Goal: Information Seeking & Learning: Learn about a topic

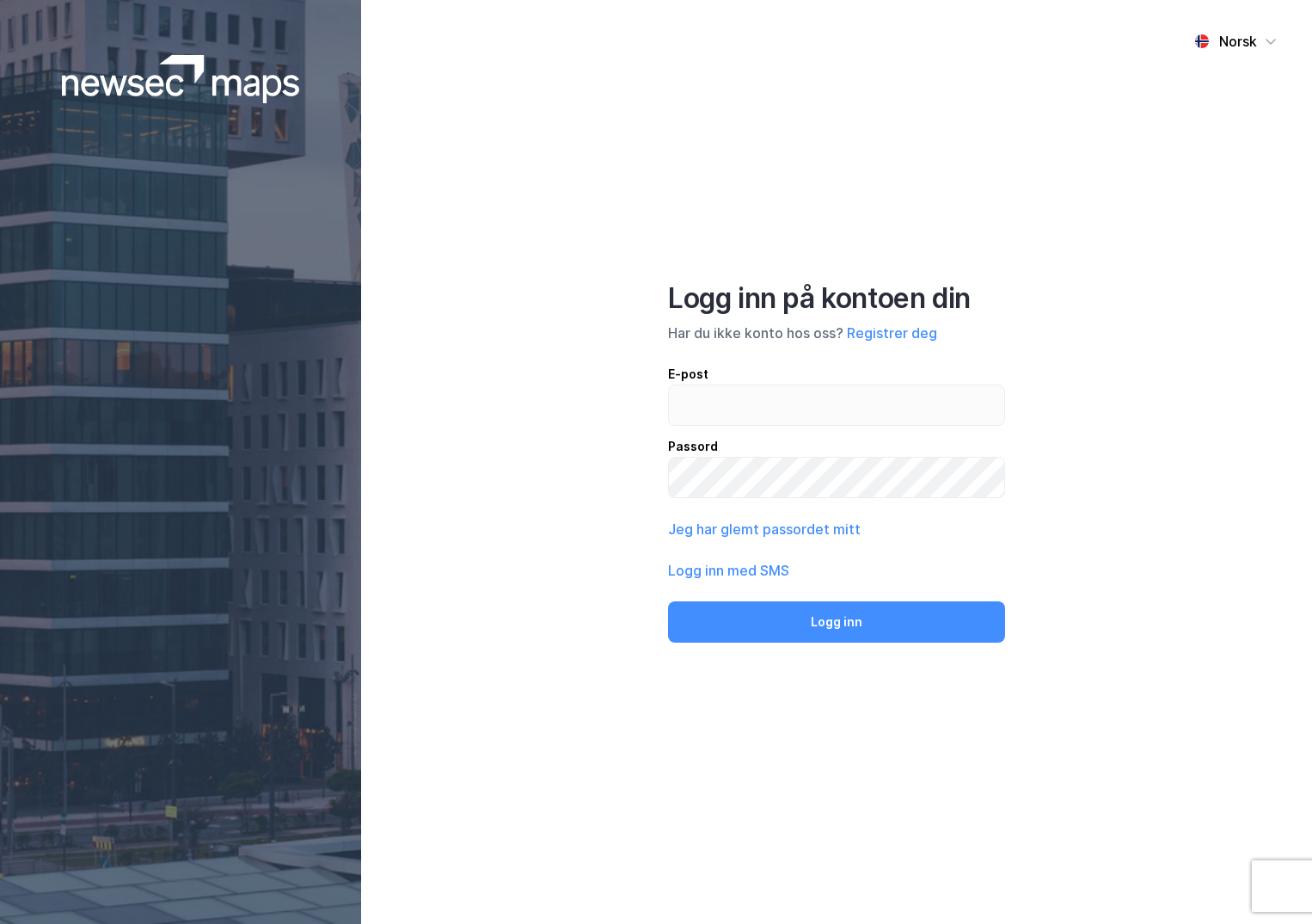
click at [701, 399] on input "email" at bounding box center [836, 405] width 336 height 40
type input "ingeborg.wetting@nordea.no"
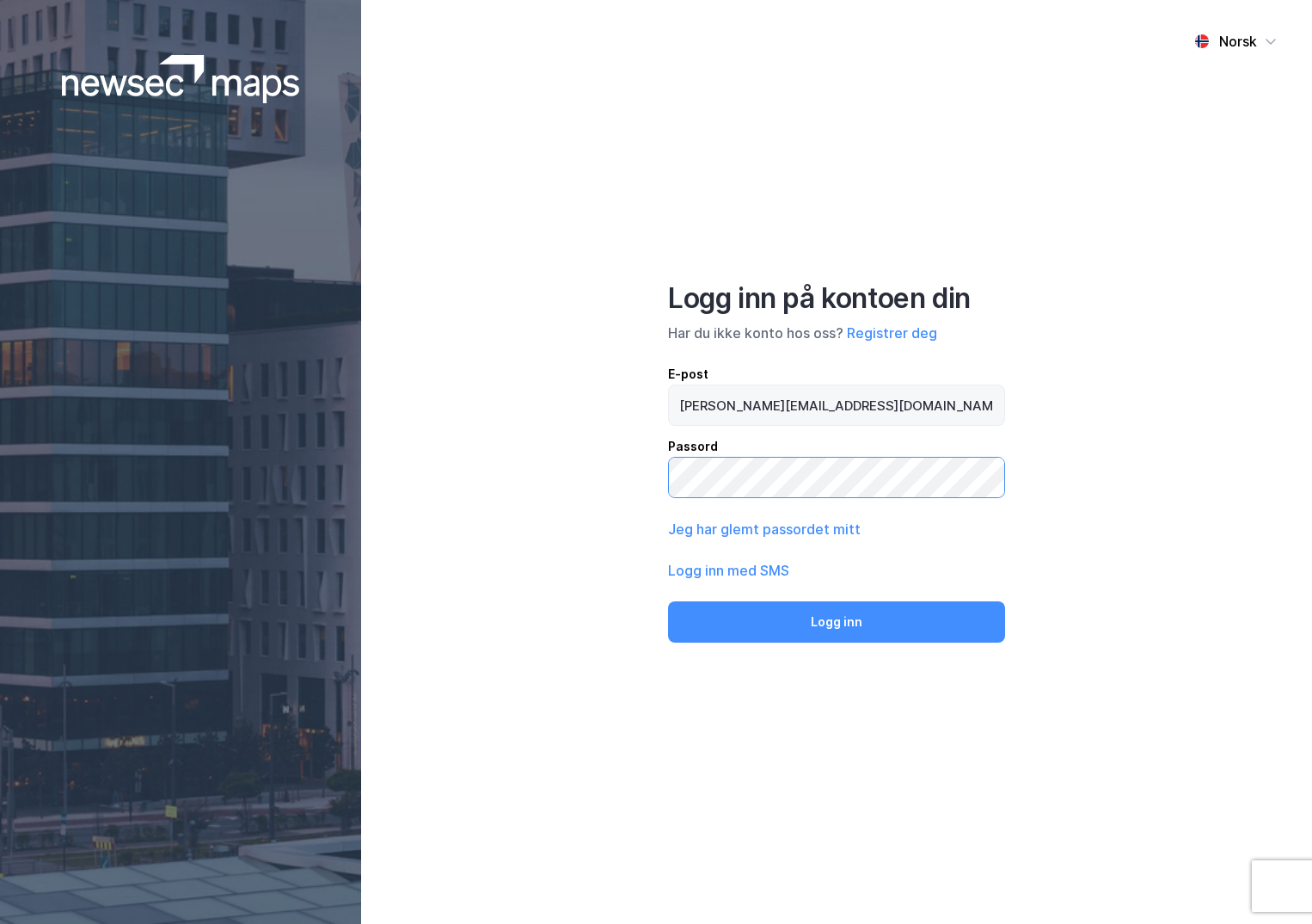
click at [668, 601] on button "Logg inn" at bounding box center [836, 622] width 337 height 41
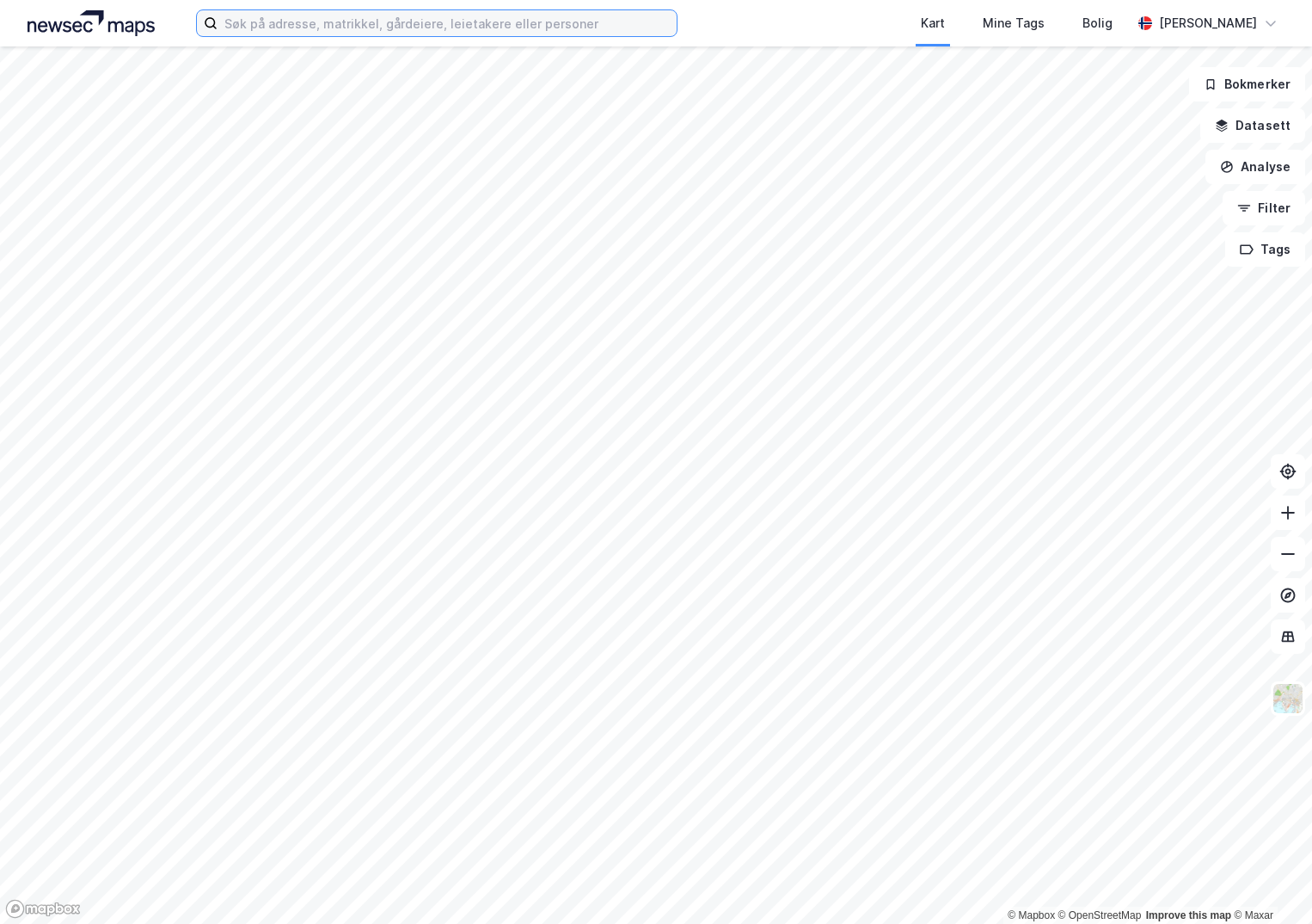
click at [305, 26] on input at bounding box center [447, 23] width 459 height 26
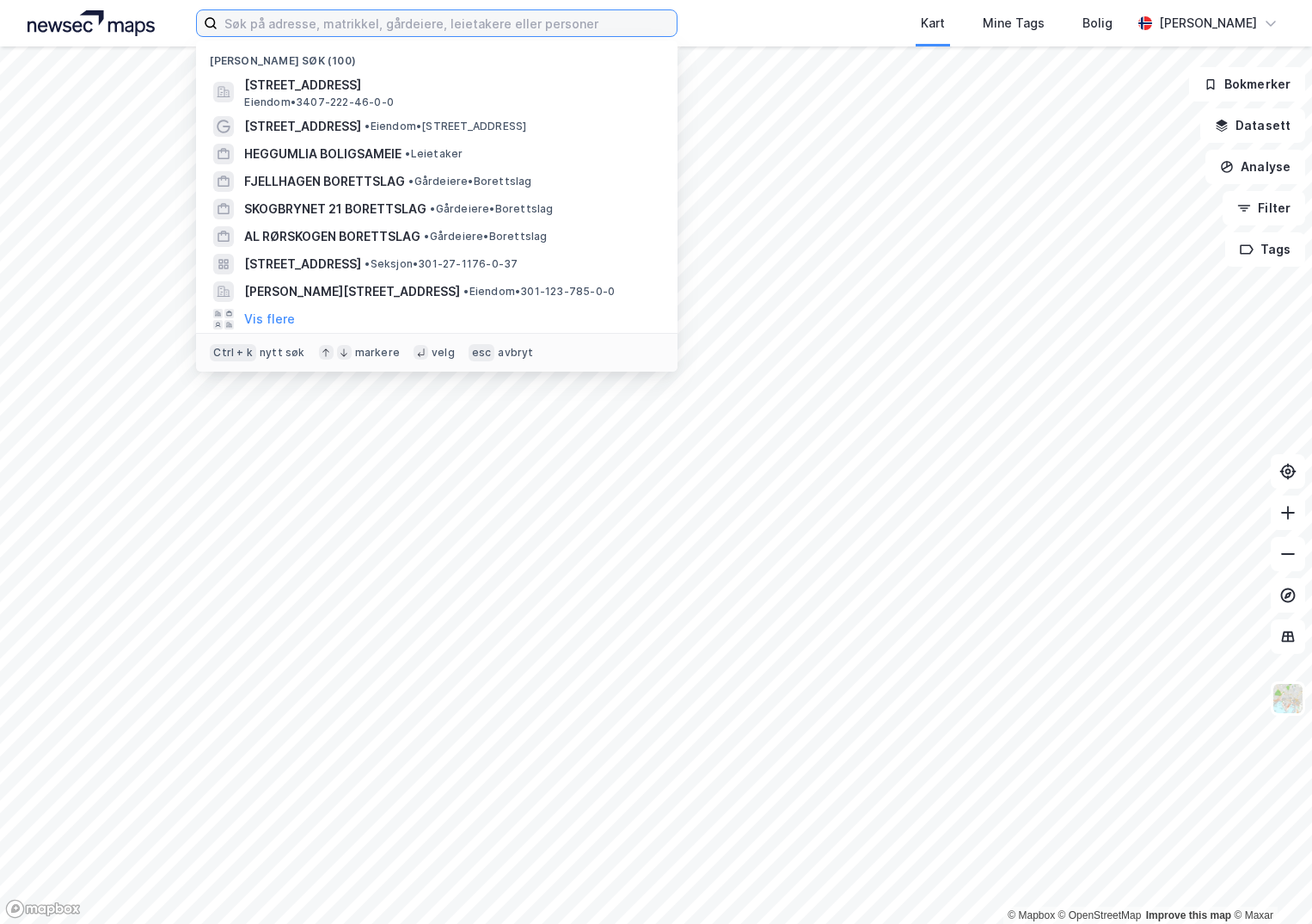
paste input "301-217/343/0/7"
type input "301-217/343/0/7"
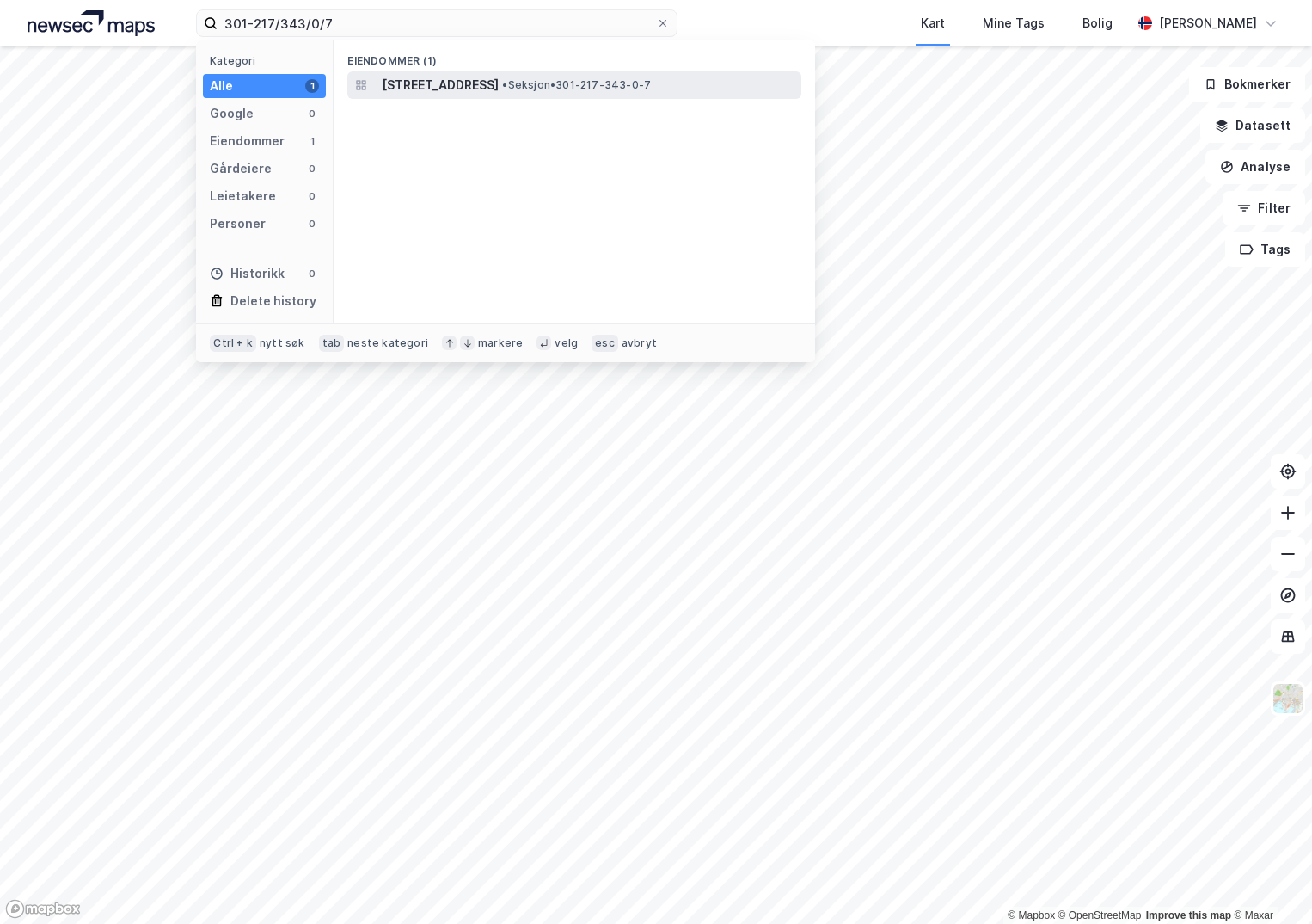
click at [444, 78] on span "[STREET_ADDRESS]" at bounding box center [441, 85] width 117 height 20
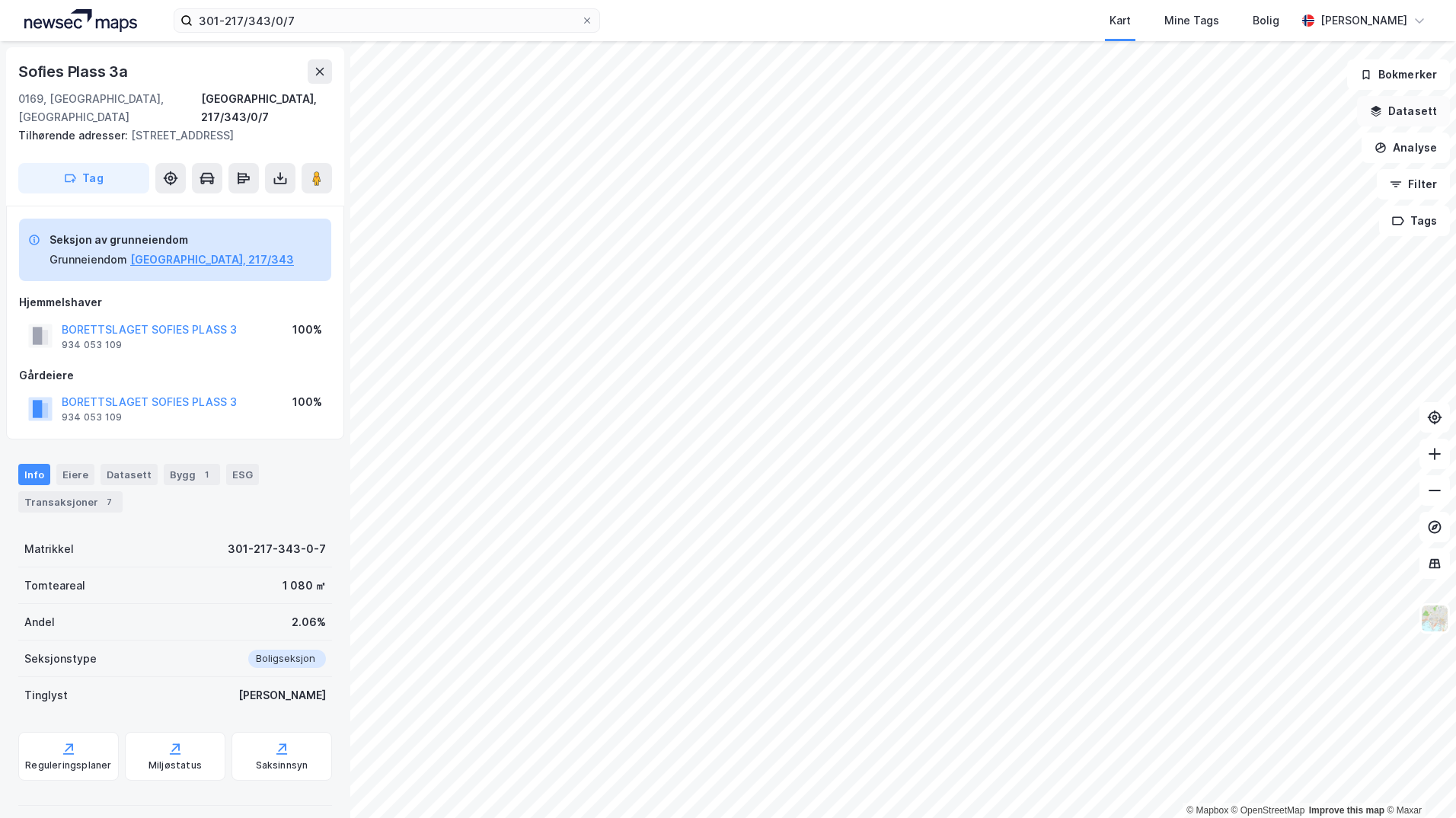
click at [1162, 112] on button "Datasett" at bounding box center [1403, 110] width 93 height 30
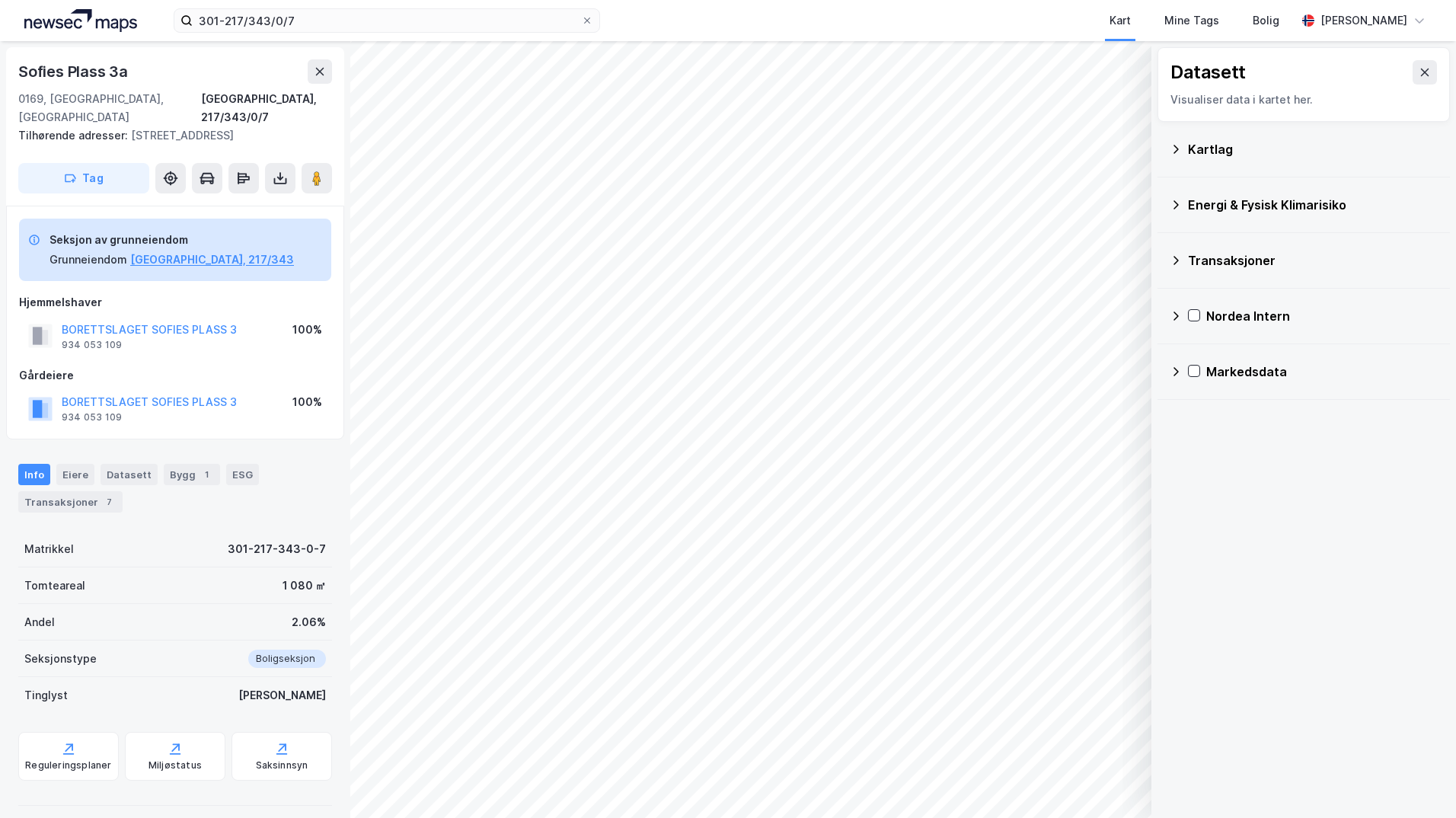
click at [1162, 150] on div "Kartlag" at bounding box center [1313, 149] width 250 height 18
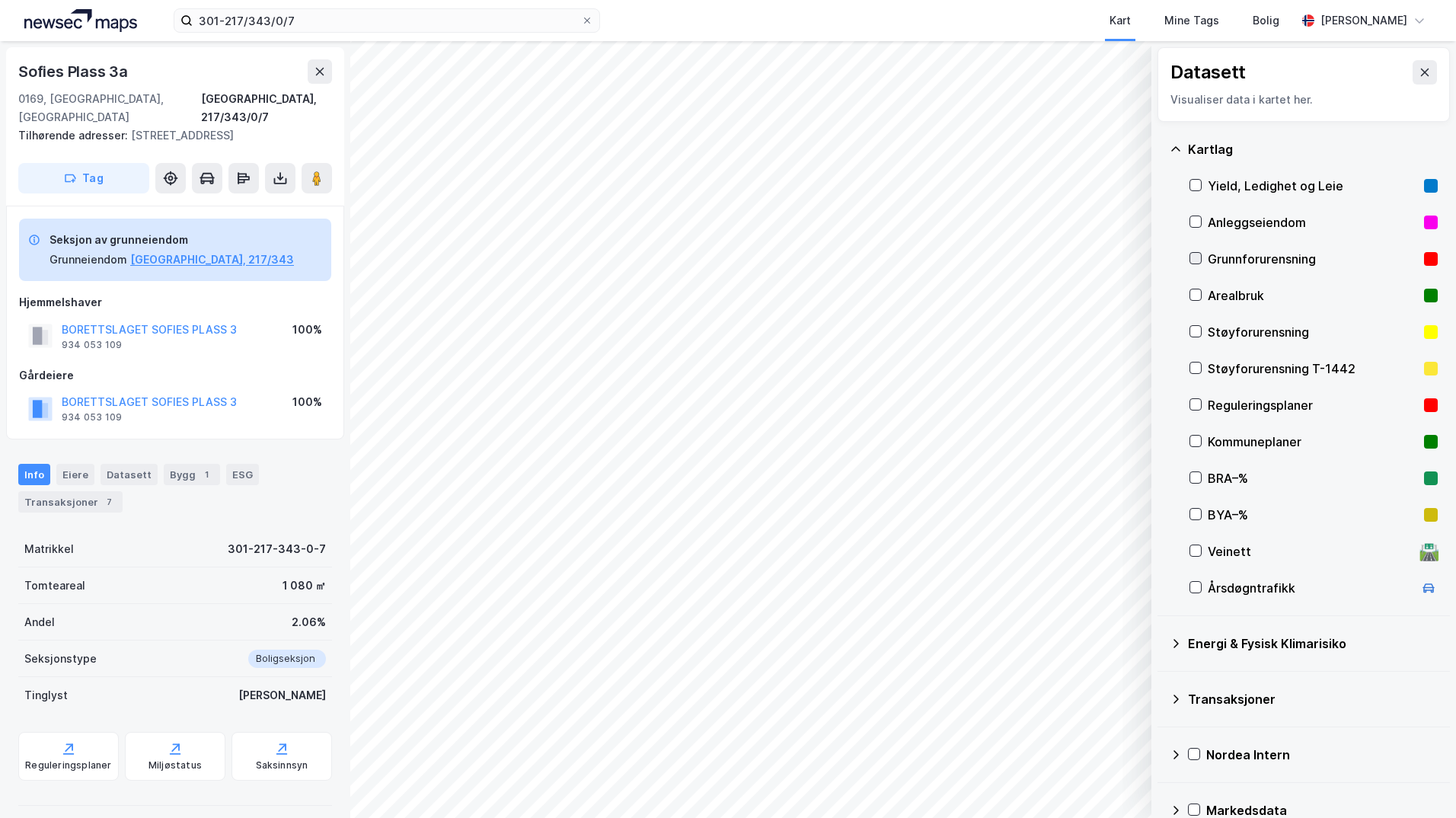
click at [1162, 258] on icon at bounding box center [1195, 258] width 10 height 10
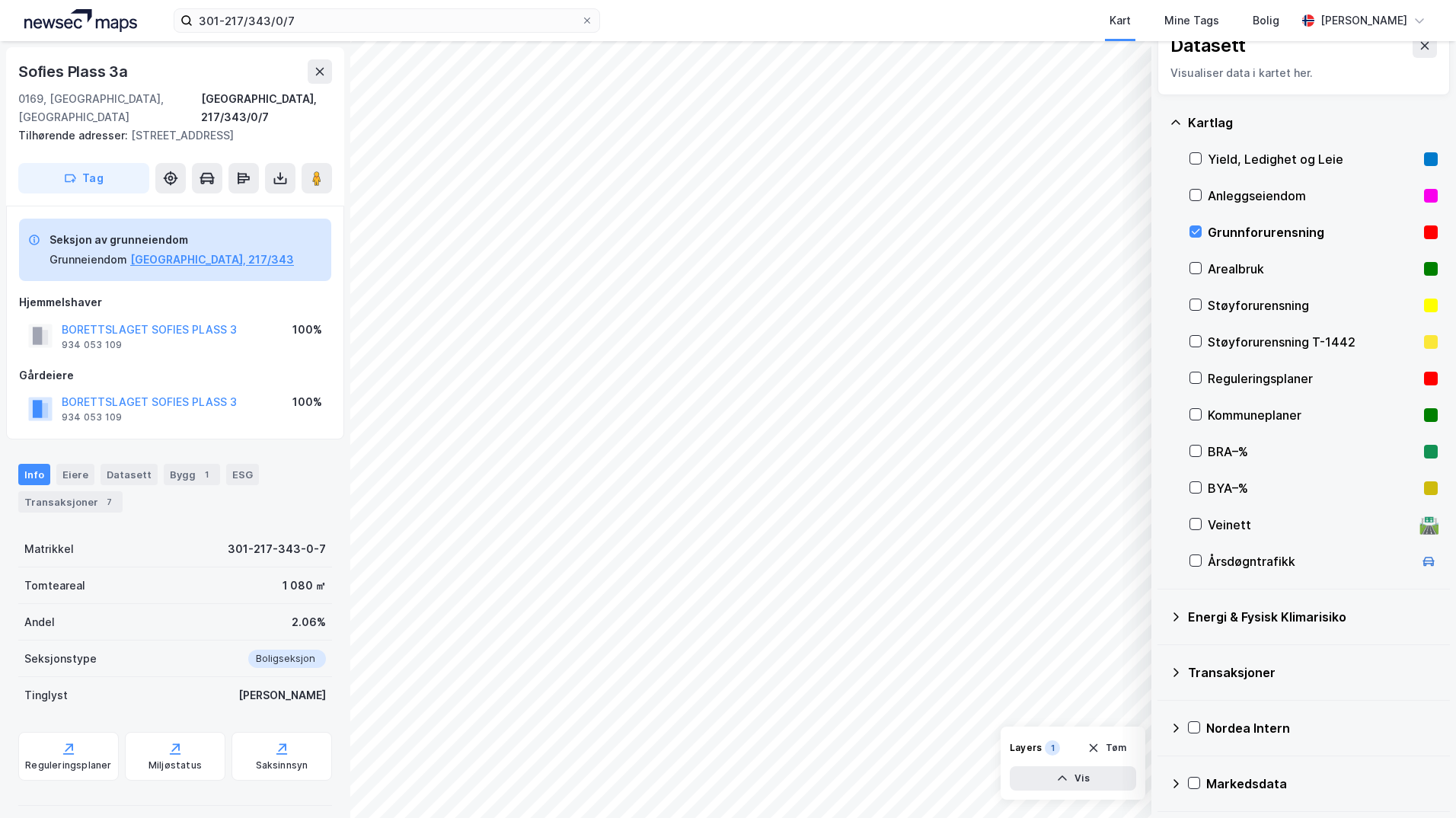
click at [1162, 618] on icon at bounding box center [1175, 617] width 12 height 12
click at [1162, 652] on icon at bounding box center [1213, 653] width 10 height 10
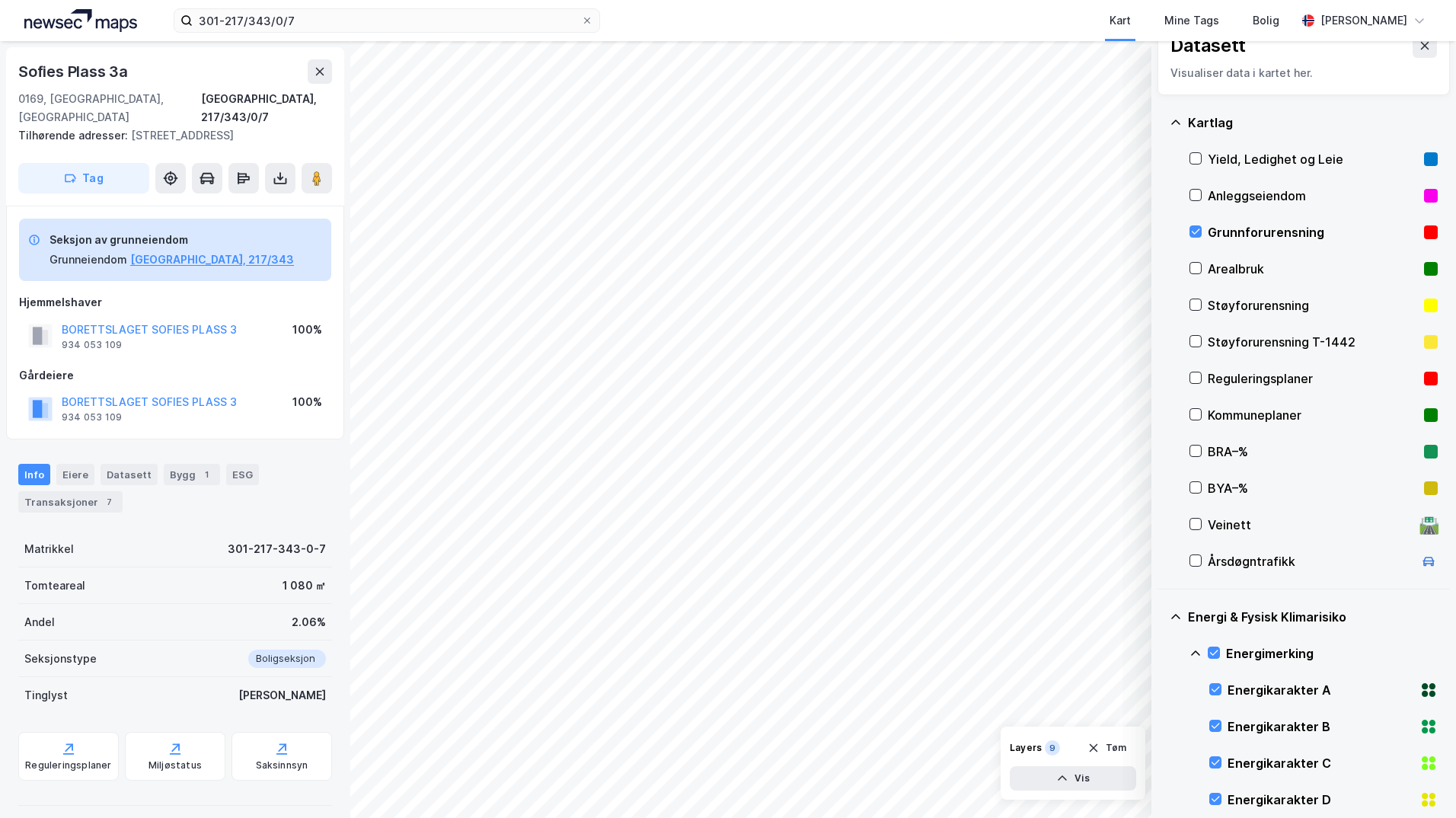
click at [1162, 653] on icon at bounding box center [1195, 654] width 12 height 12
click at [1162, 726] on icon at bounding box center [1213, 726] width 10 height 10
click at [1162, 723] on icon at bounding box center [1195, 727] width 12 height 12
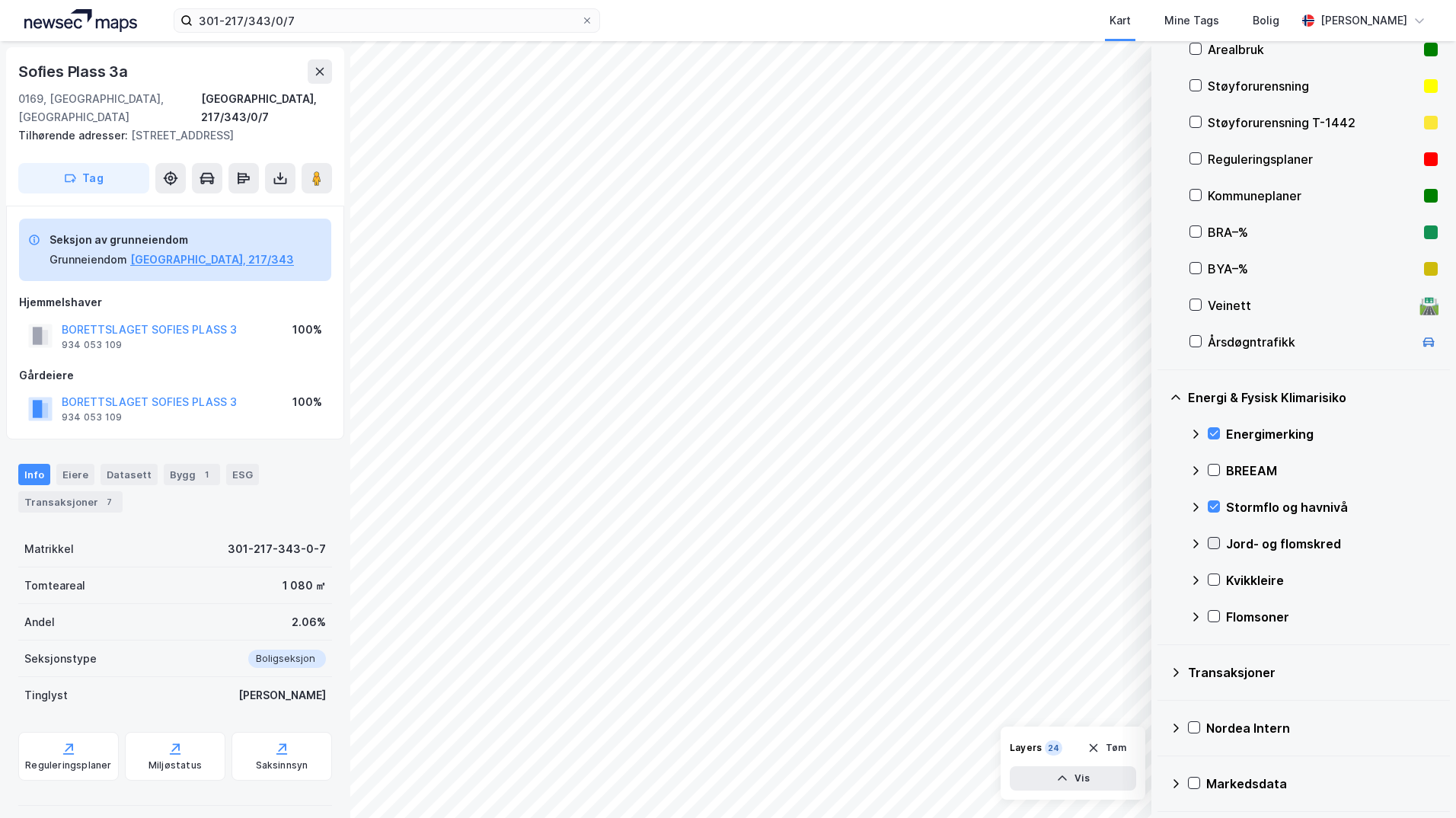
click at [1162, 542] on icon at bounding box center [1213, 542] width 10 height 10
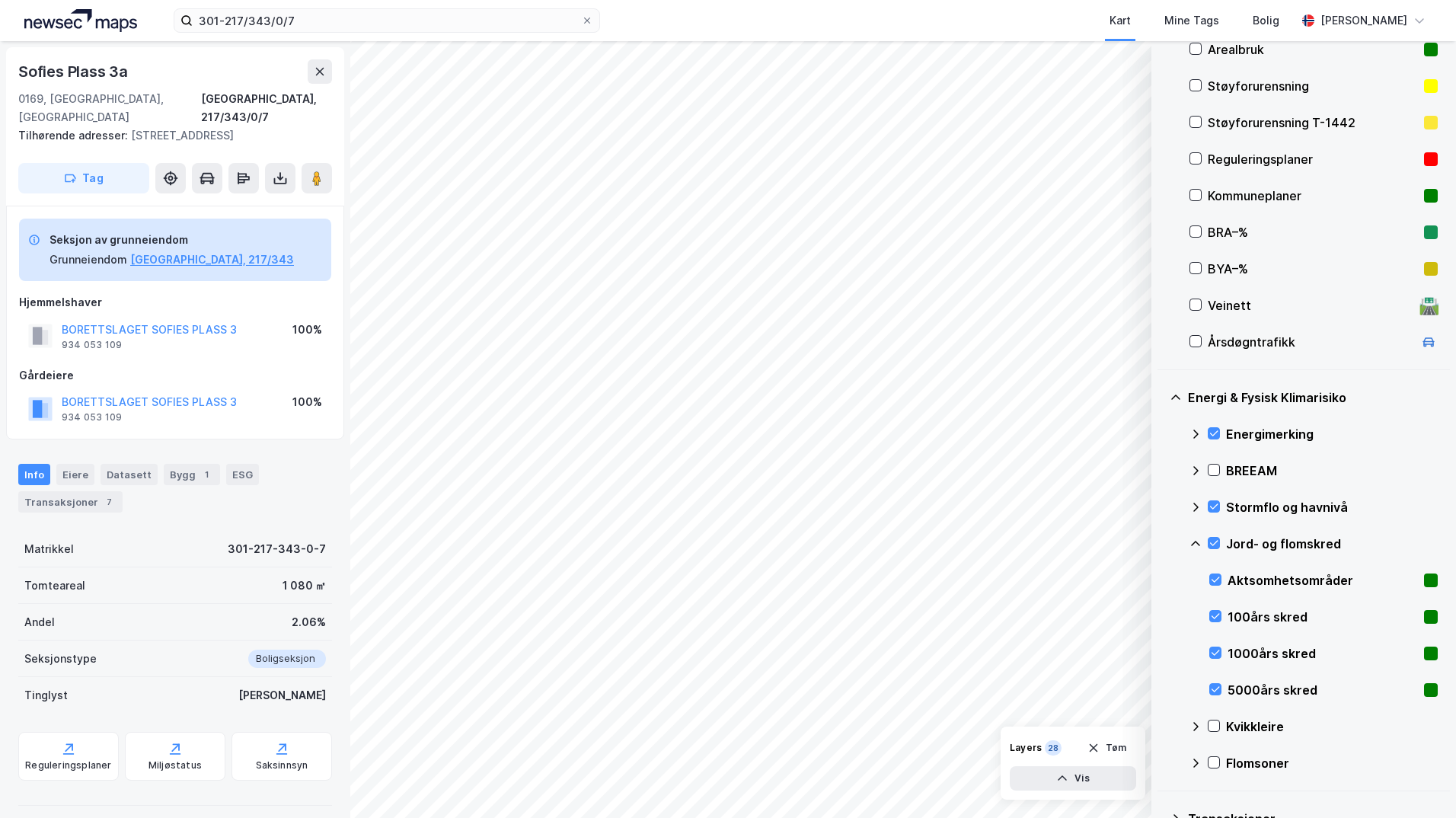
click at [1162, 543] on icon at bounding box center [1195, 543] width 12 height 12
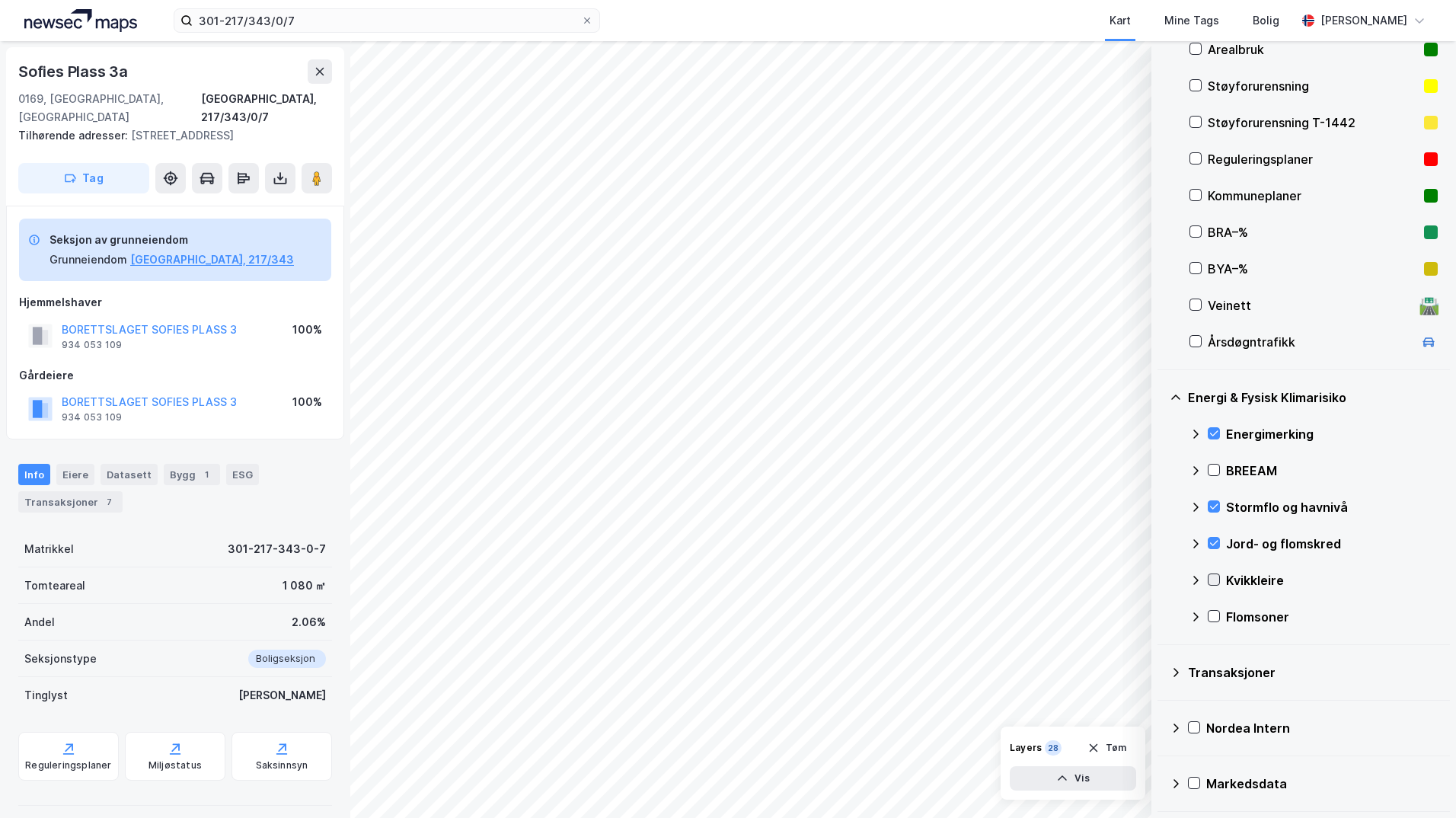
click at [1162, 579] on icon at bounding box center [1213, 579] width 10 height 10
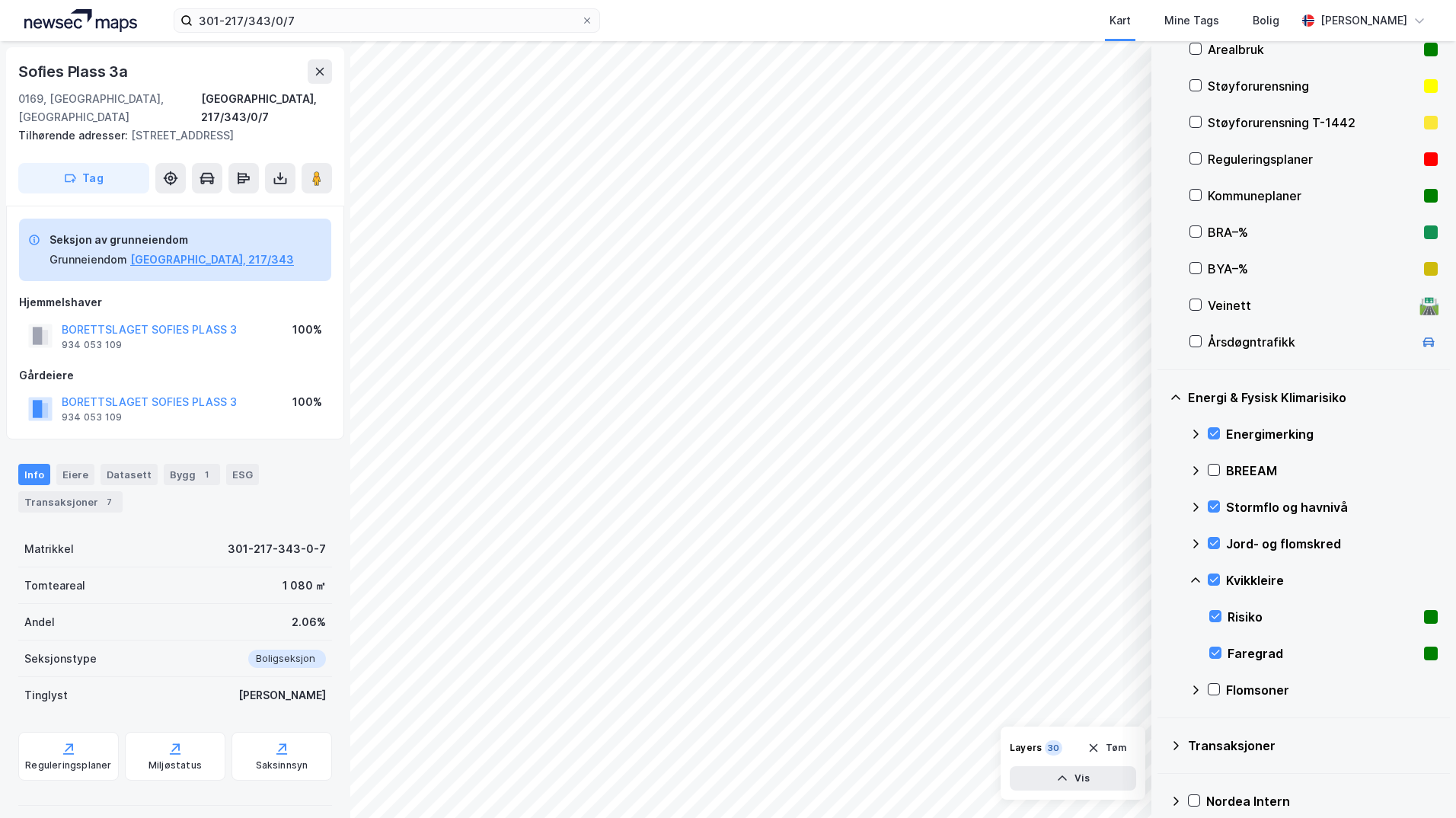
click at [1162, 582] on icon at bounding box center [1195, 580] width 12 height 12
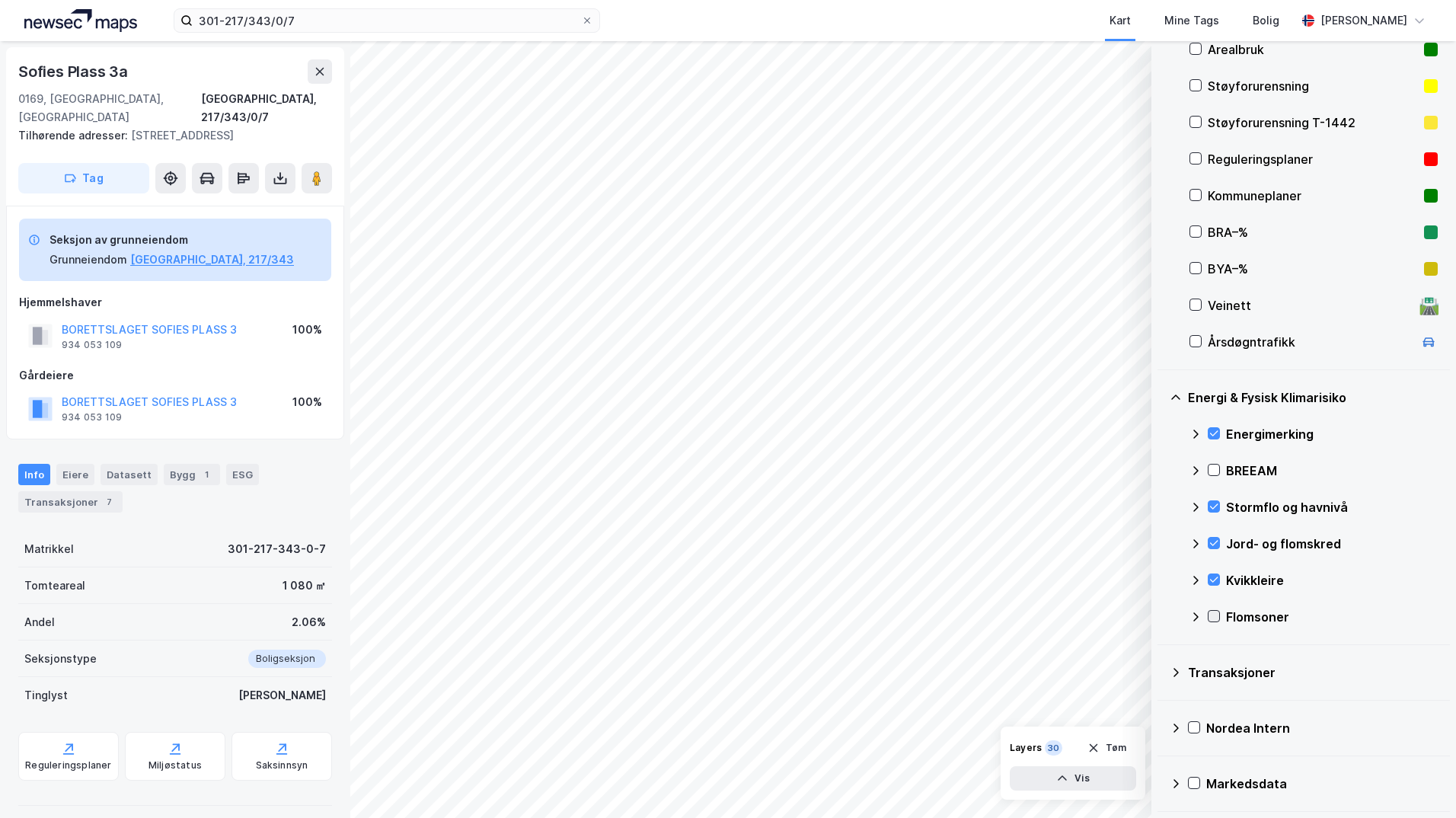
click at [1162, 617] on icon at bounding box center [1213, 616] width 10 height 10
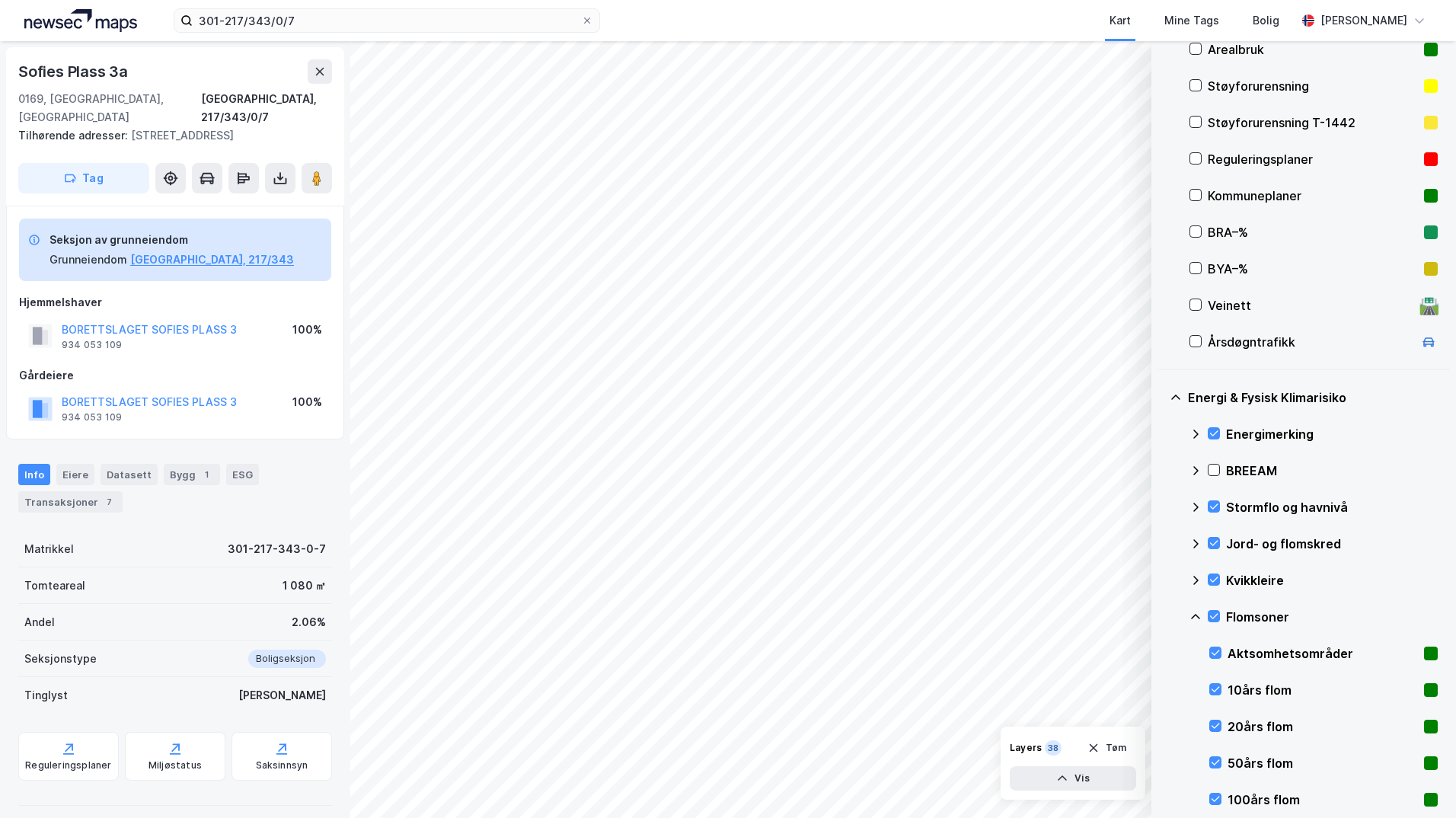
click at [1162, 616] on icon at bounding box center [1195, 617] width 12 height 12
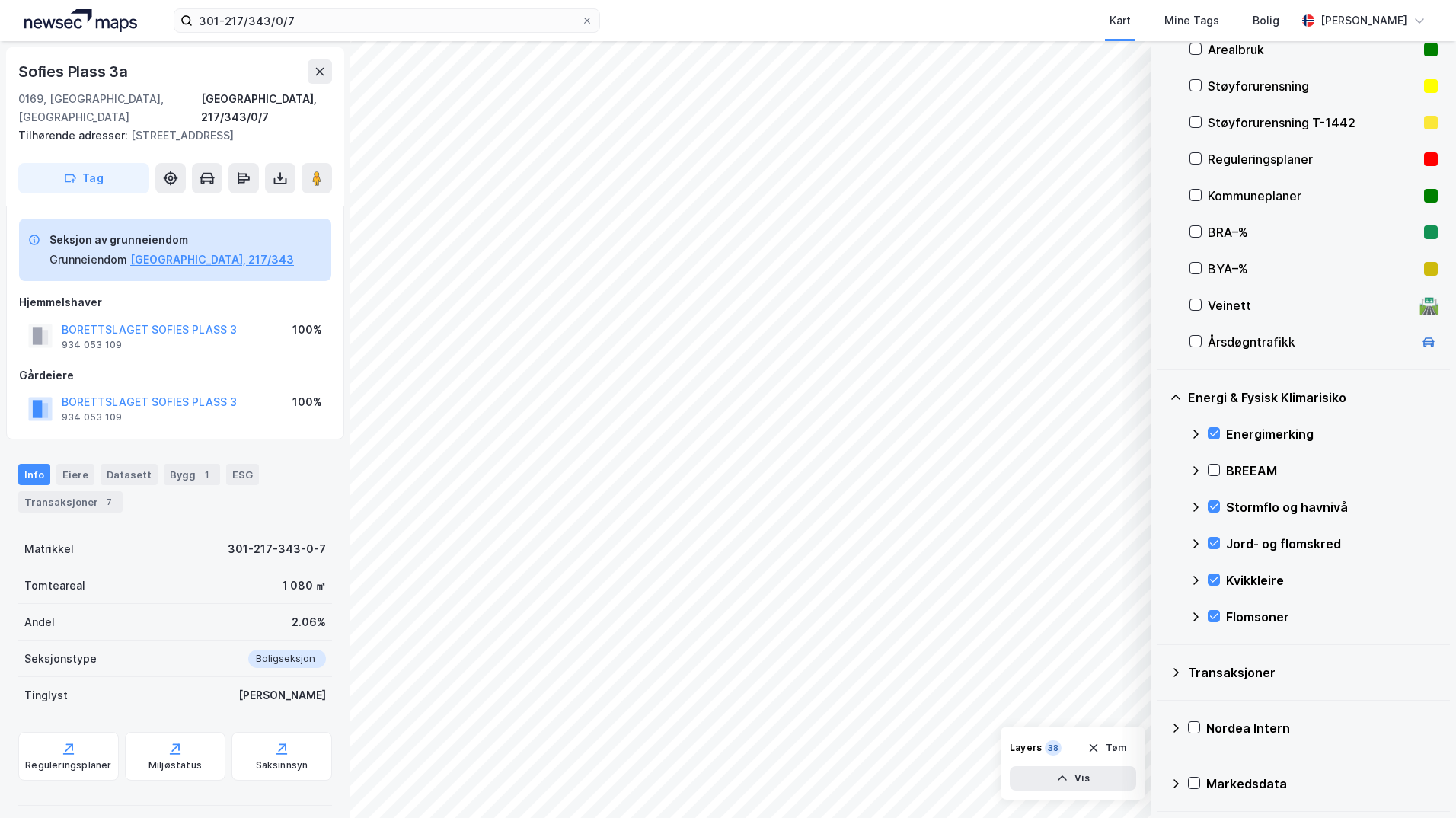
scroll to position [94, 0]
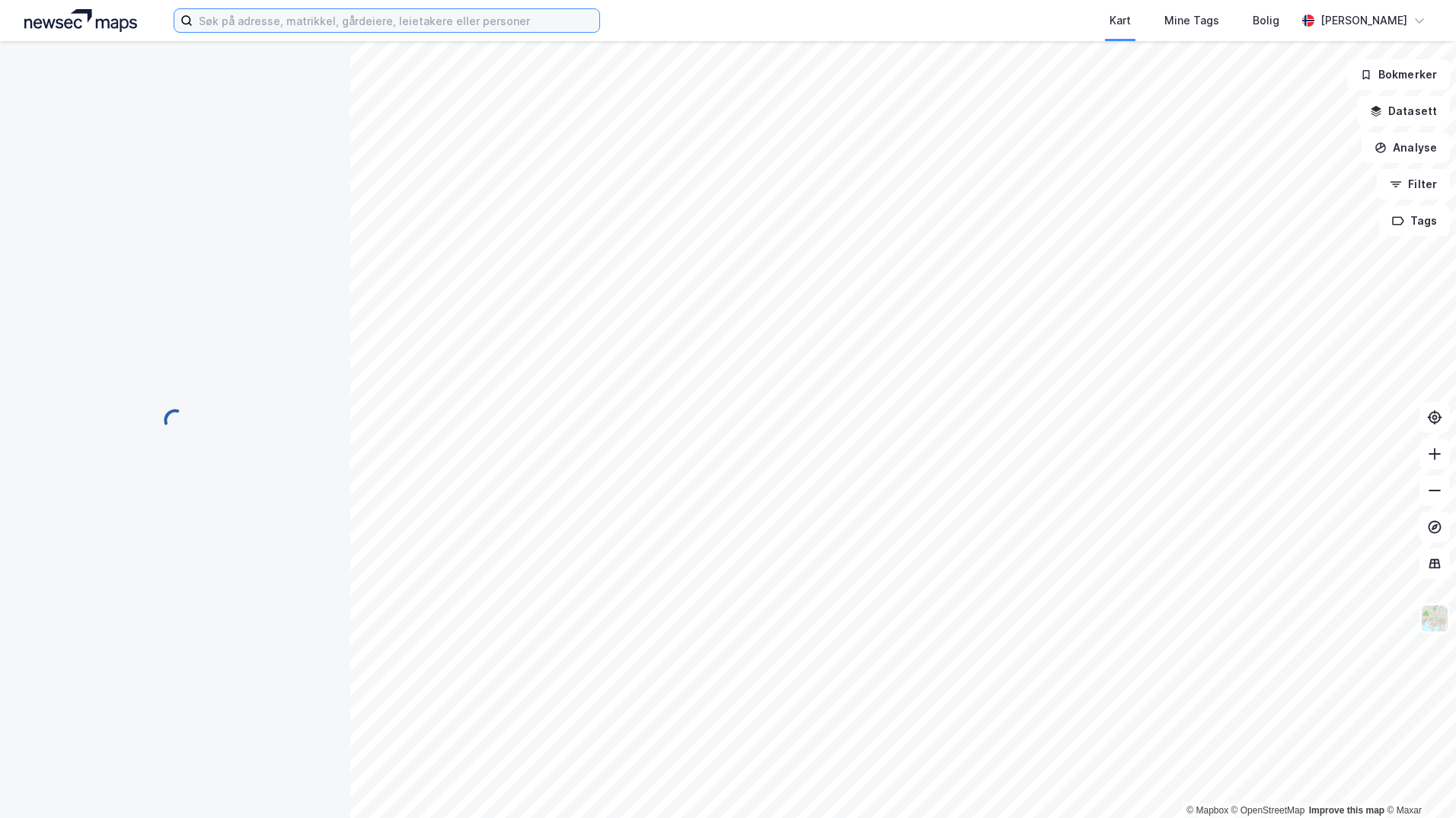
click at [278, 25] on input at bounding box center [396, 21] width 406 height 23
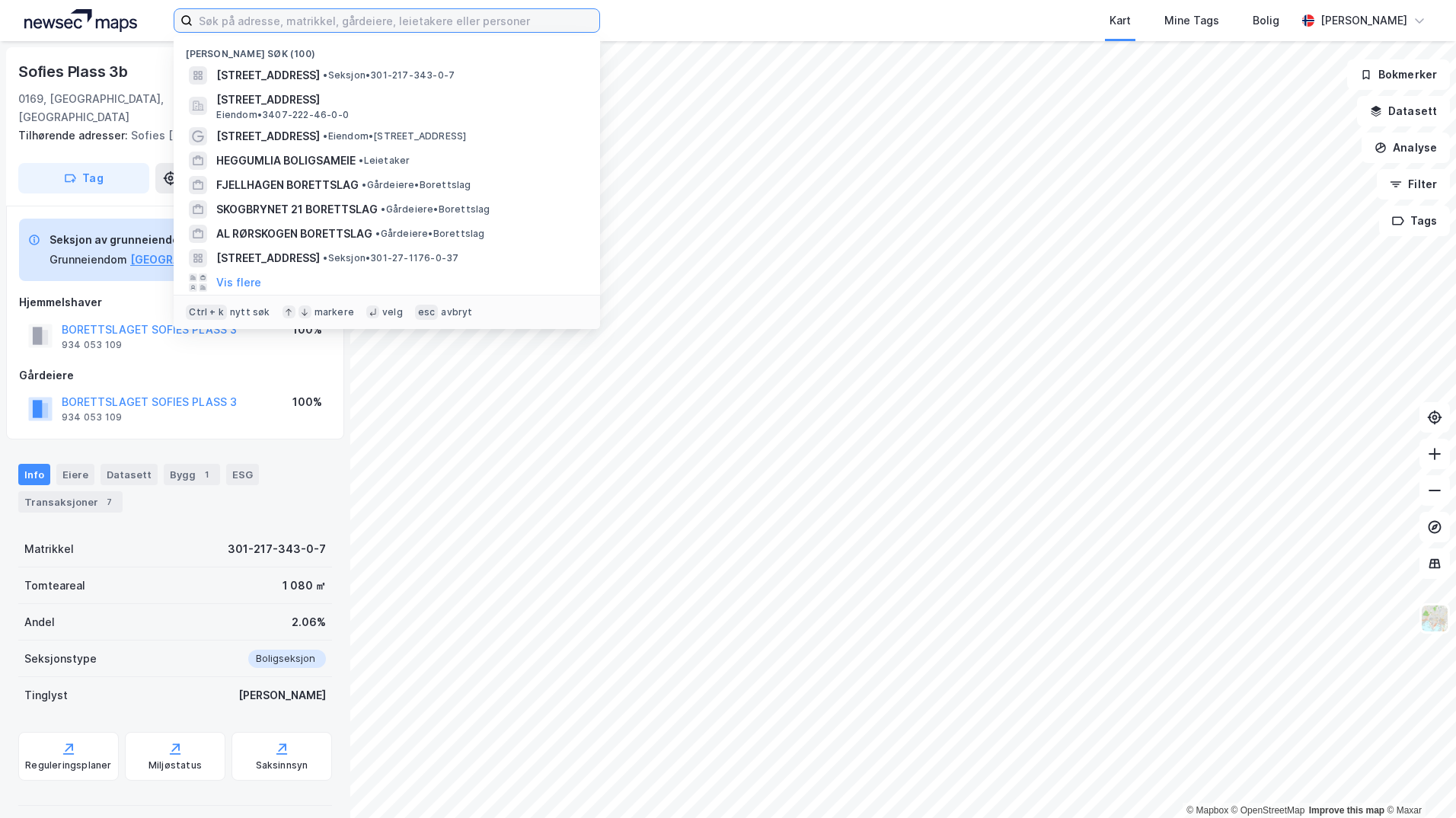
paste input "301-58/290/0/0"
type input "301-58/290/0/0"
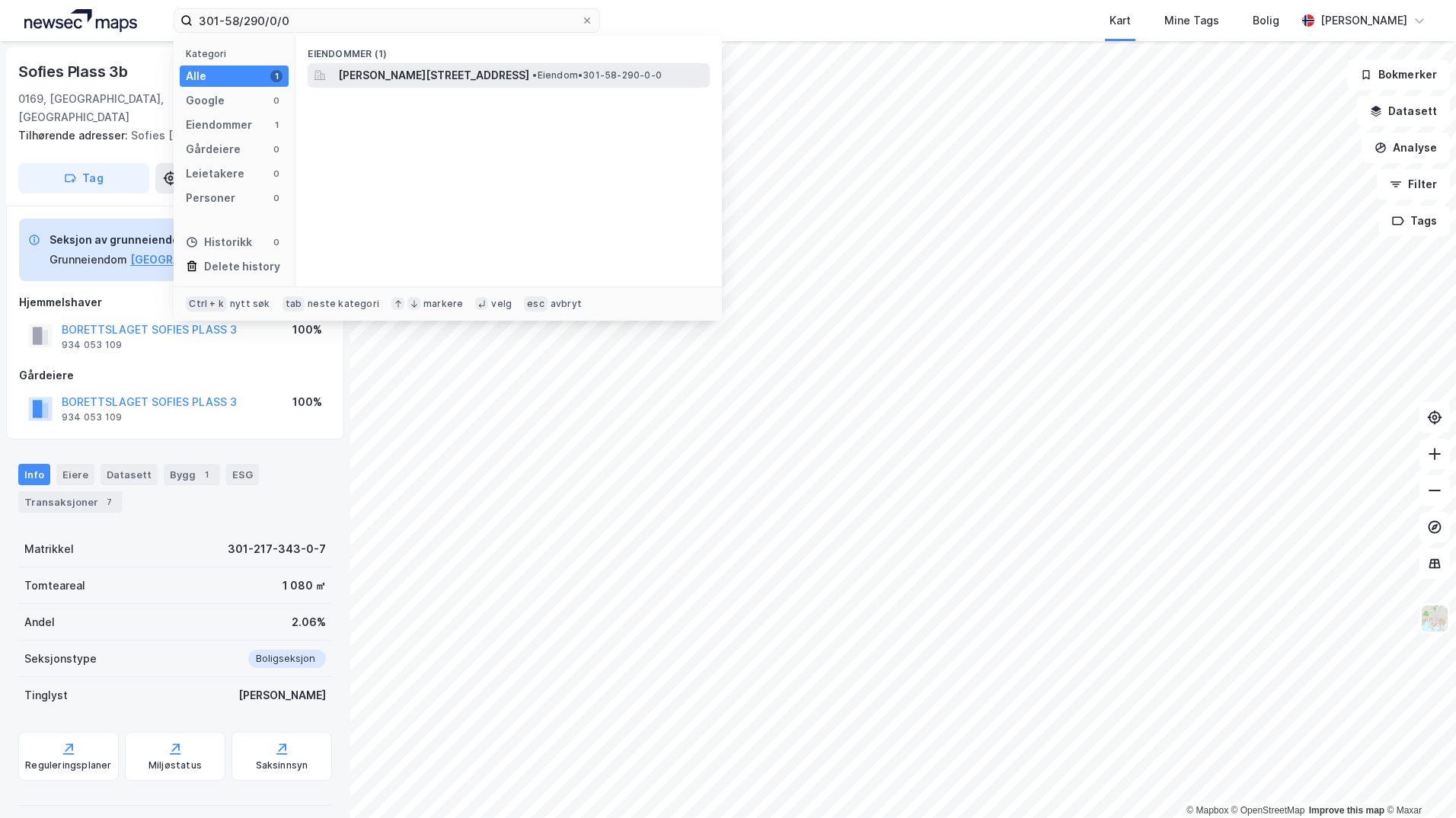
click at [375, 69] on span "[PERSON_NAME][STREET_ADDRESS]" at bounding box center [434, 75] width 191 height 18
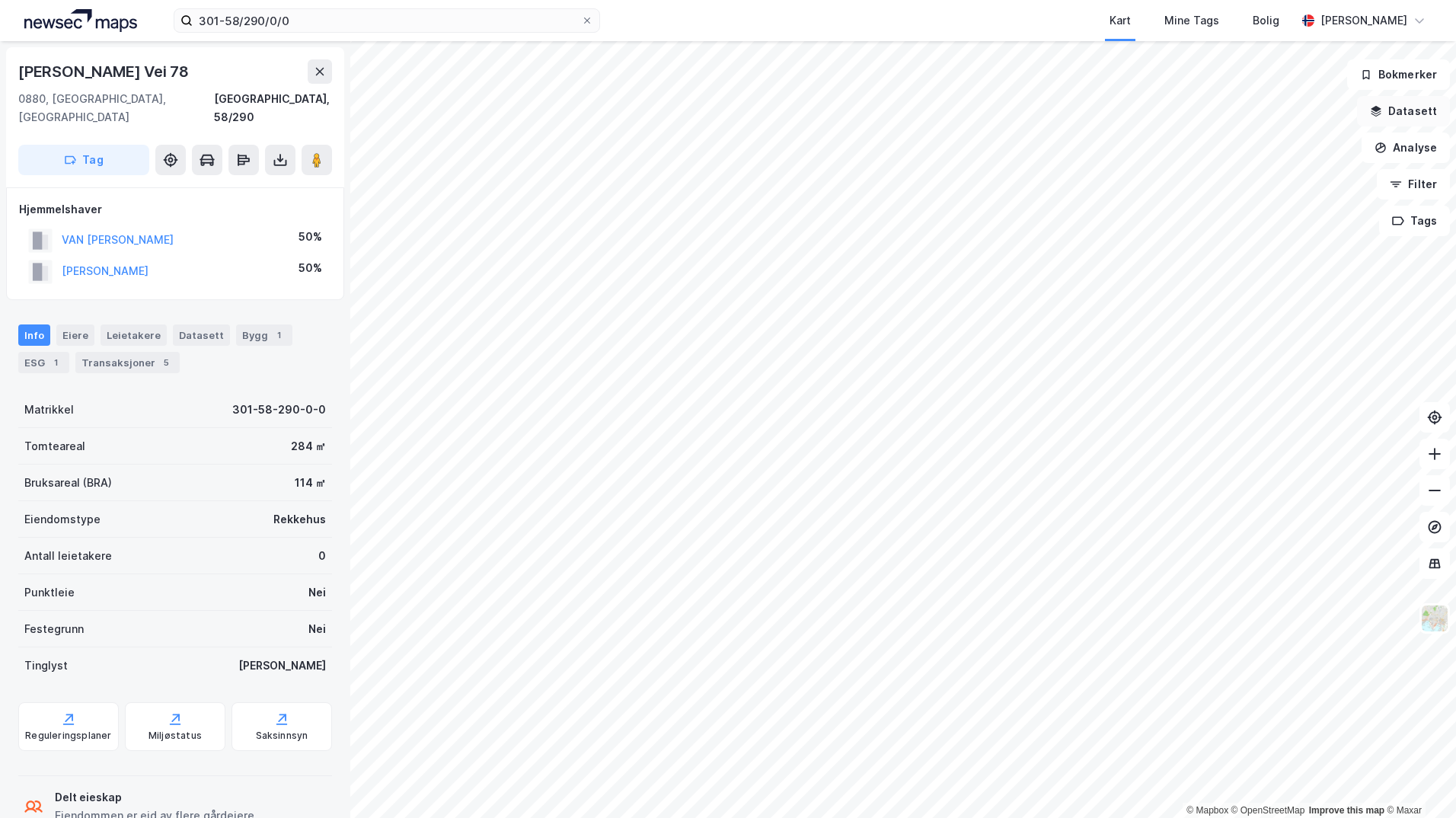
click at [1403, 117] on button "Datasett" at bounding box center [1403, 110] width 93 height 30
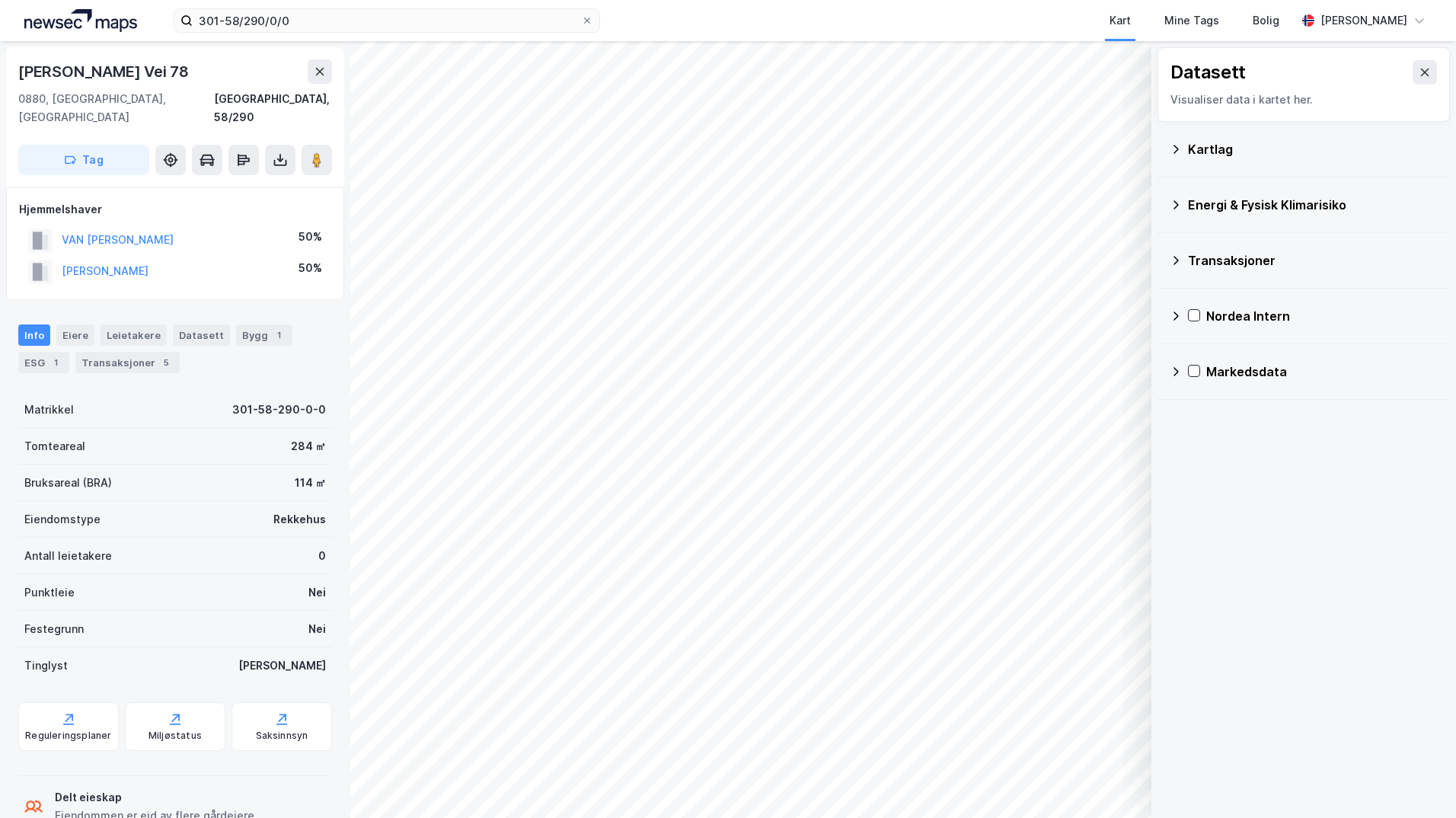
click at [1180, 152] on icon at bounding box center [1175, 149] width 12 height 12
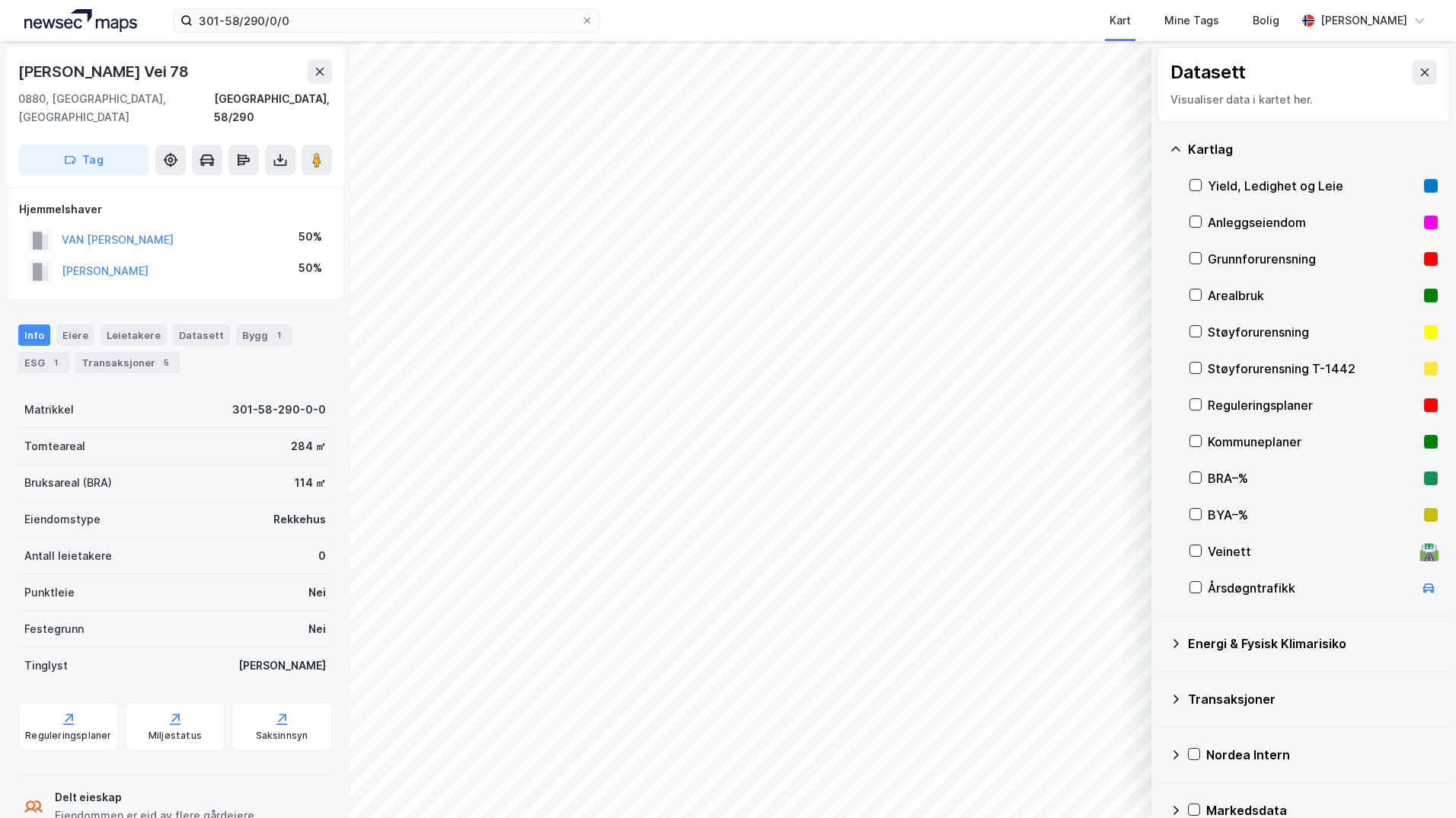
click at [1201, 257] on div "Grunnforurensning" at bounding box center [1313, 258] width 248 height 36
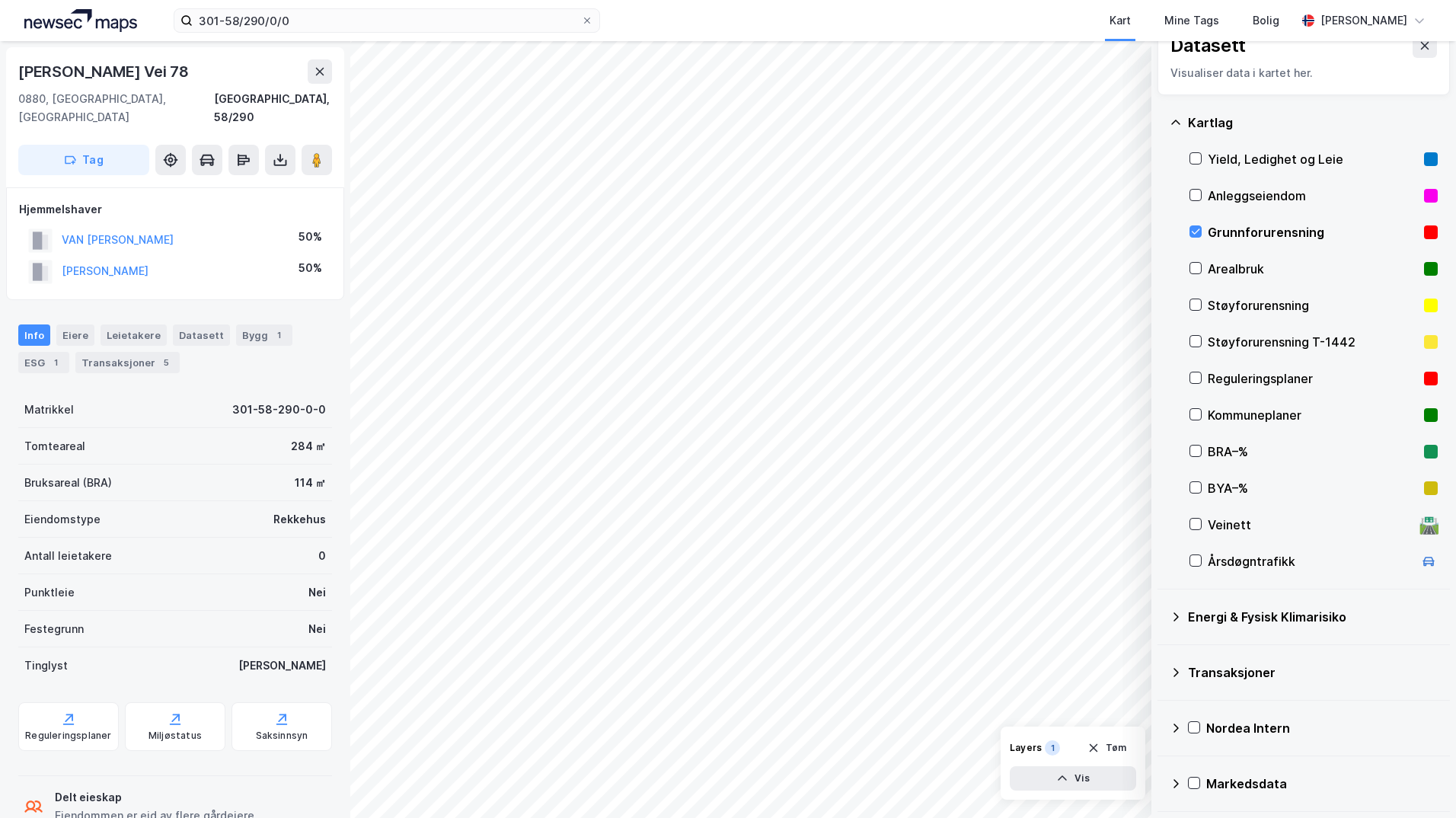
click at [1179, 618] on icon at bounding box center [1175, 617] width 12 height 12
click at [1210, 654] on icon at bounding box center [1213, 653] width 10 height 10
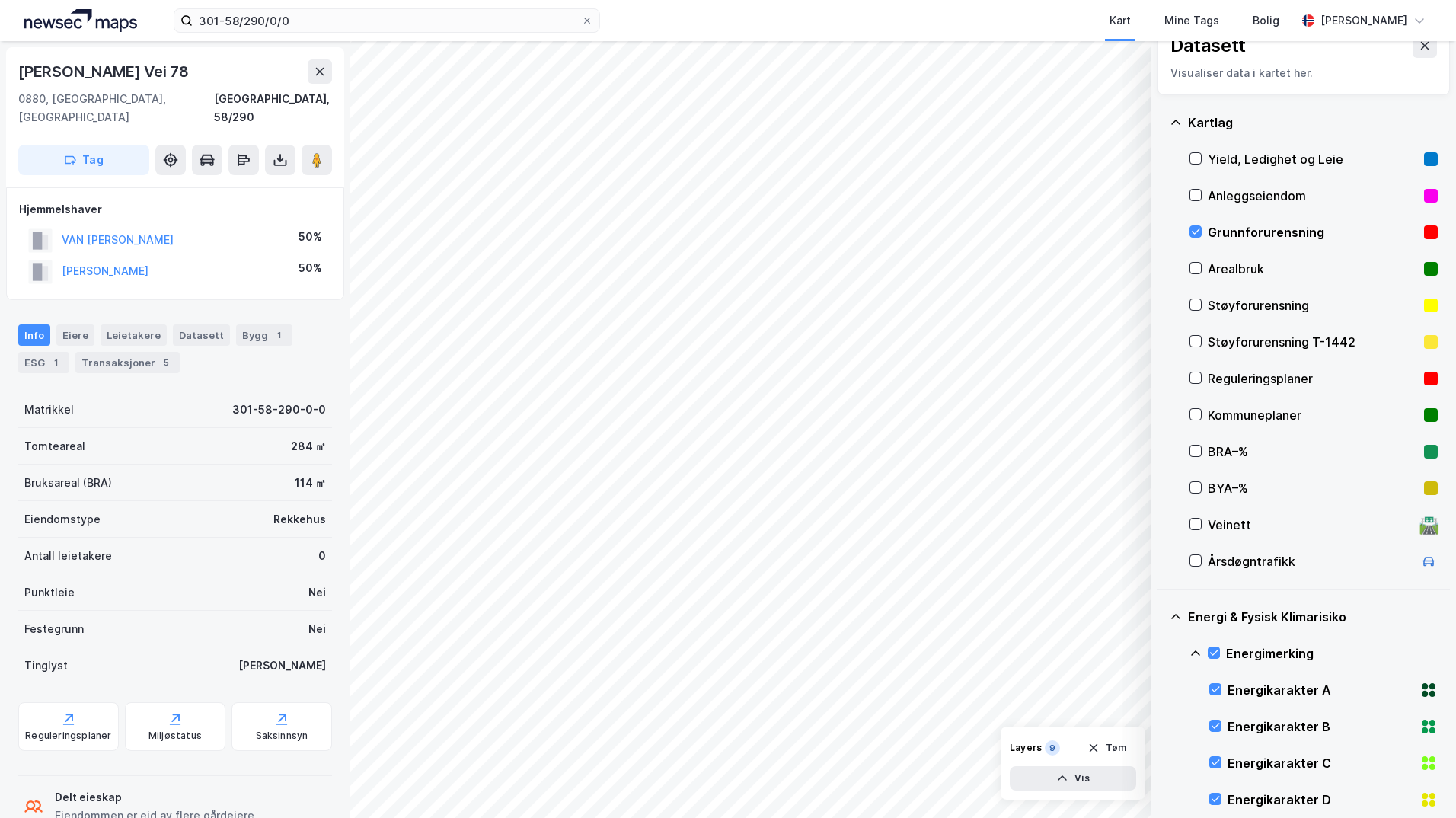
click at [1198, 652] on icon at bounding box center [1195, 654] width 12 height 12
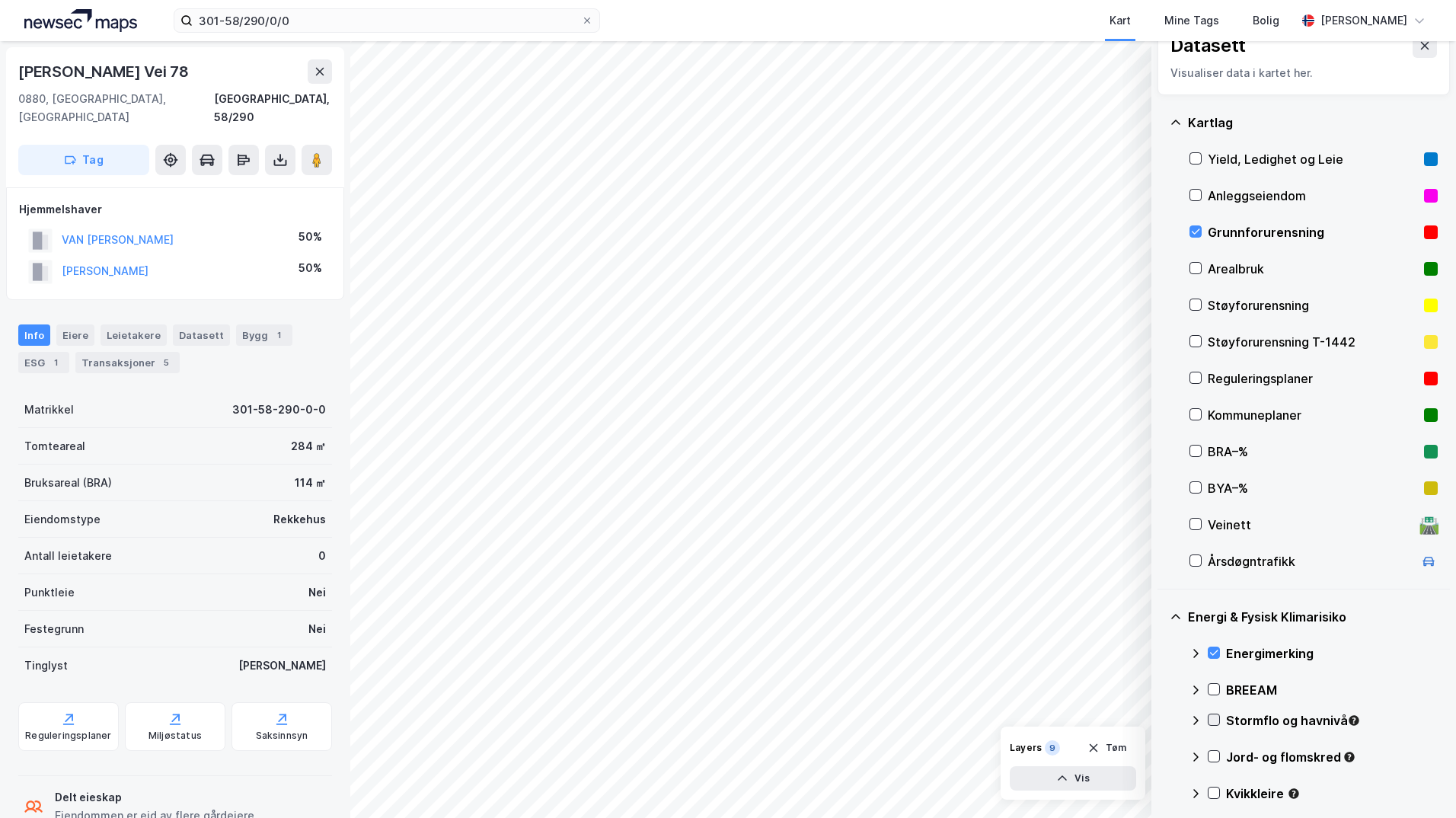
click at [1219, 722] on div at bounding box center [1214, 720] width 12 height 12
drag, startPoint x: 1199, startPoint y: 717, endPoint x: 1234, endPoint y: 701, distance: 38.5
click at [1198, 717] on icon at bounding box center [1195, 721] width 12 height 12
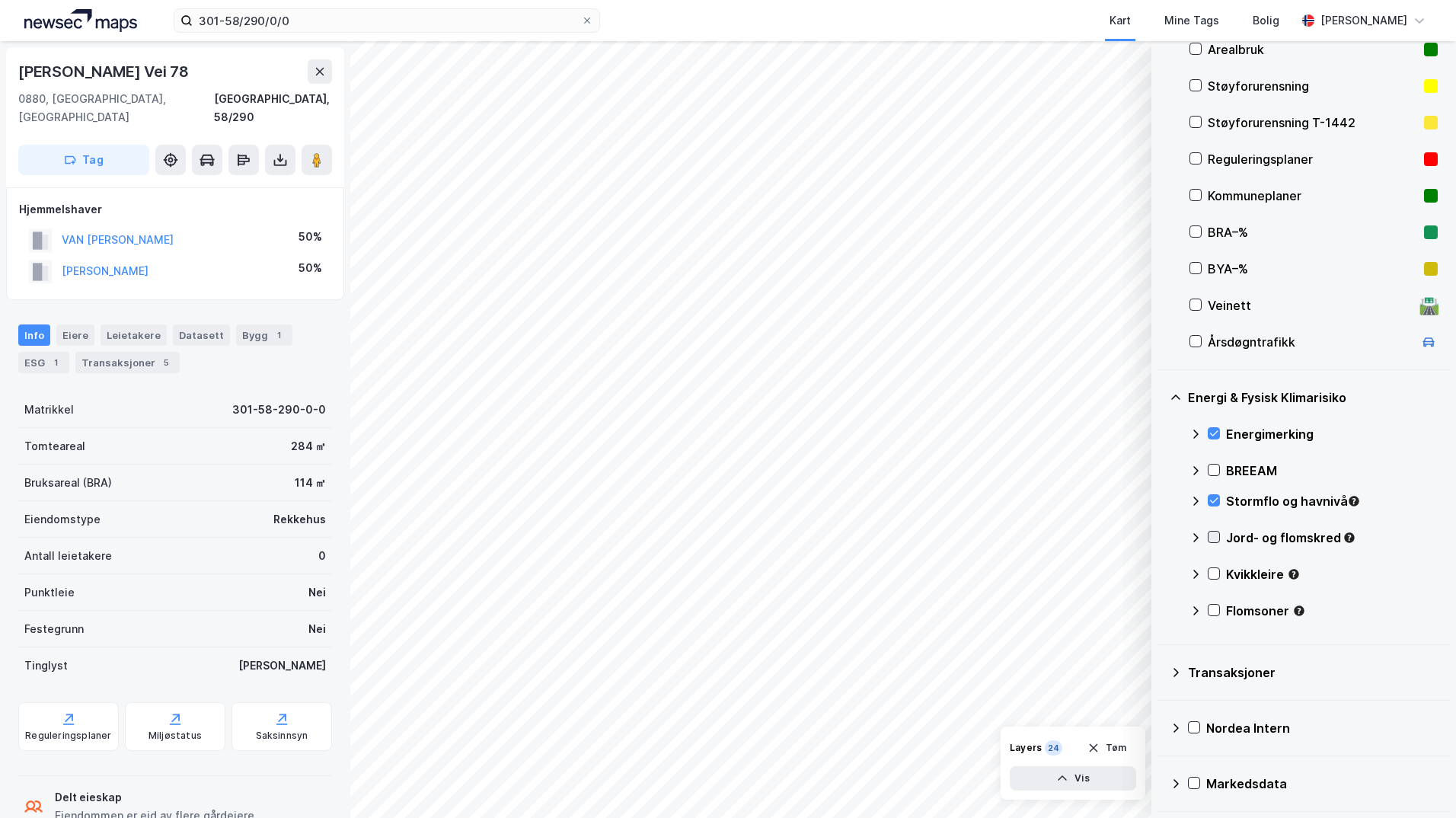
click at [1217, 536] on icon at bounding box center [1213, 536] width 10 height 10
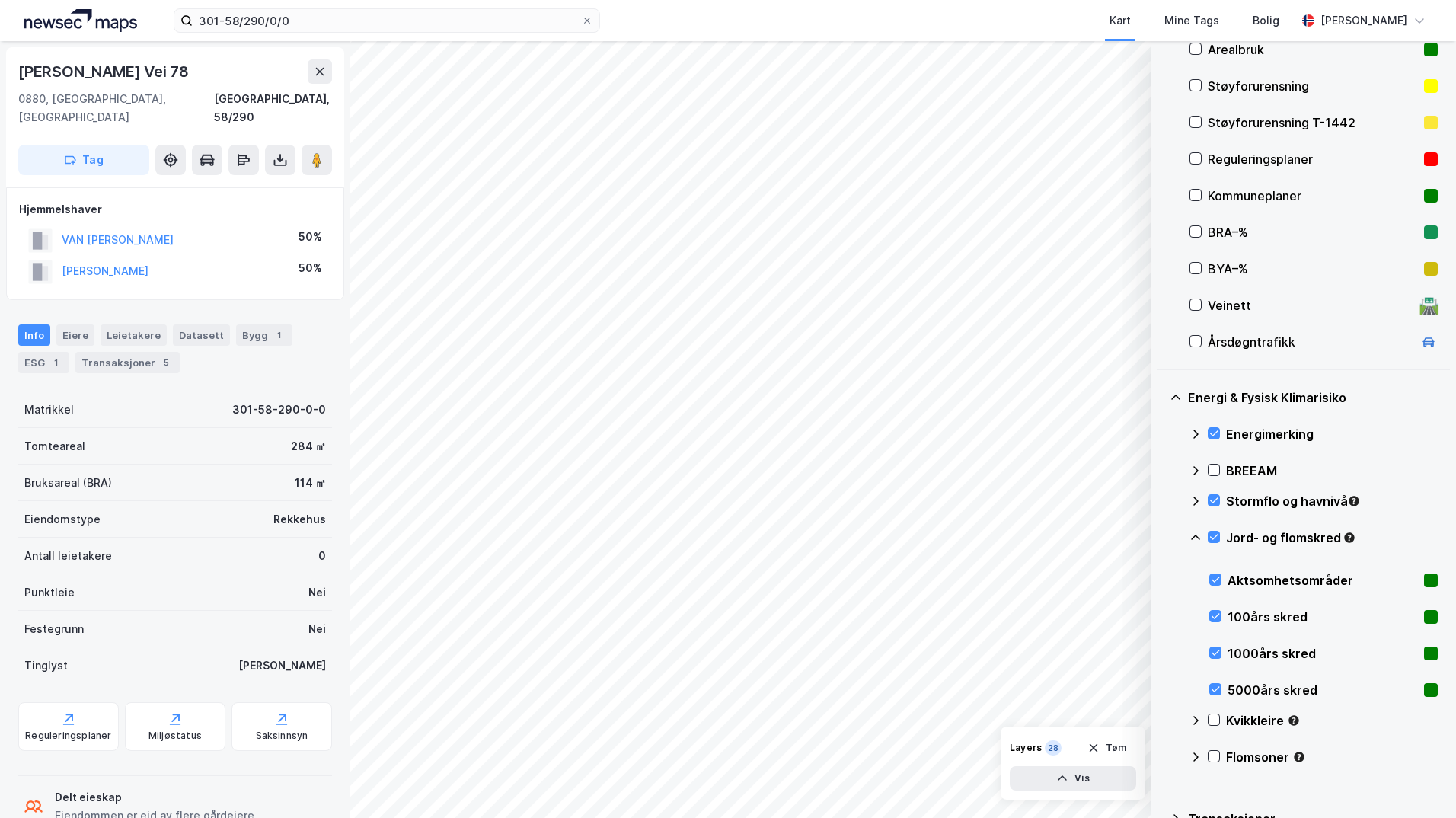
click at [1195, 537] on icon at bounding box center [1195, 537] width 12 height 12
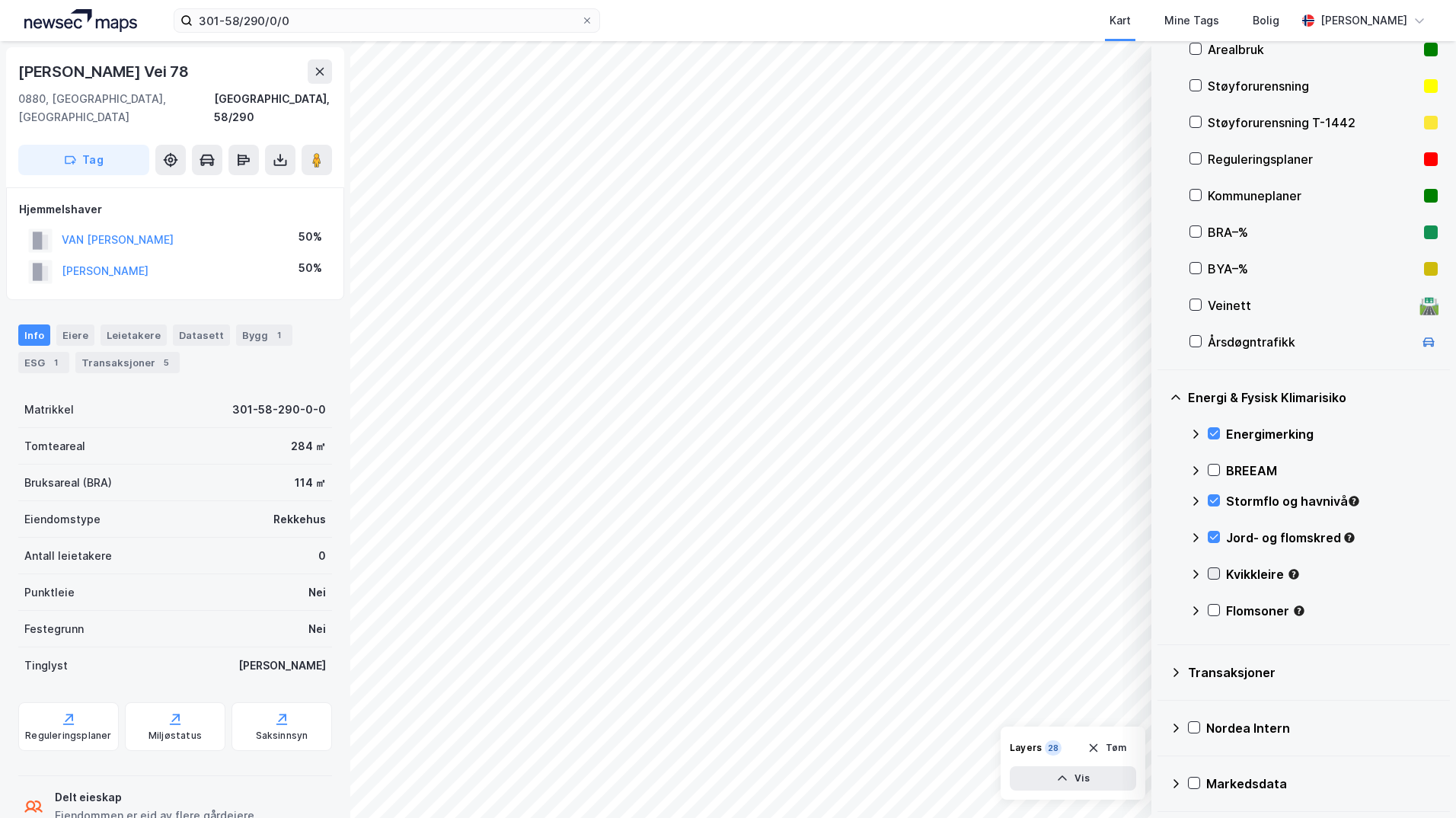
click at [1217, 575] on icon at bounding box center [1213, 573] width 10 height 10
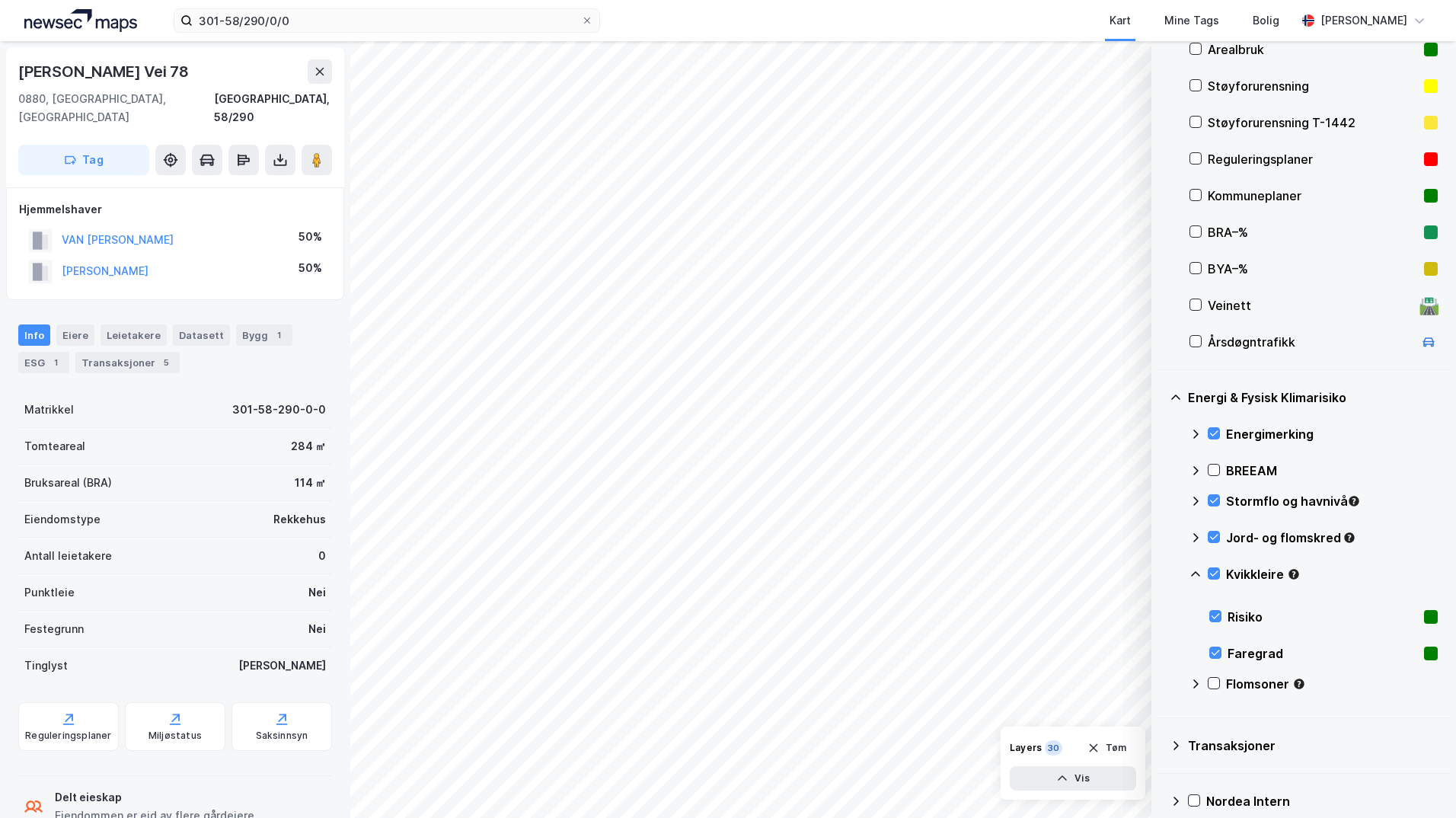
click at [1197, 575] on icon at bounding box center [1195, 574] width 12 height 12
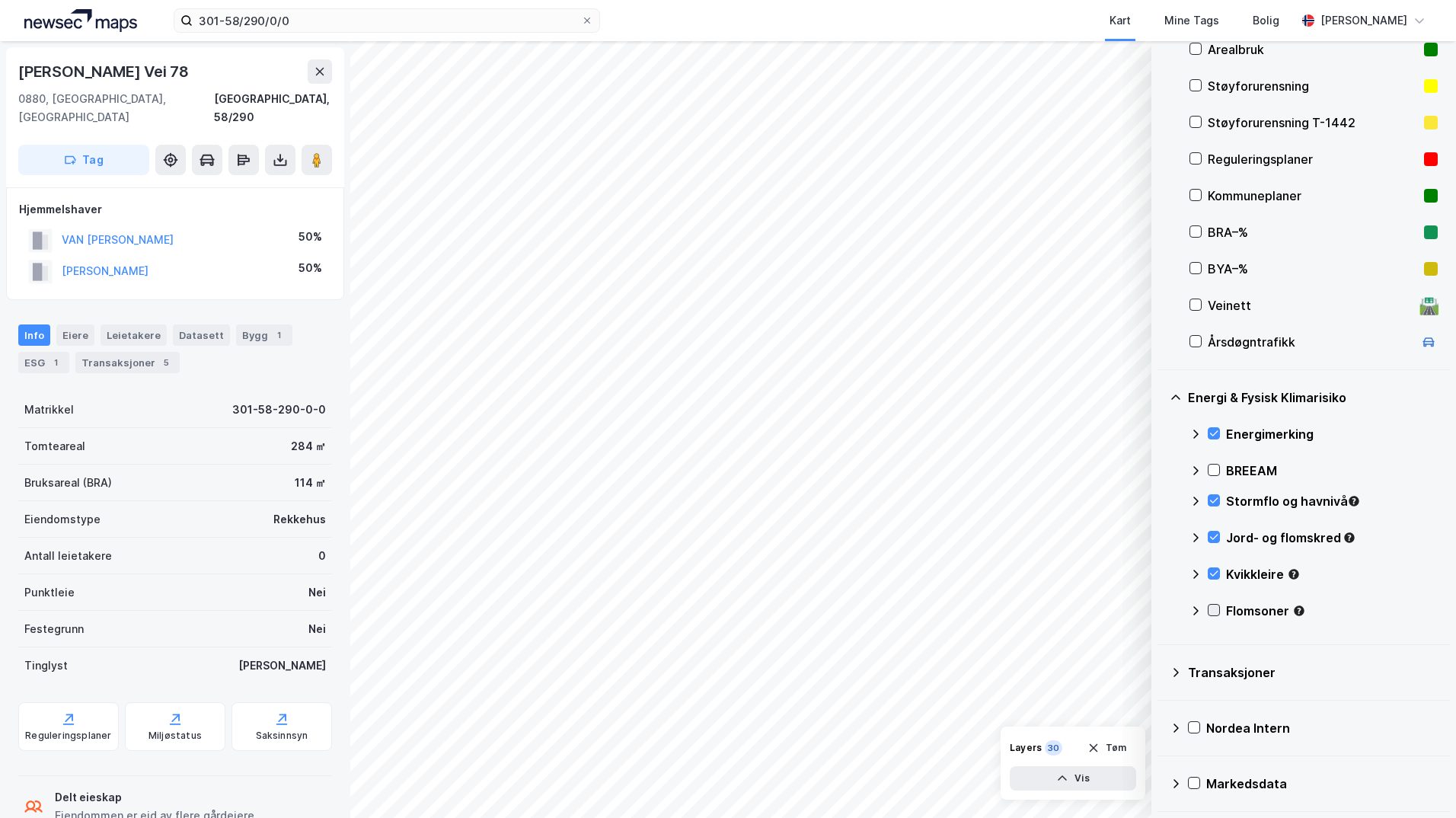
click at [1214, 610] on icon at bounding box center [1213, 610] width 10 height 10
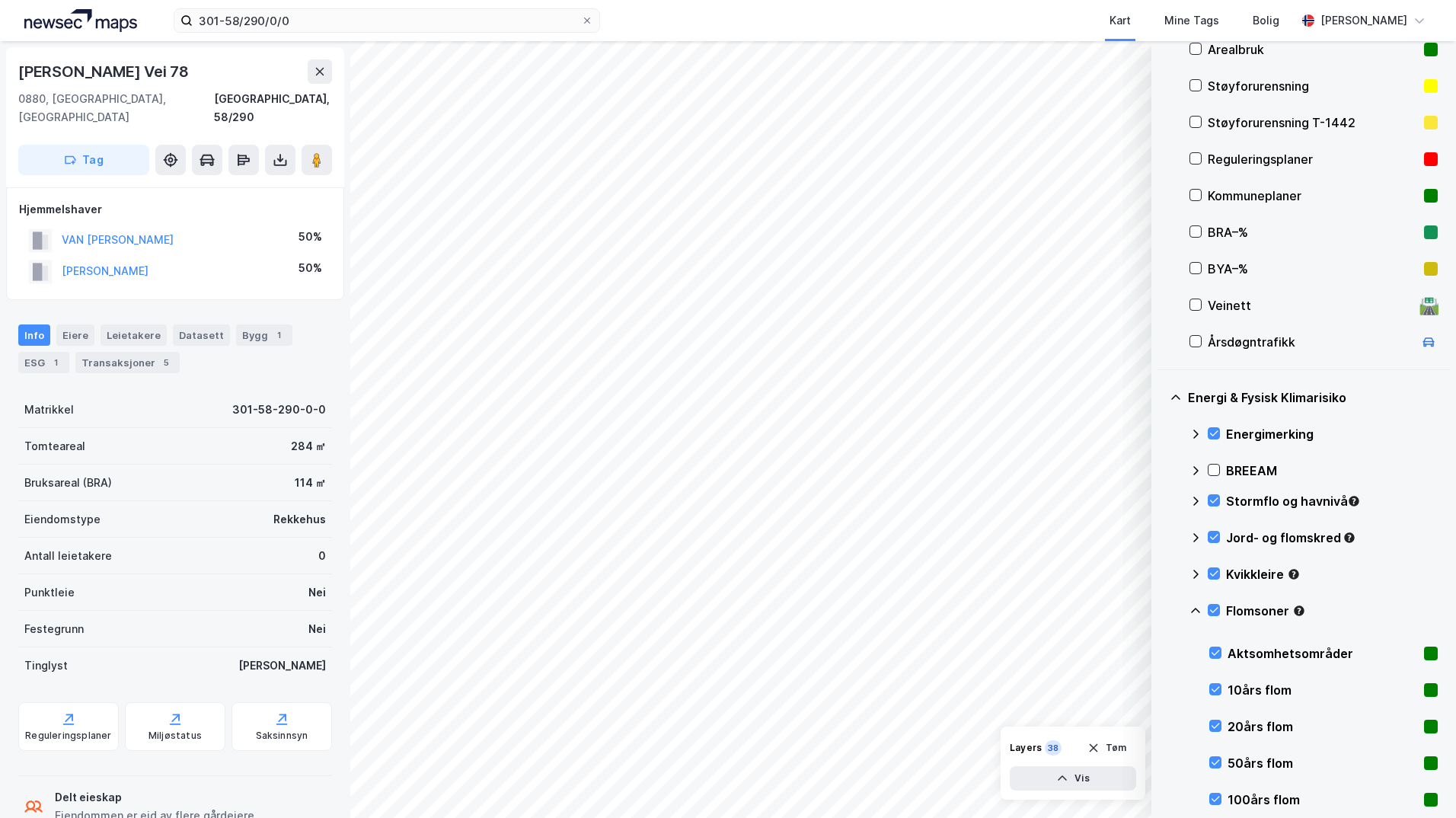
click at [1195, 614] on icon at bounding box center [1195, 610] width 12 height 12
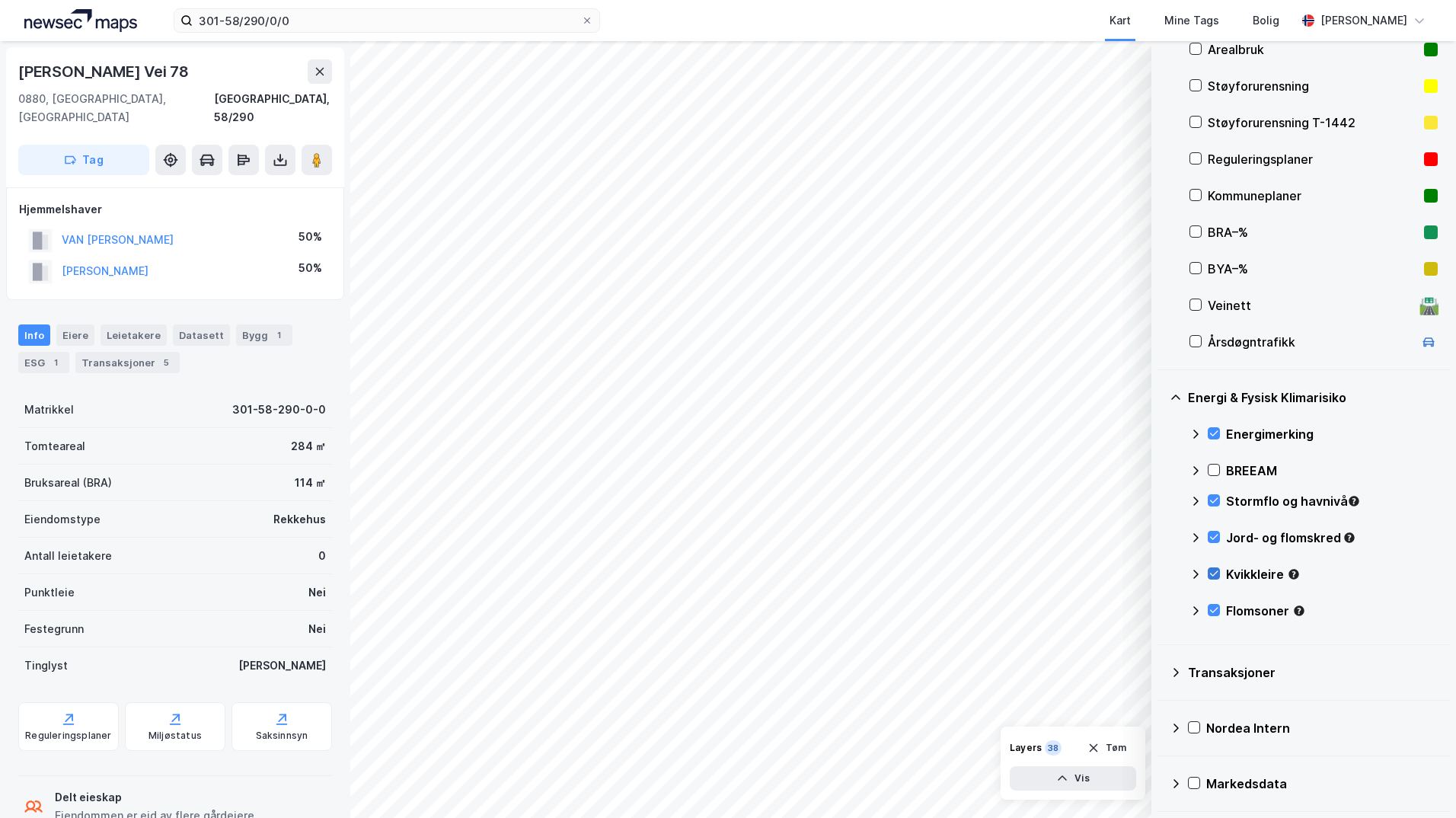
click at [1215, 570] on icon at bounding box center [1213, 573] width 10 height 10
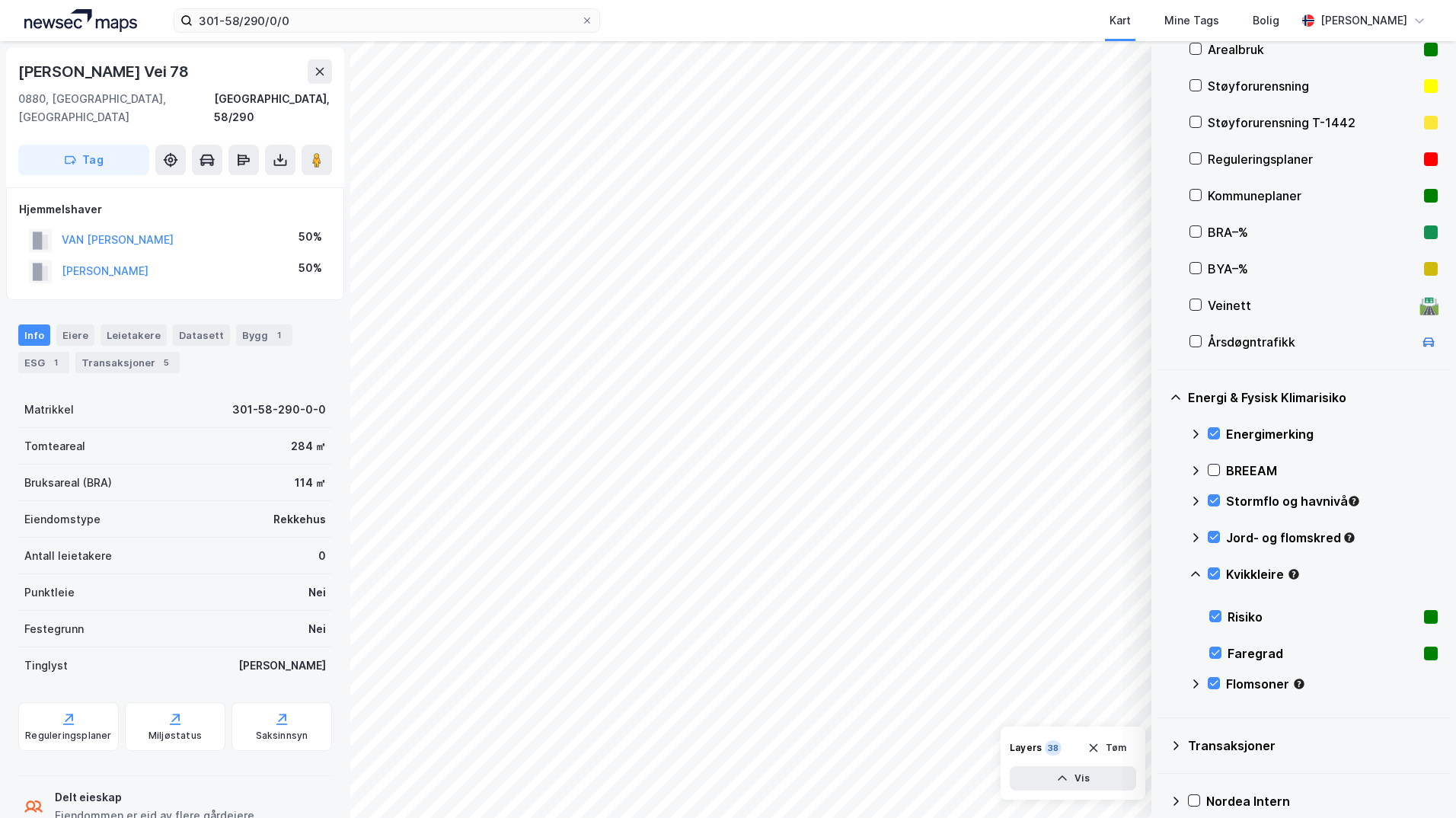
click at [1195, 571] on icon at bounding box center [1195, 574] width 12 height 12
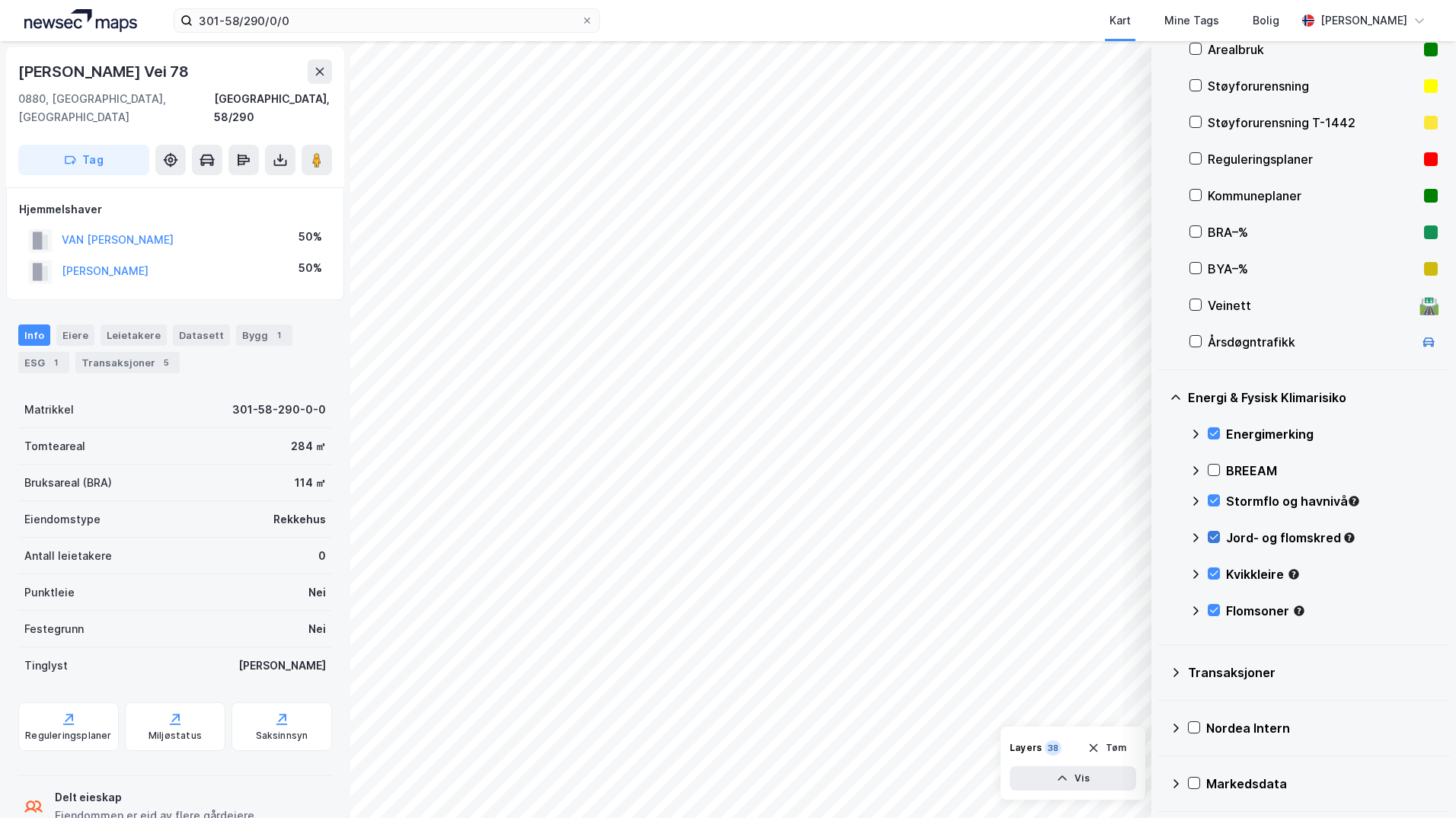
click at [1215, 536] on icon at bounding box center [1213, 536] width 10 height 10
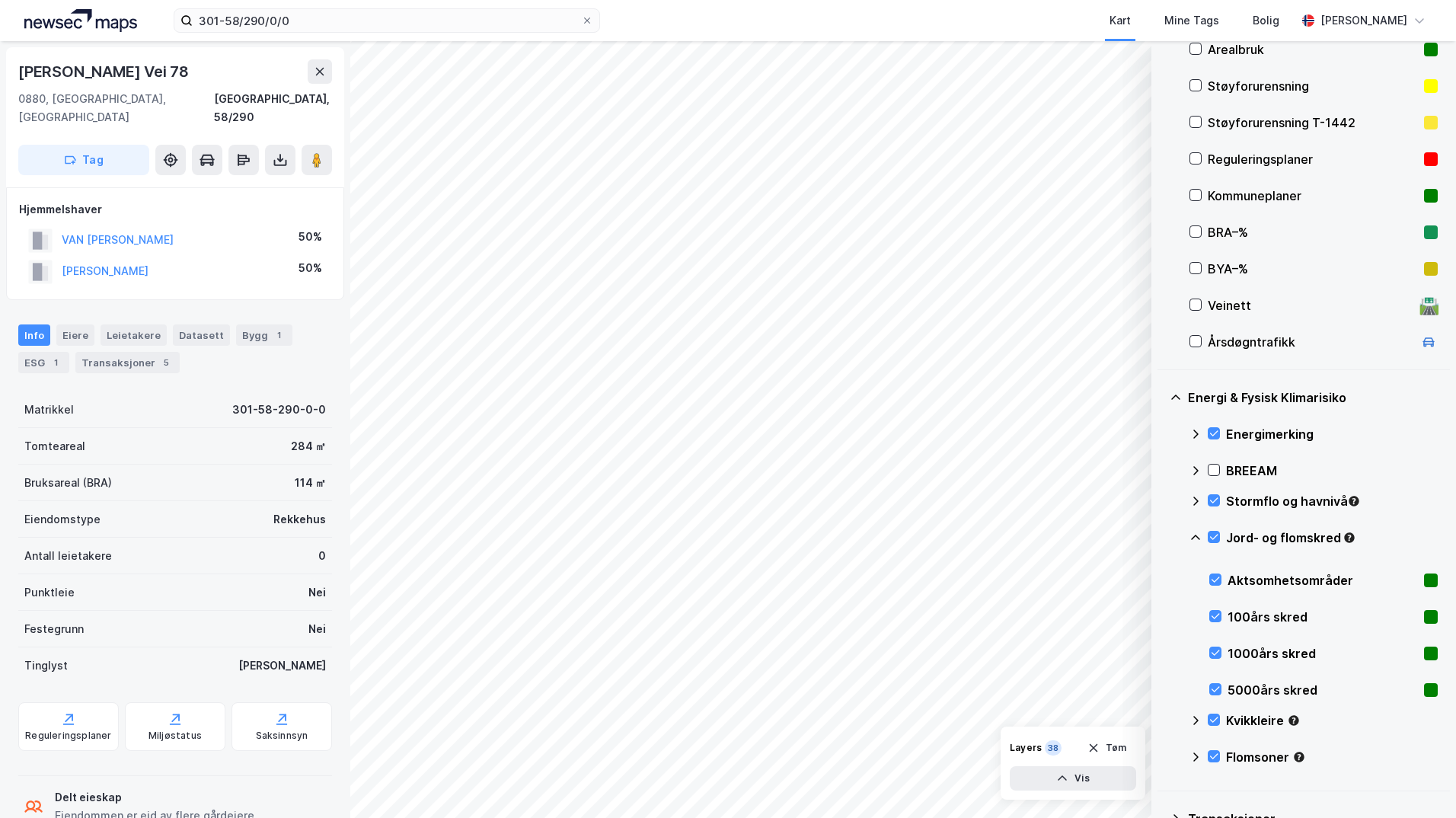
click at [1195, 536] on icon at bounding box center [1195, 537] width 9 height 5
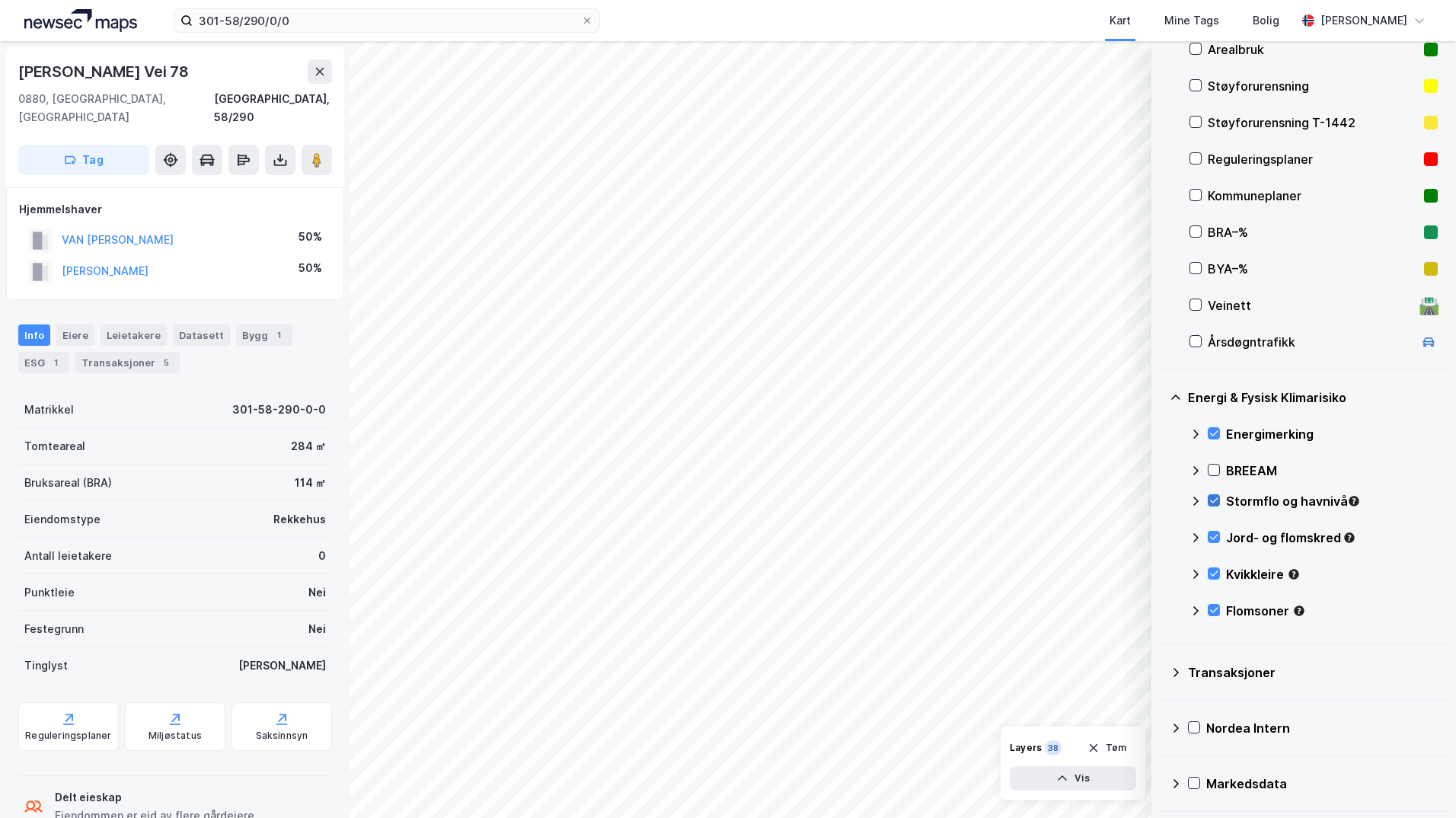
click at [1215, 497] on icon at bounding box center [1213, 500] width 10 height 10
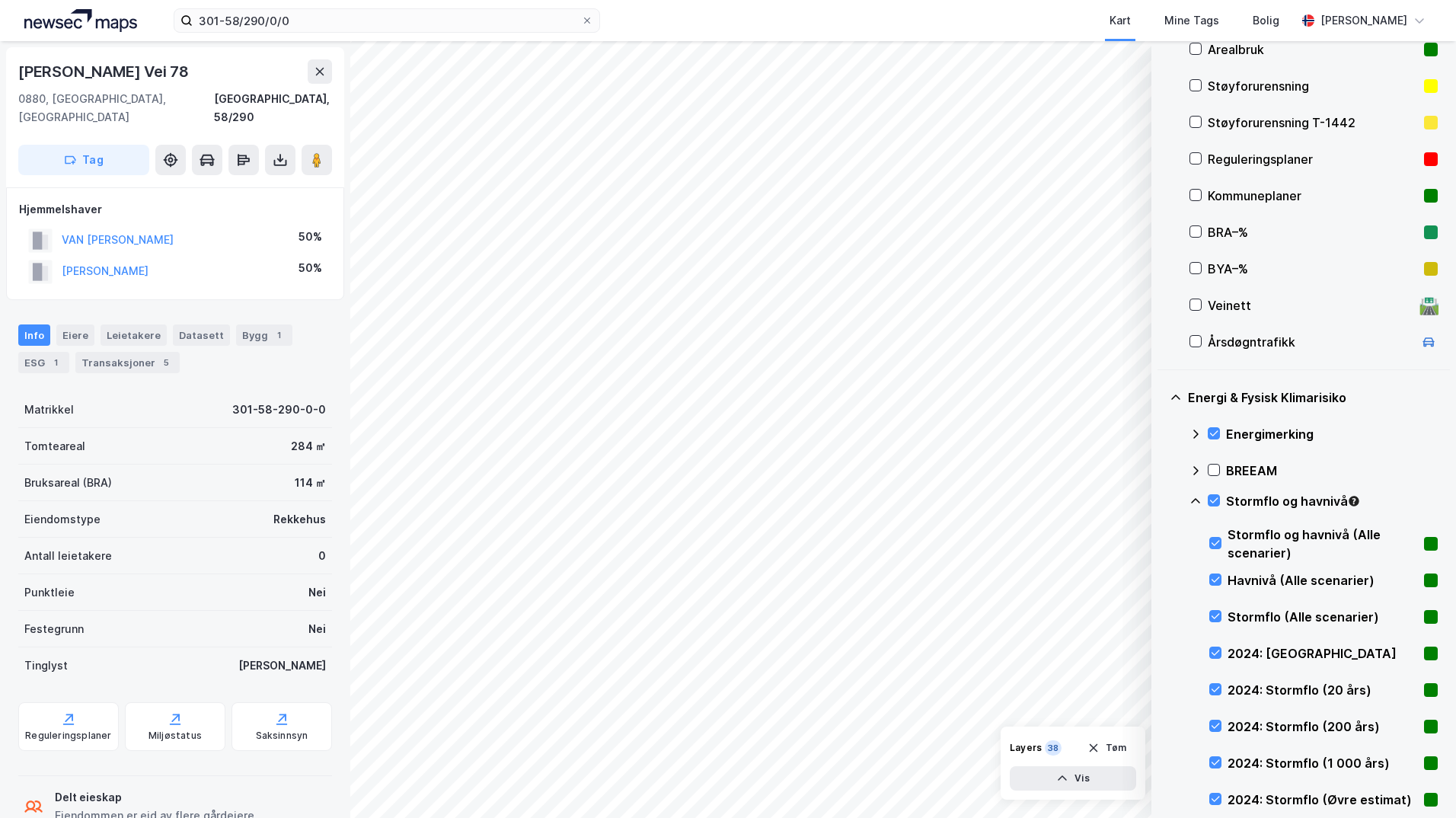
click at [1197, 499] on icon at bounding box center [1195, 500] width 9 height 5
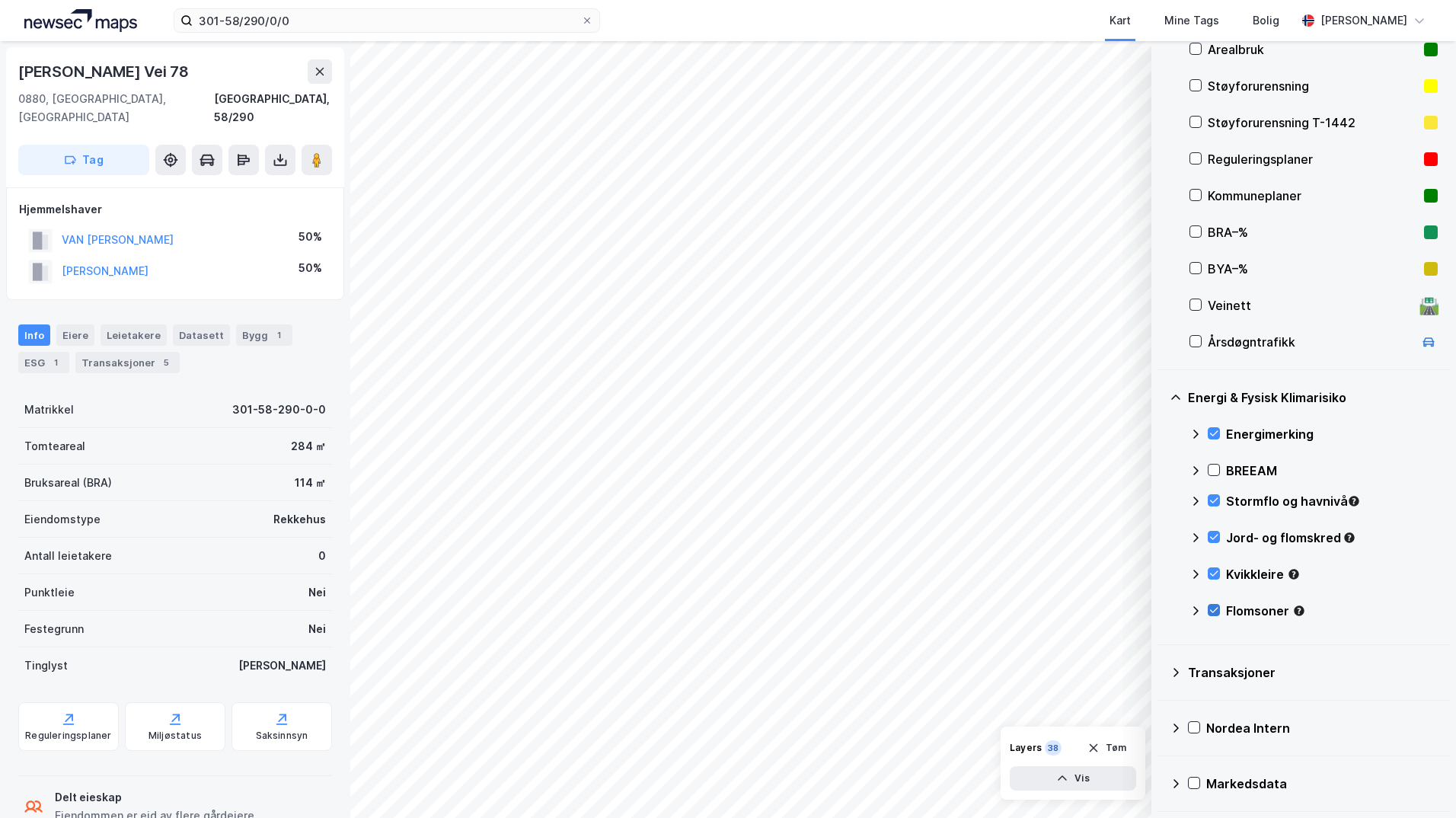
click at [1210, 605] on icon at bounding box center [1213, 610] width 10 height 10
click at [1211, 609] on icon at bounding box center [1213, 610] width 10 height 10
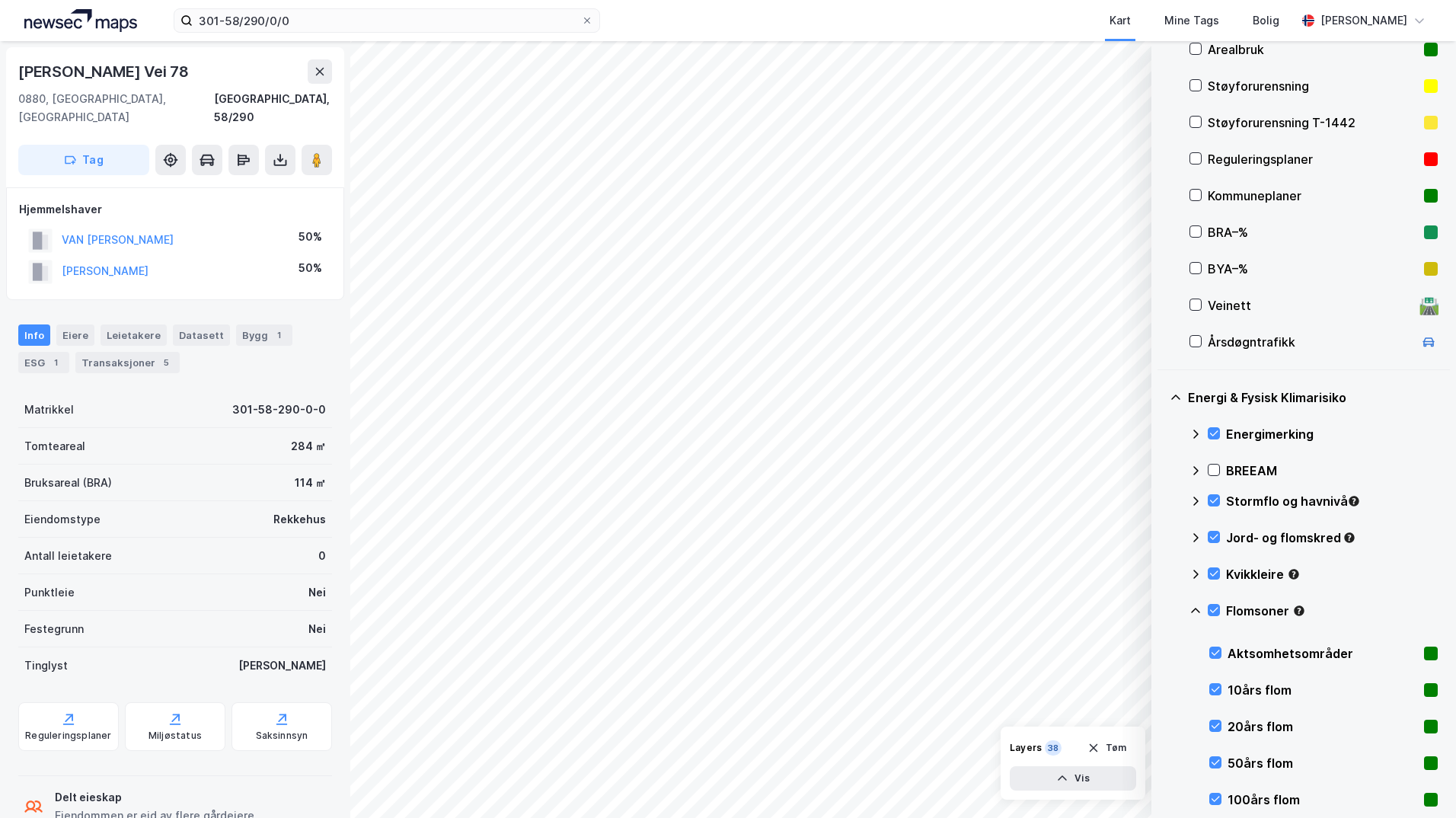
click at [1198, 609] on icon at bounding box center [1195, 610] width 12 height 12
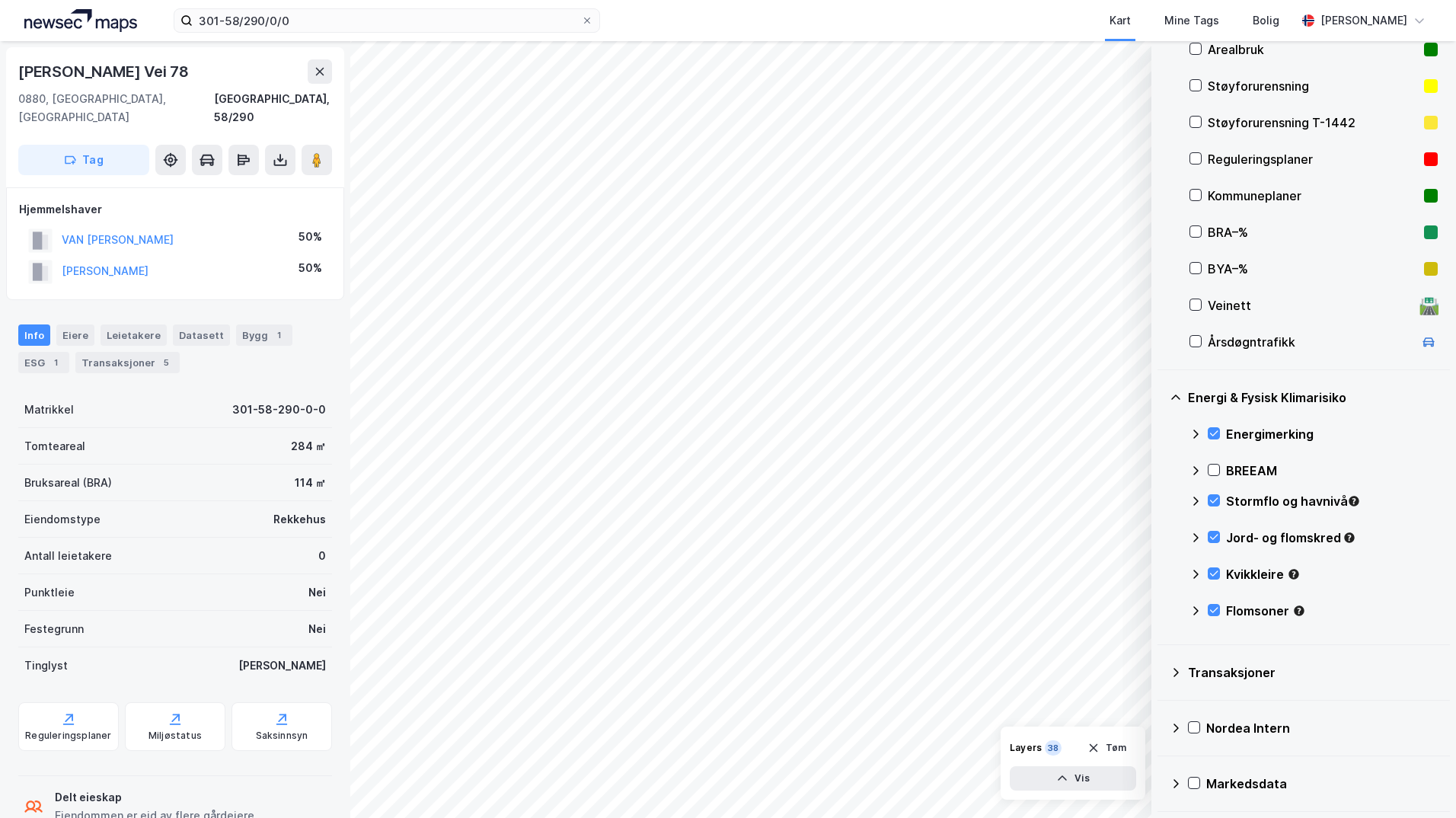
scroll to position [94, 0]
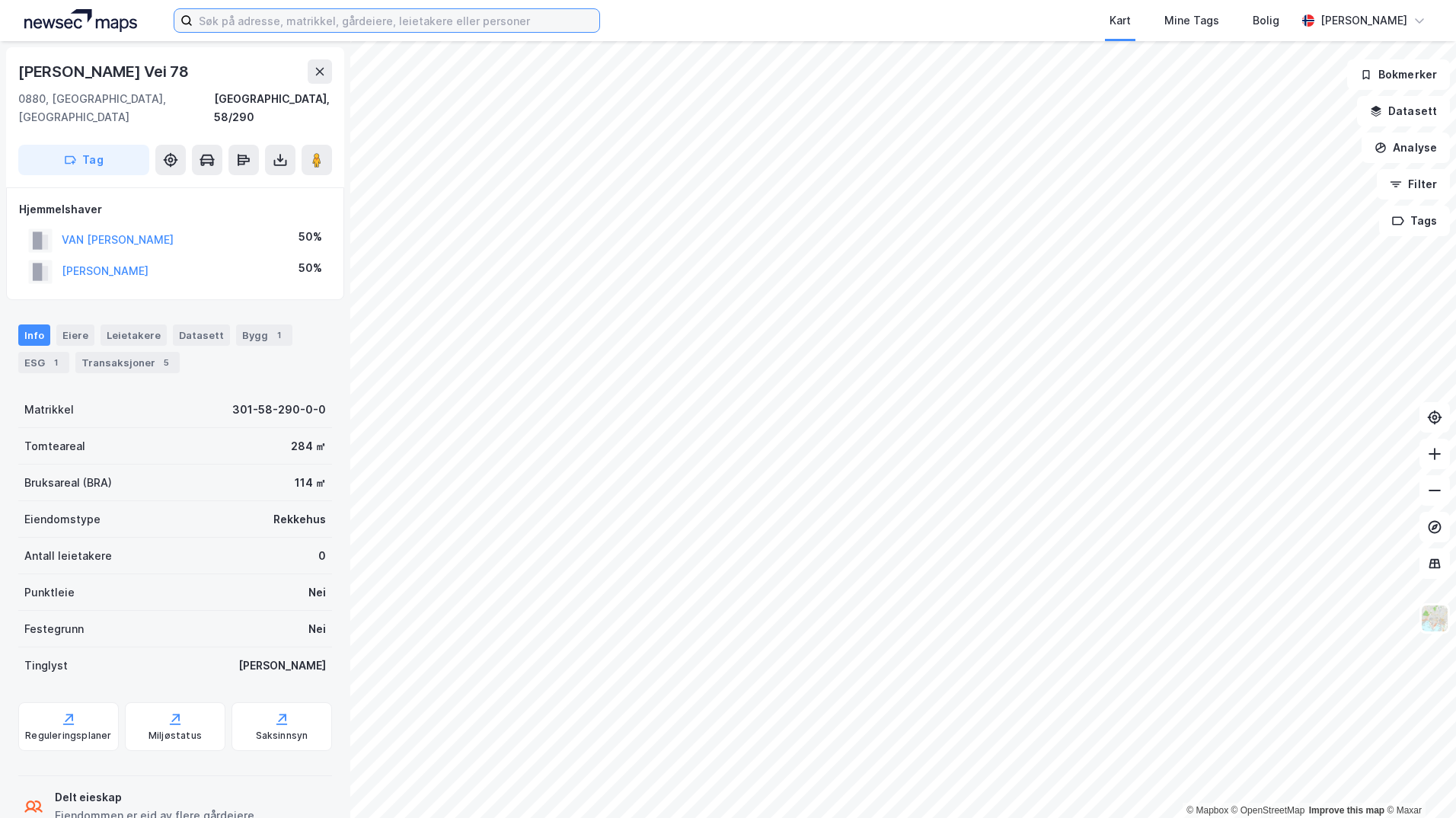
click at [245, 21] on input at bounding box center [396, 21] width 406 height 23
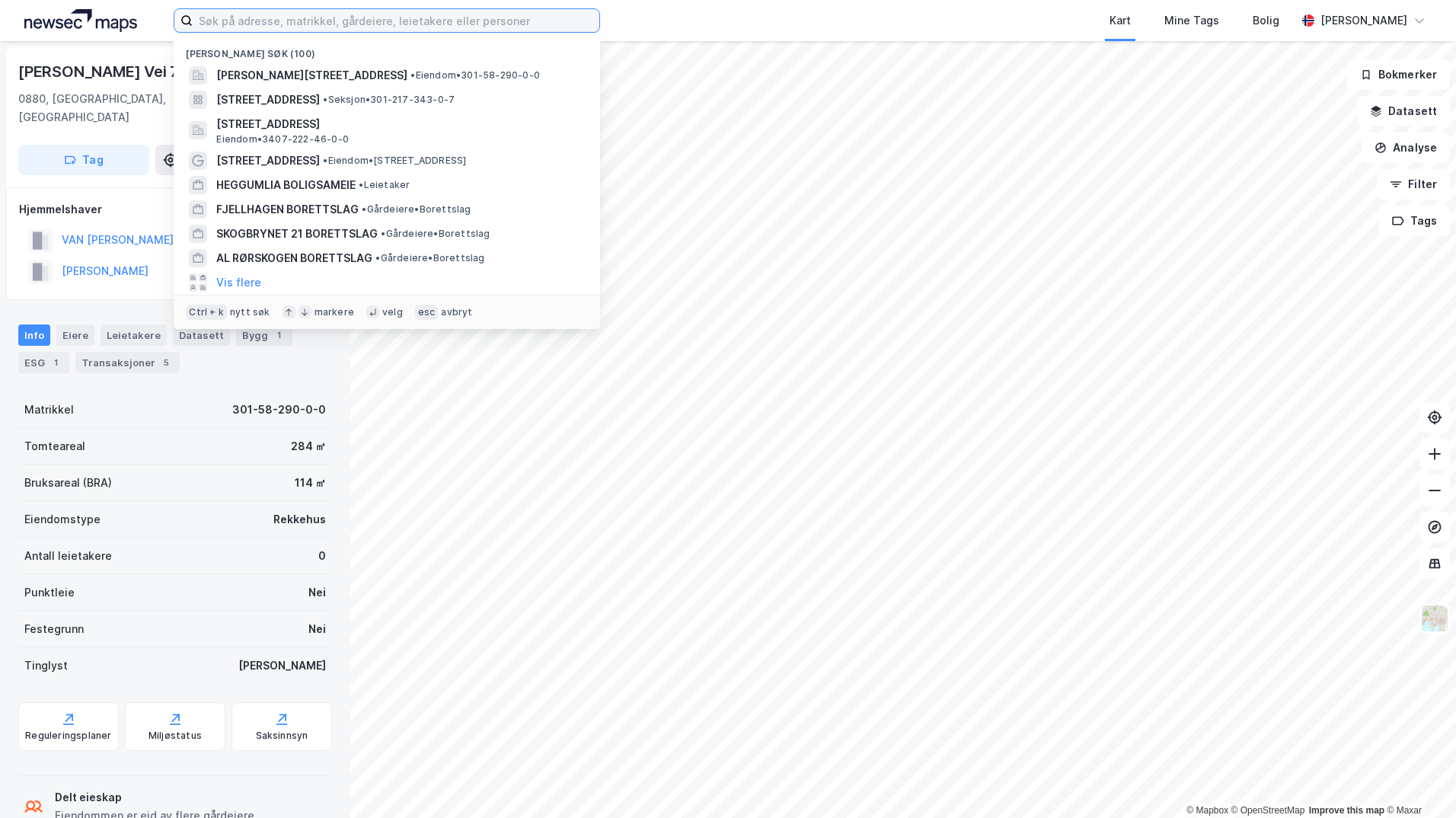
paste input "4630-15/23/0/4"
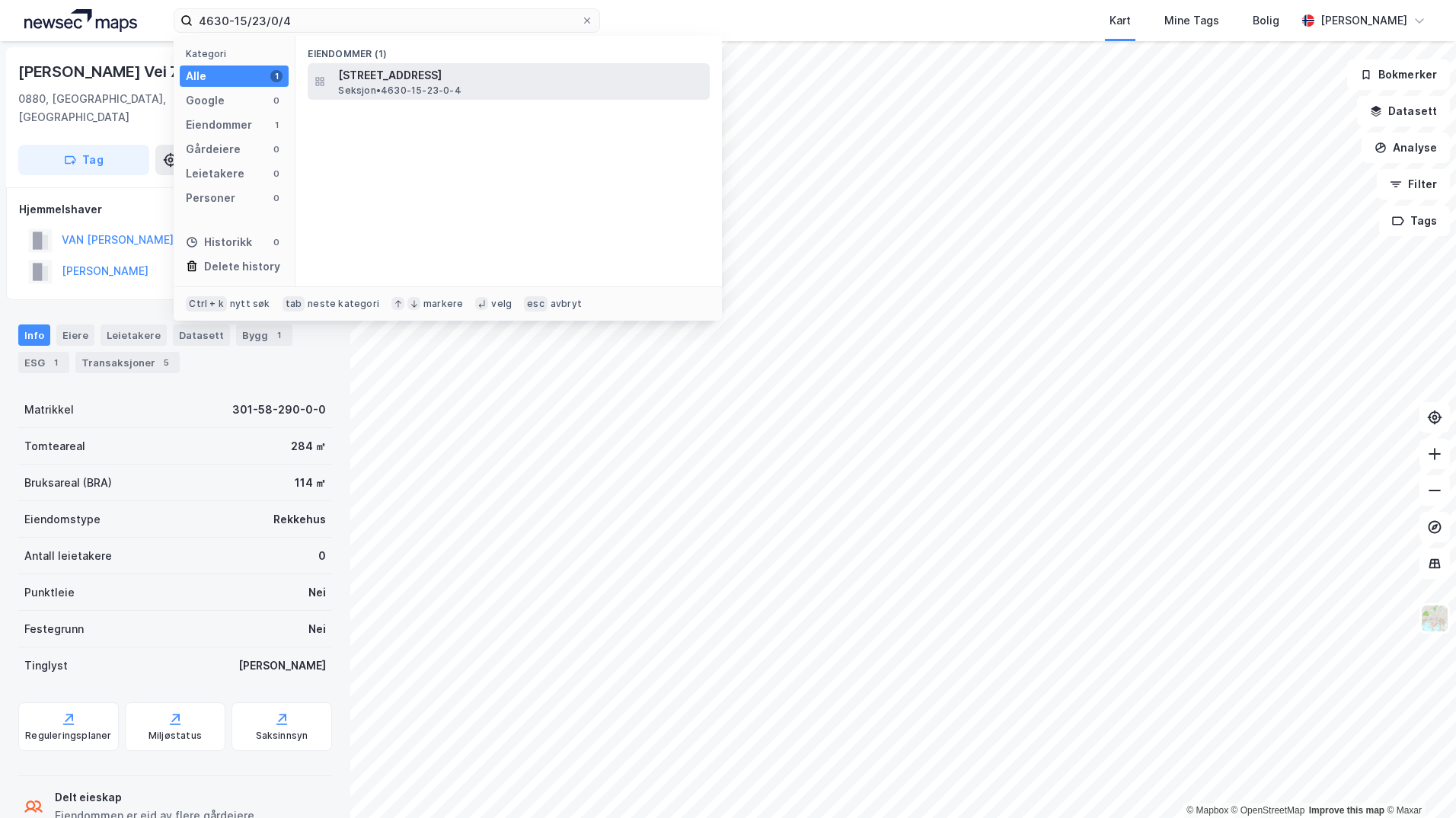
click at [420, 92] on span "Seksjon • 4630-15-23-0-4" at bounding box center [400, 90] width 122 height 12
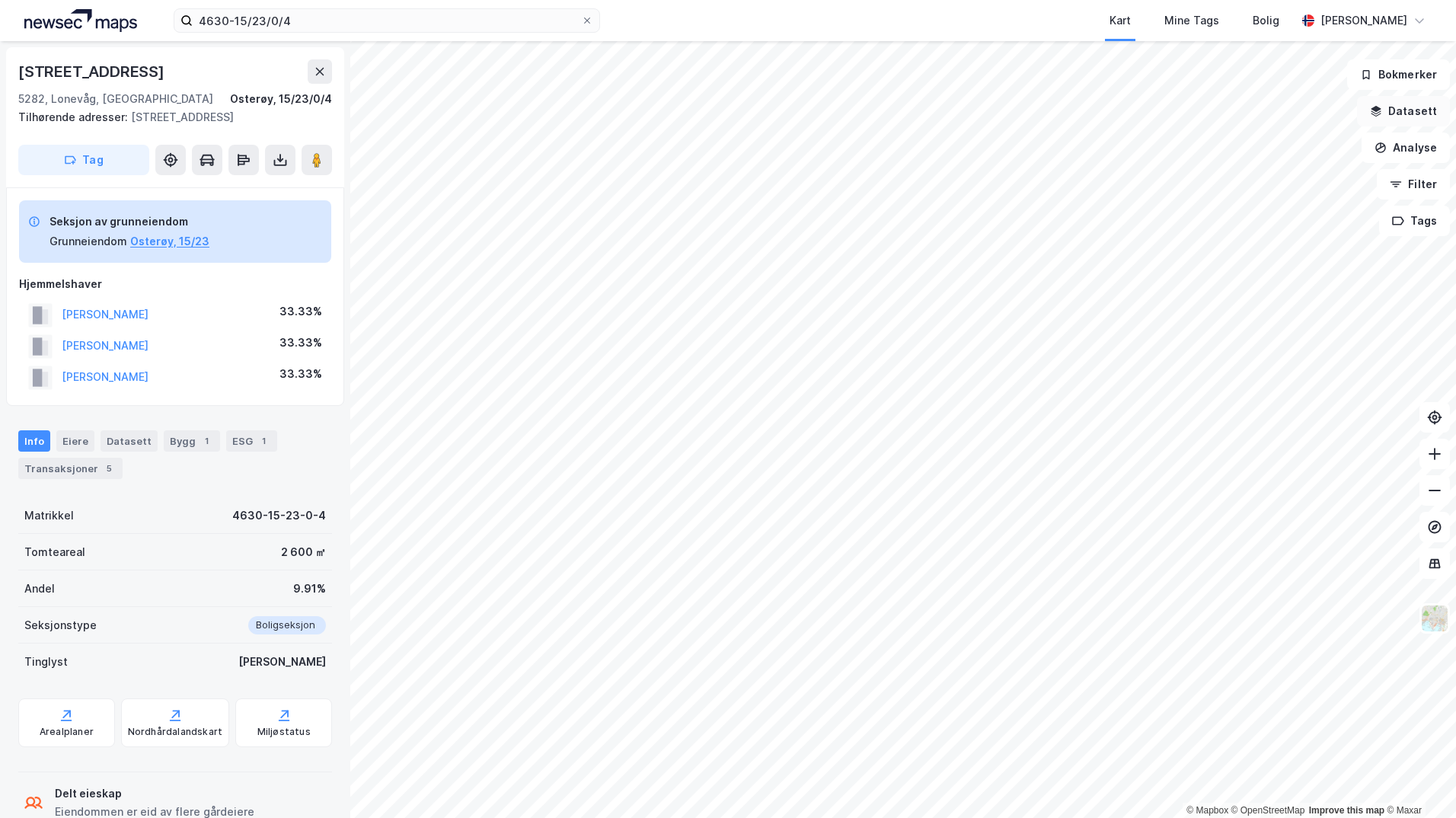
click at [1401, 108] on button "Datasett" at bounding box center [1403, 110] width 93 height 30
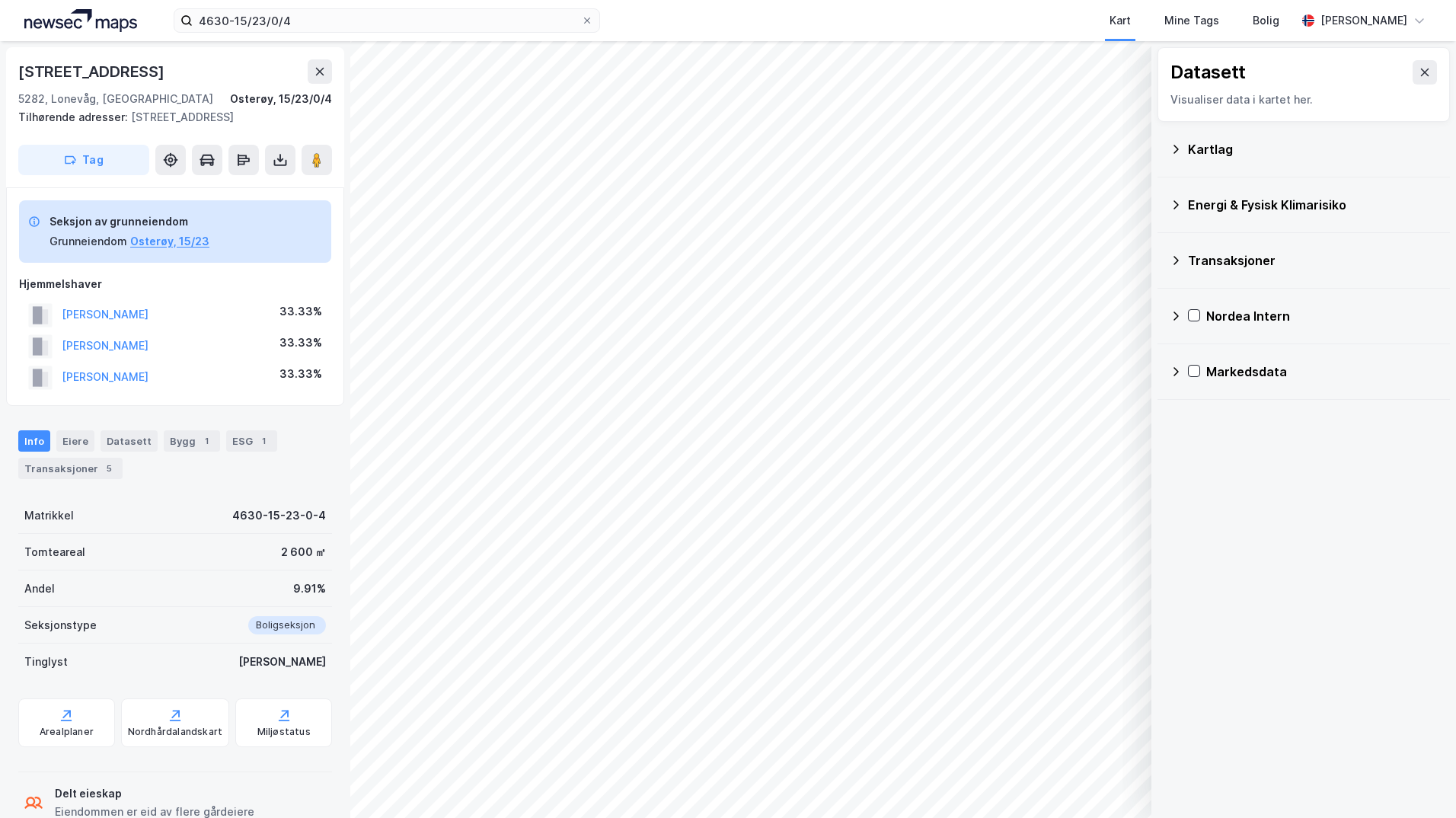
click at [1196, 151] on div "Kartlag" at bounding box center [1313, 149] width 250 height 18
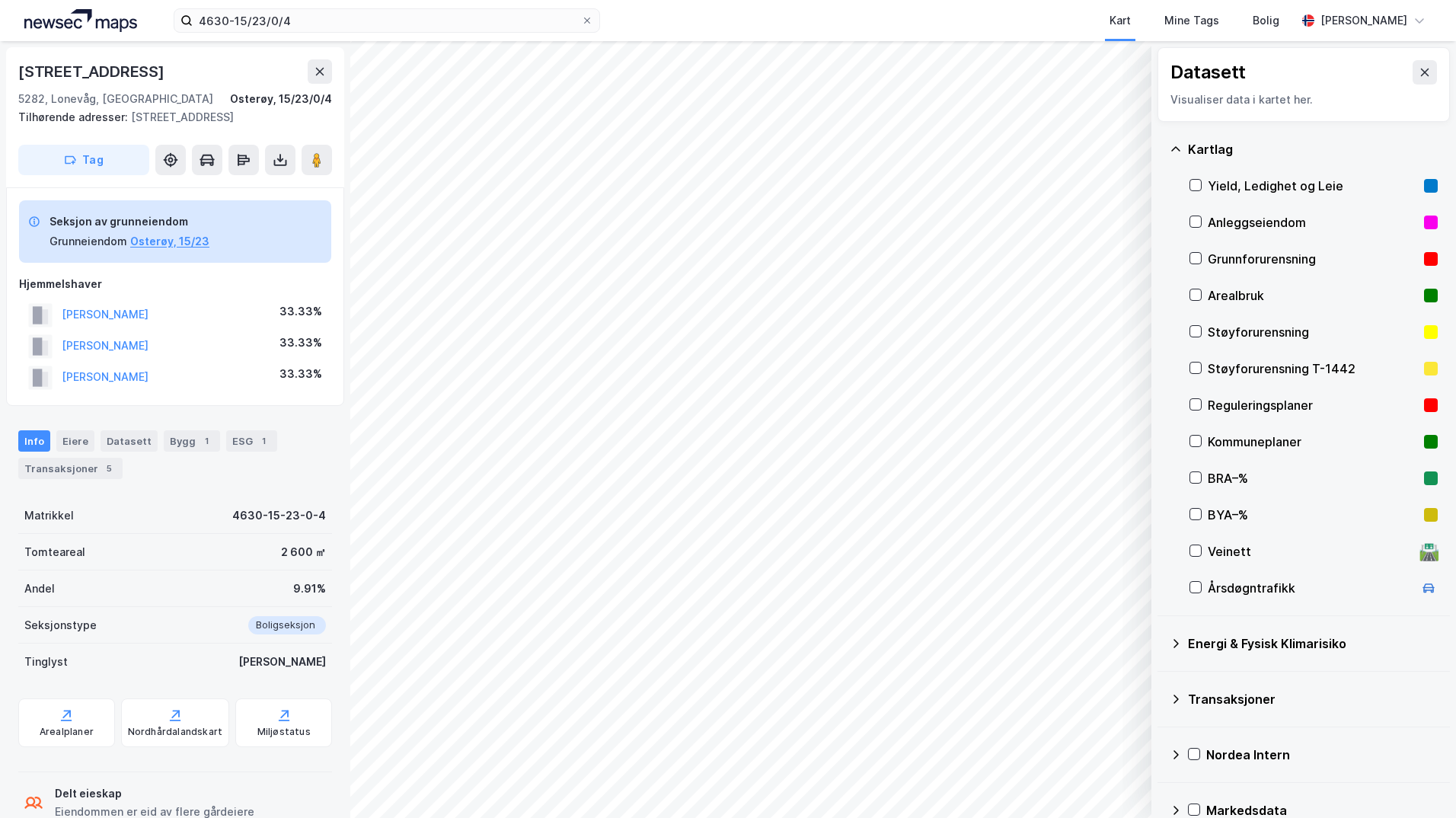
click at [1201, 256] on div "Grunnforurensning" at bounding box center [1313, 258] width 248 height 36
click at [1175, 644] on icon at bounding box center [1175, 643] width 12 height 12
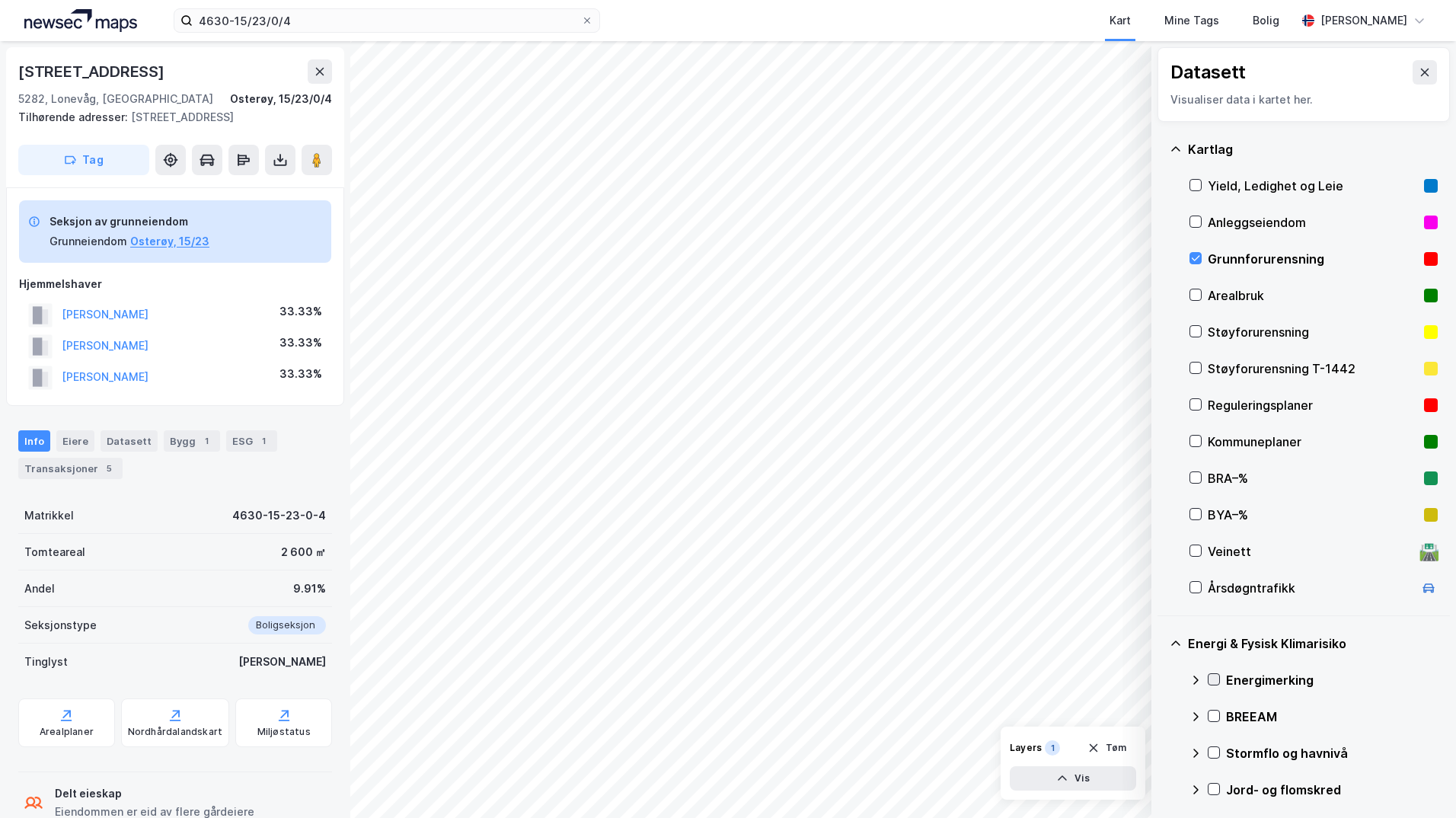
click at [1215, 678] on icon at bounding box center [1213, 679] width 10 height 10
click at [1199, 679] on icon at bounding box center [1195, 680] width 12 height 12
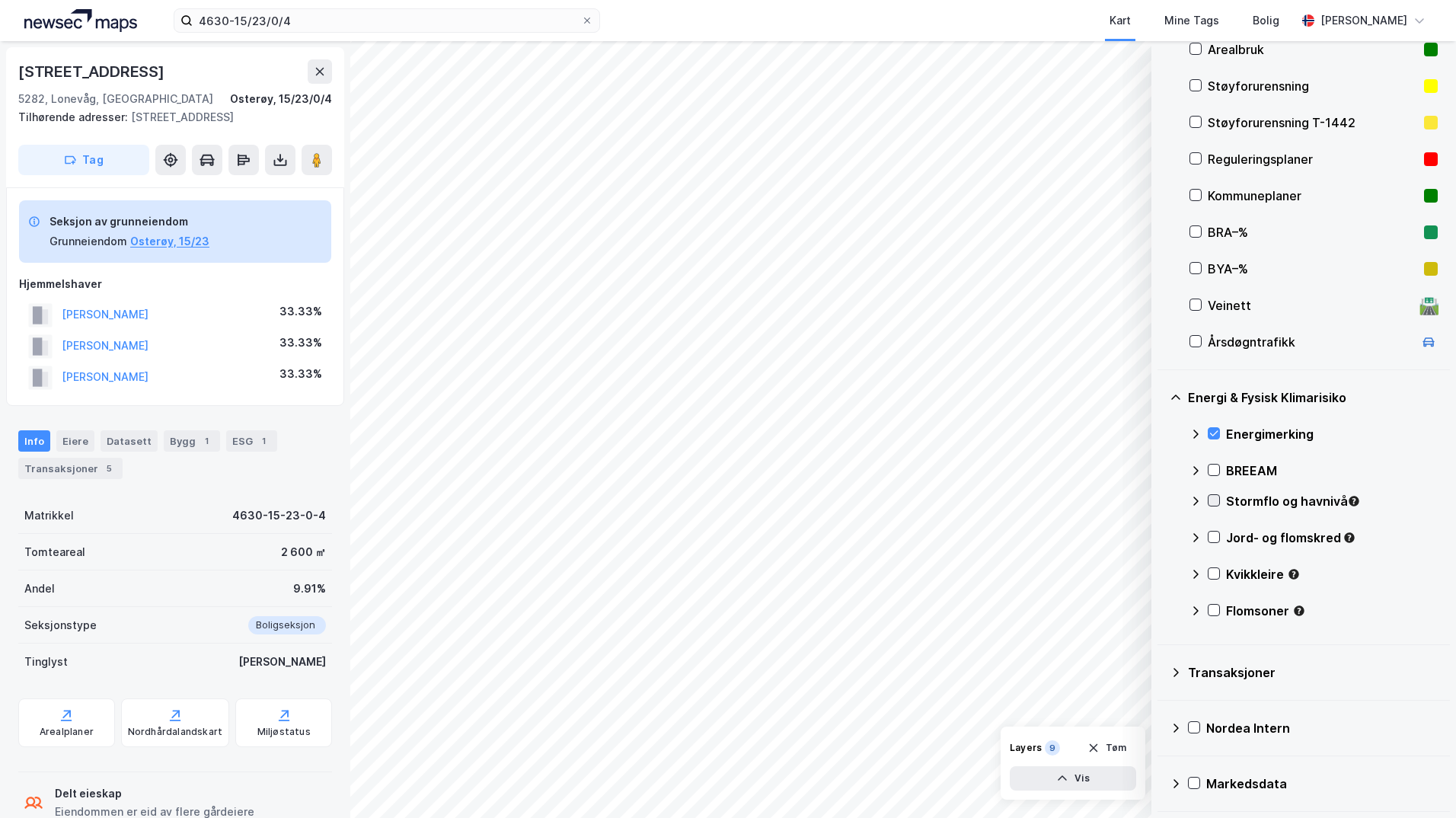
click at [1211, 500] on icon at bounding box center [1214, 500] width 9 height 5
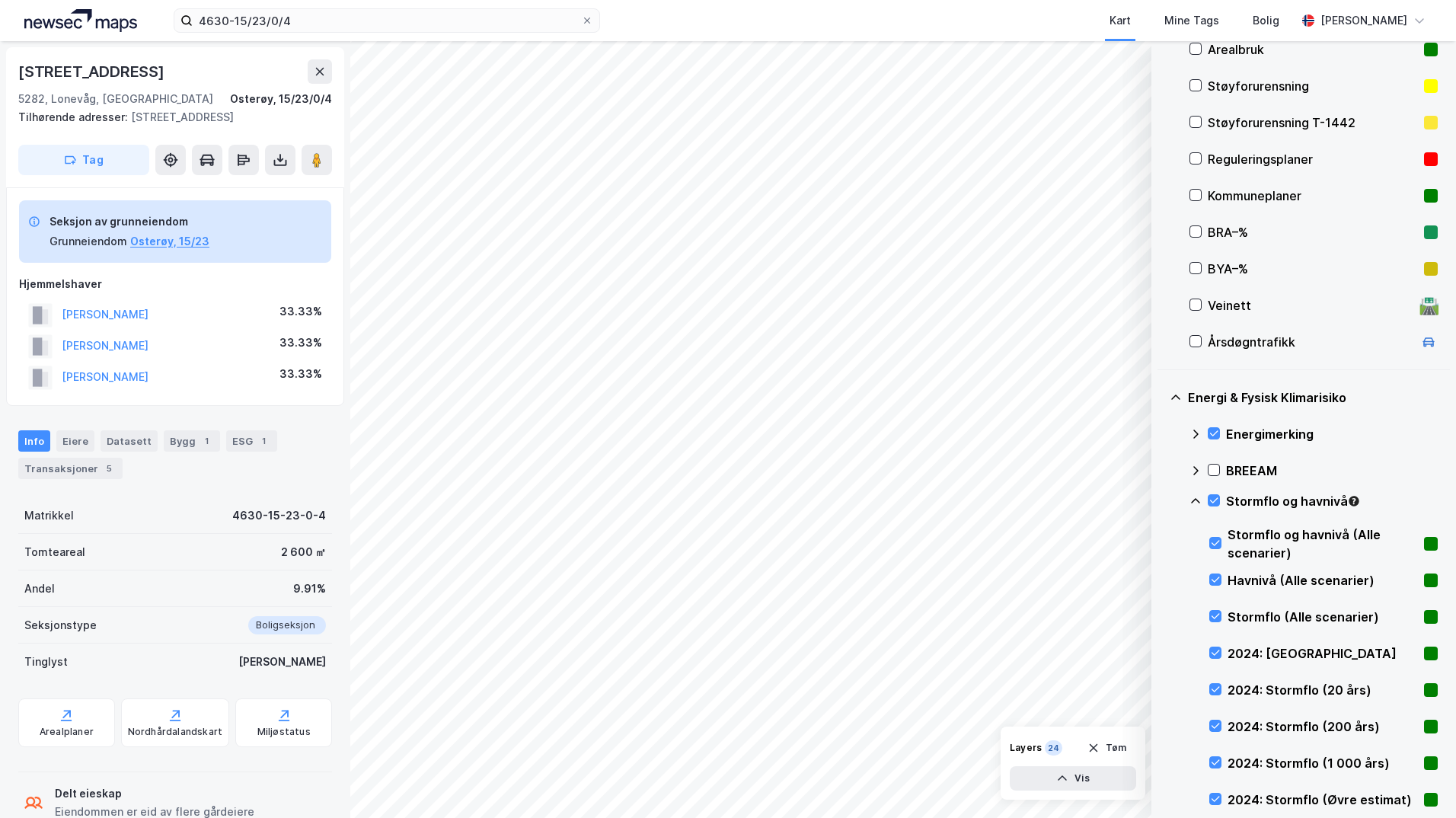
click at [1193, 503] on icon at bounding box center [1195, 501] width 12 height 12
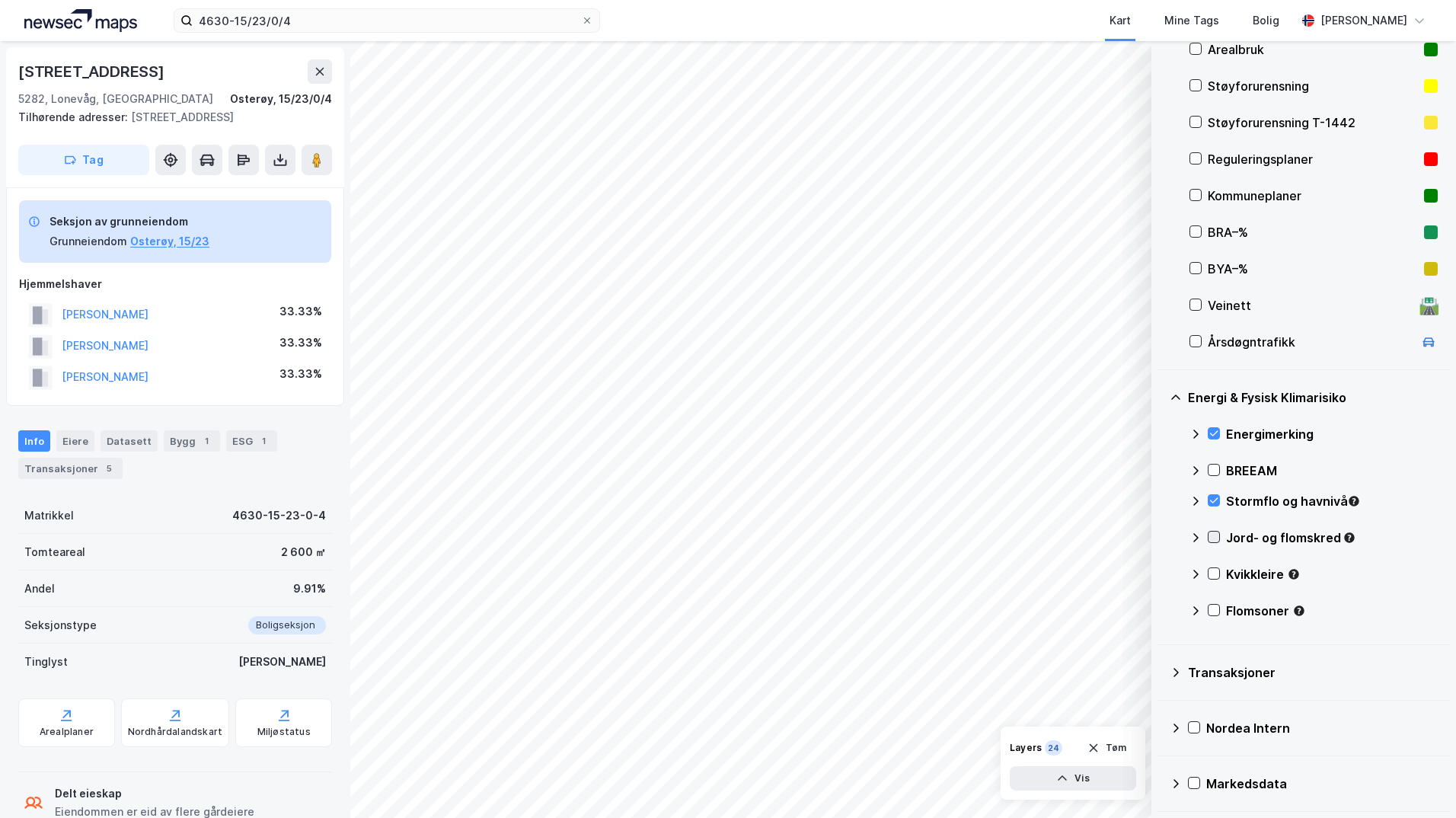
click at [1216, 537] on icon at bounding box center [1213, 536] width 10 height 10
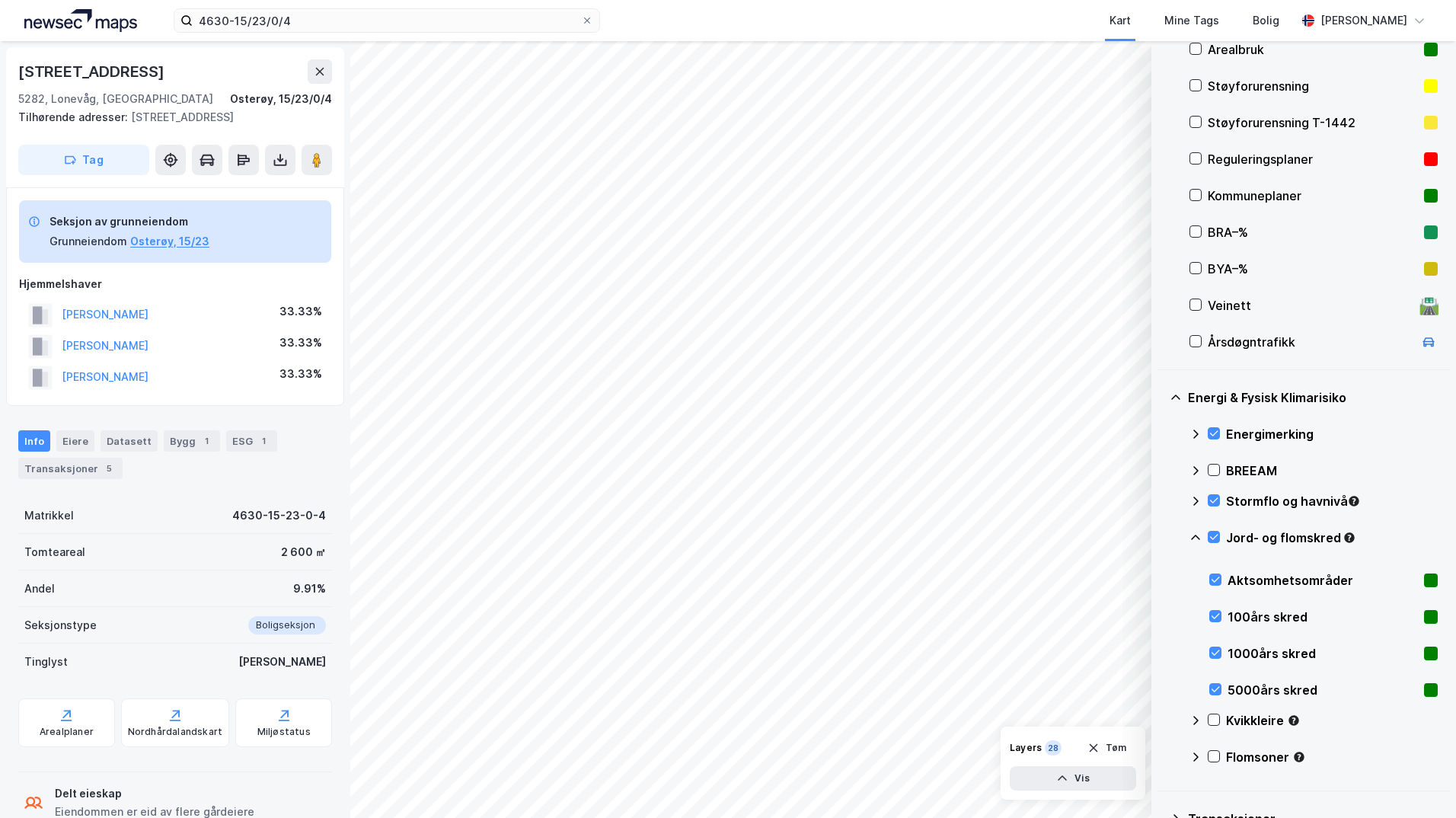
click at [1193, 536] on icon at bounding box center [1195, 537] width 9 height 5
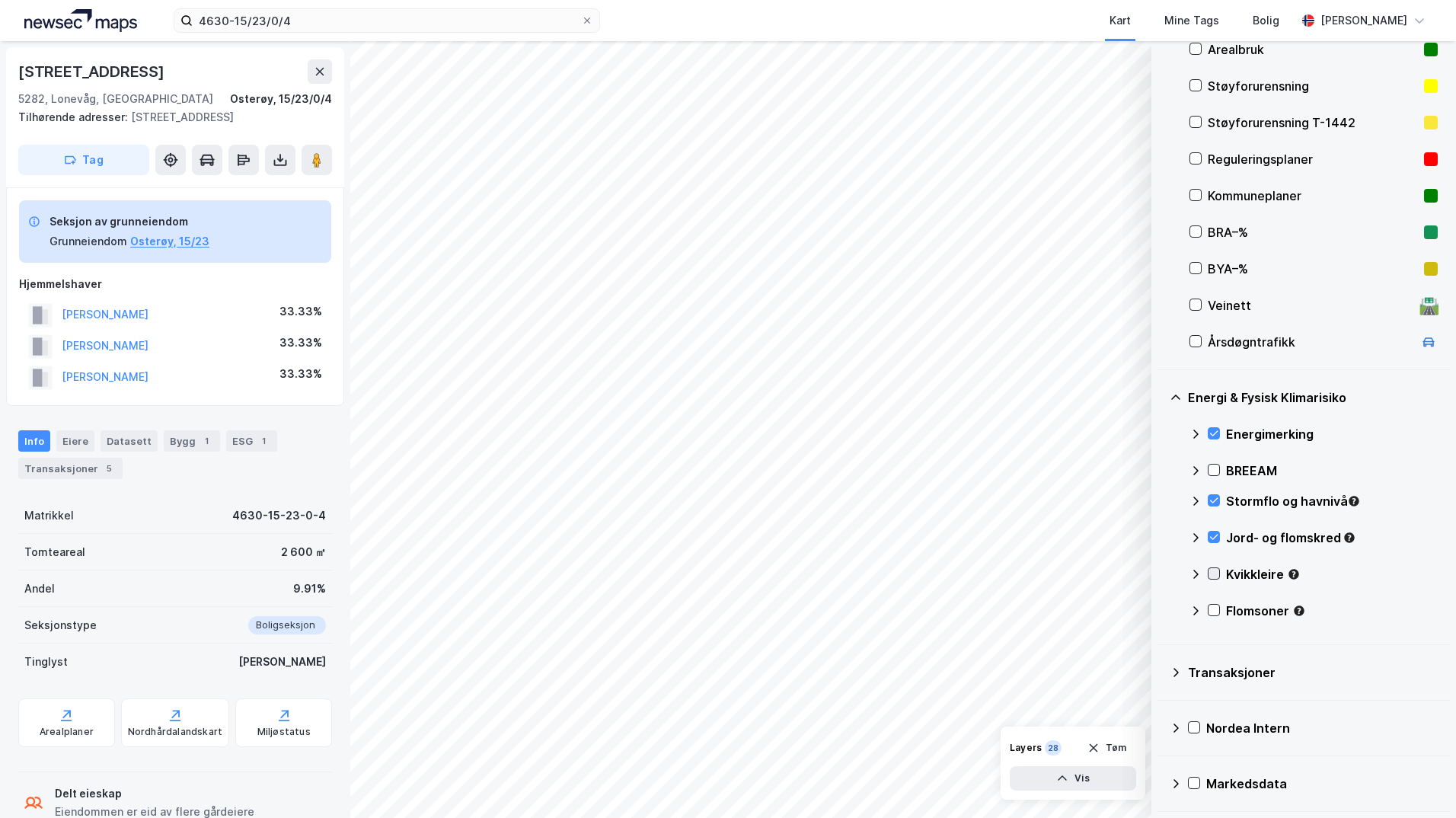
click at [1218, 571] on icon at bounding box center [1213, 573] width 10 height 10
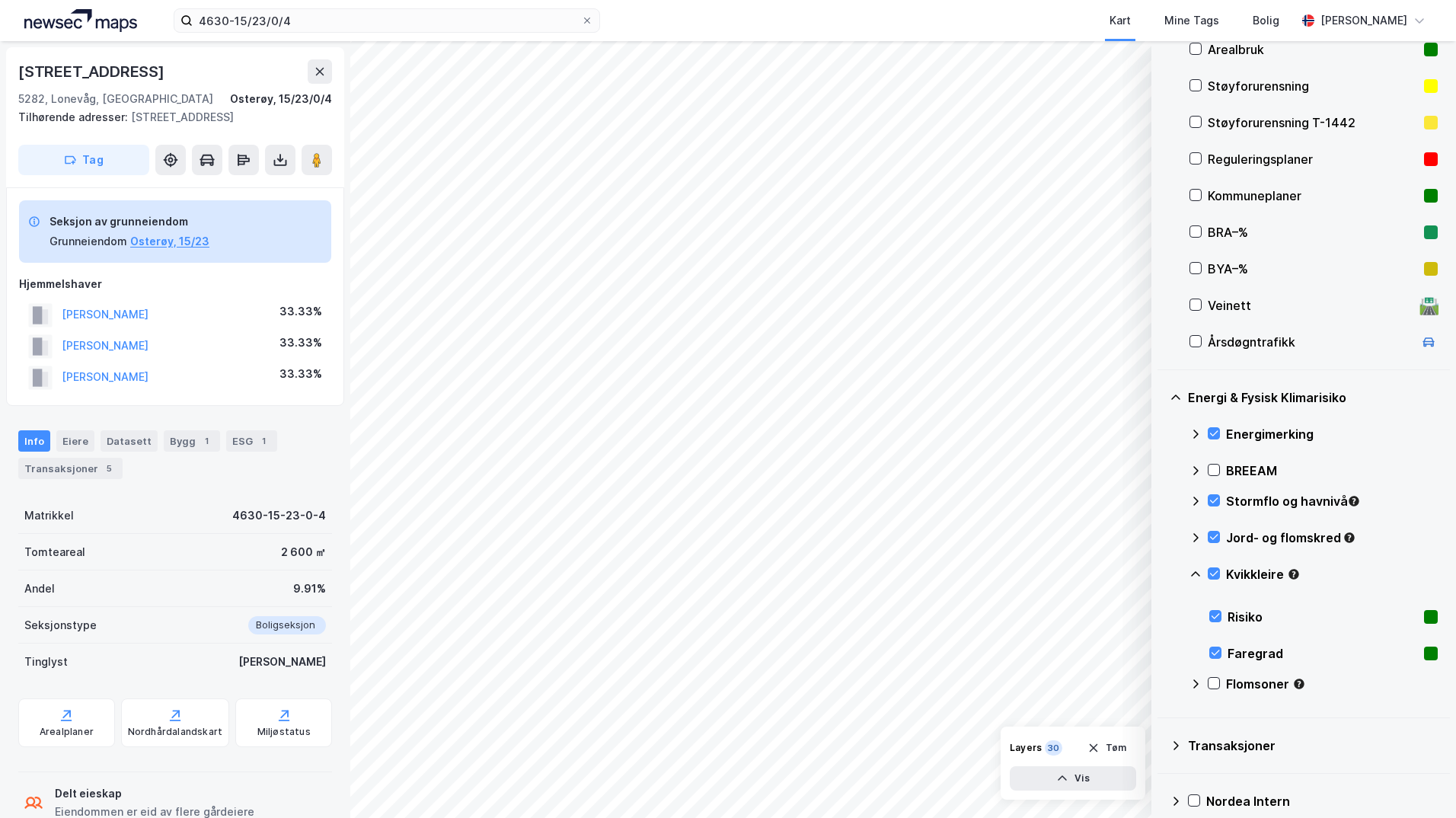
click at [1198, 572] on icon at bounding box center [1195, 574] width 12 height 12
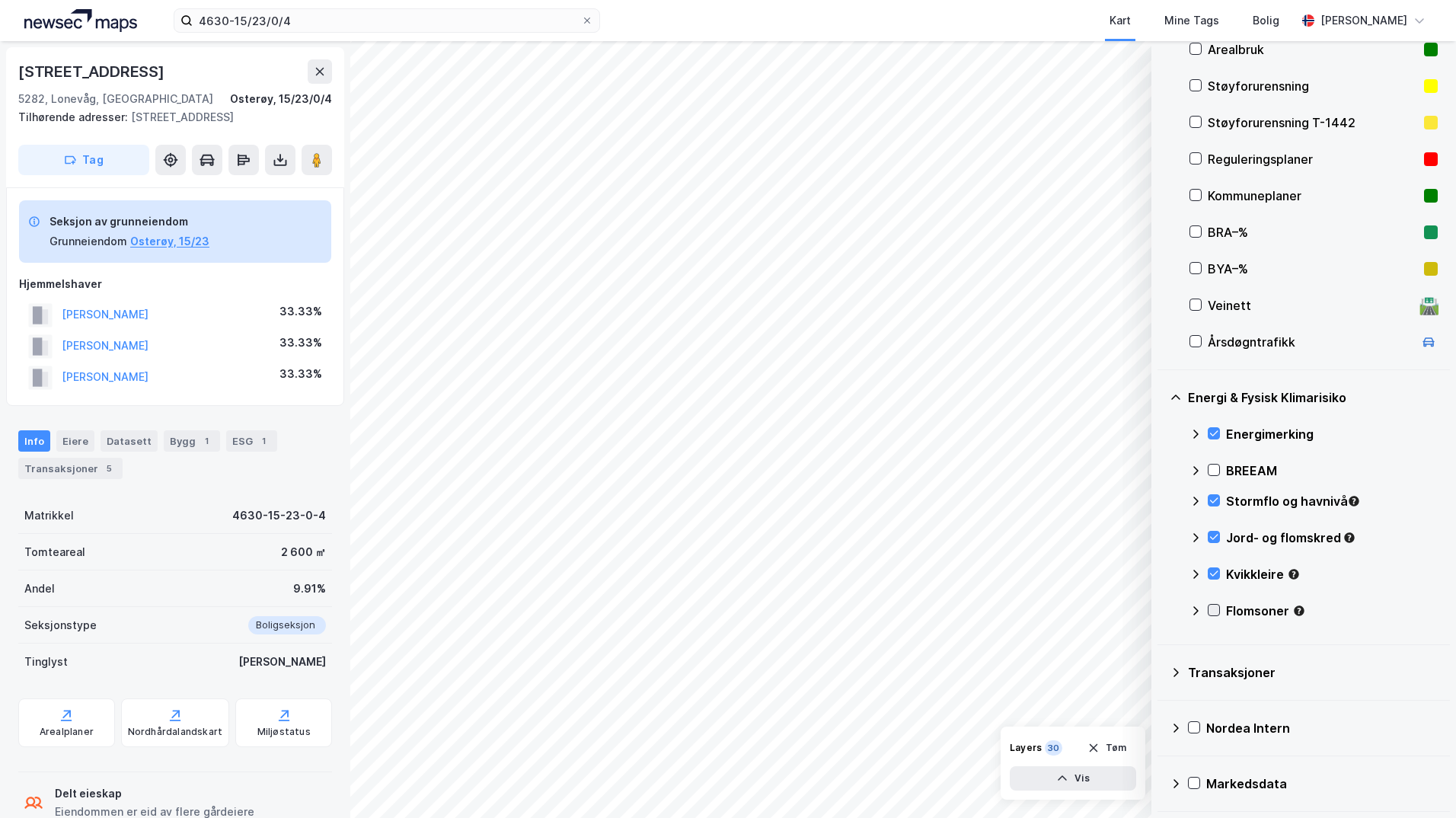
click at [1213, 609] on icon at bounding box center [1213, 610] width 10 height 10
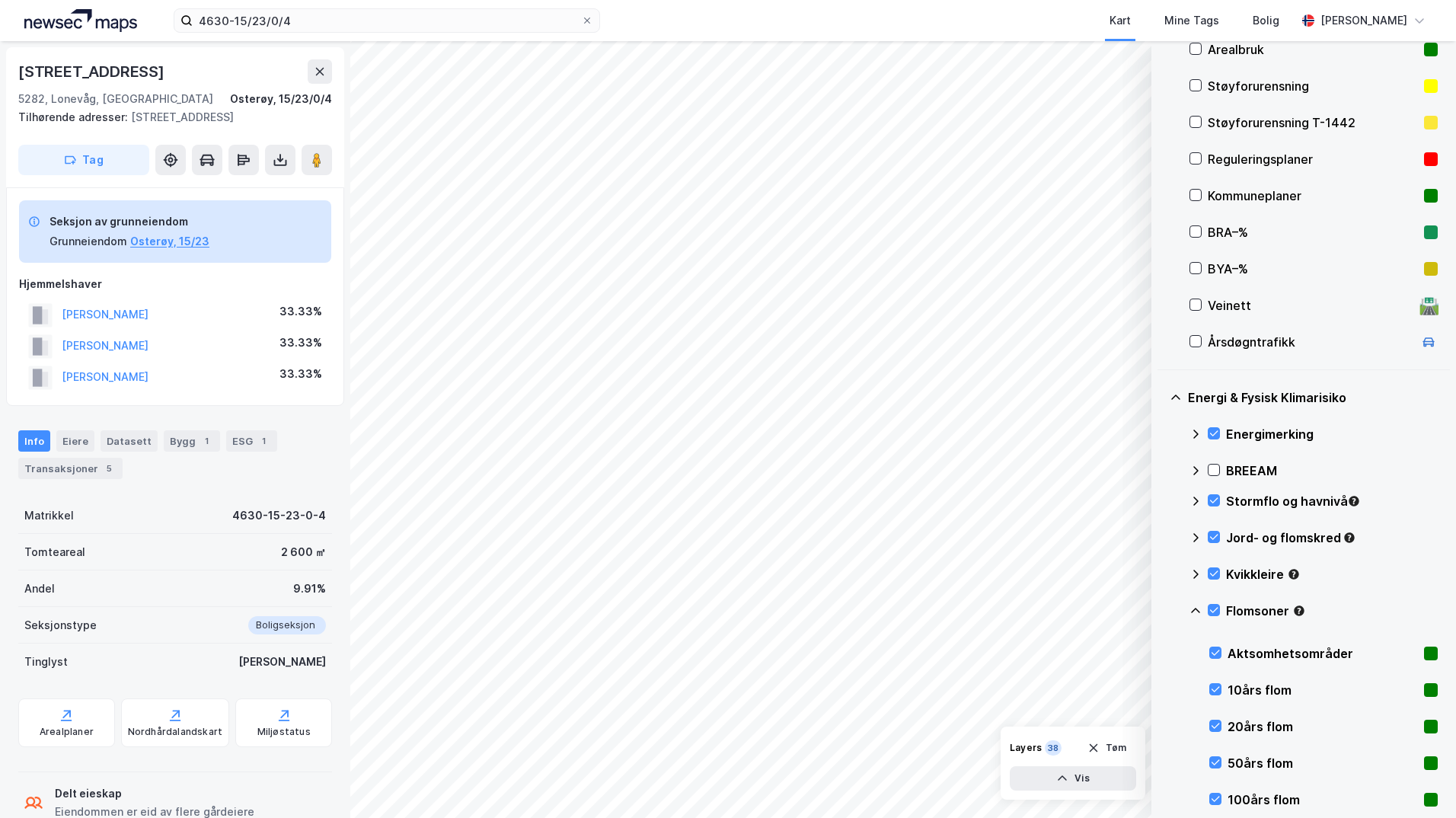
click at [1195, 610] on icon at bounding box center [1195, 610] width 12 height 12
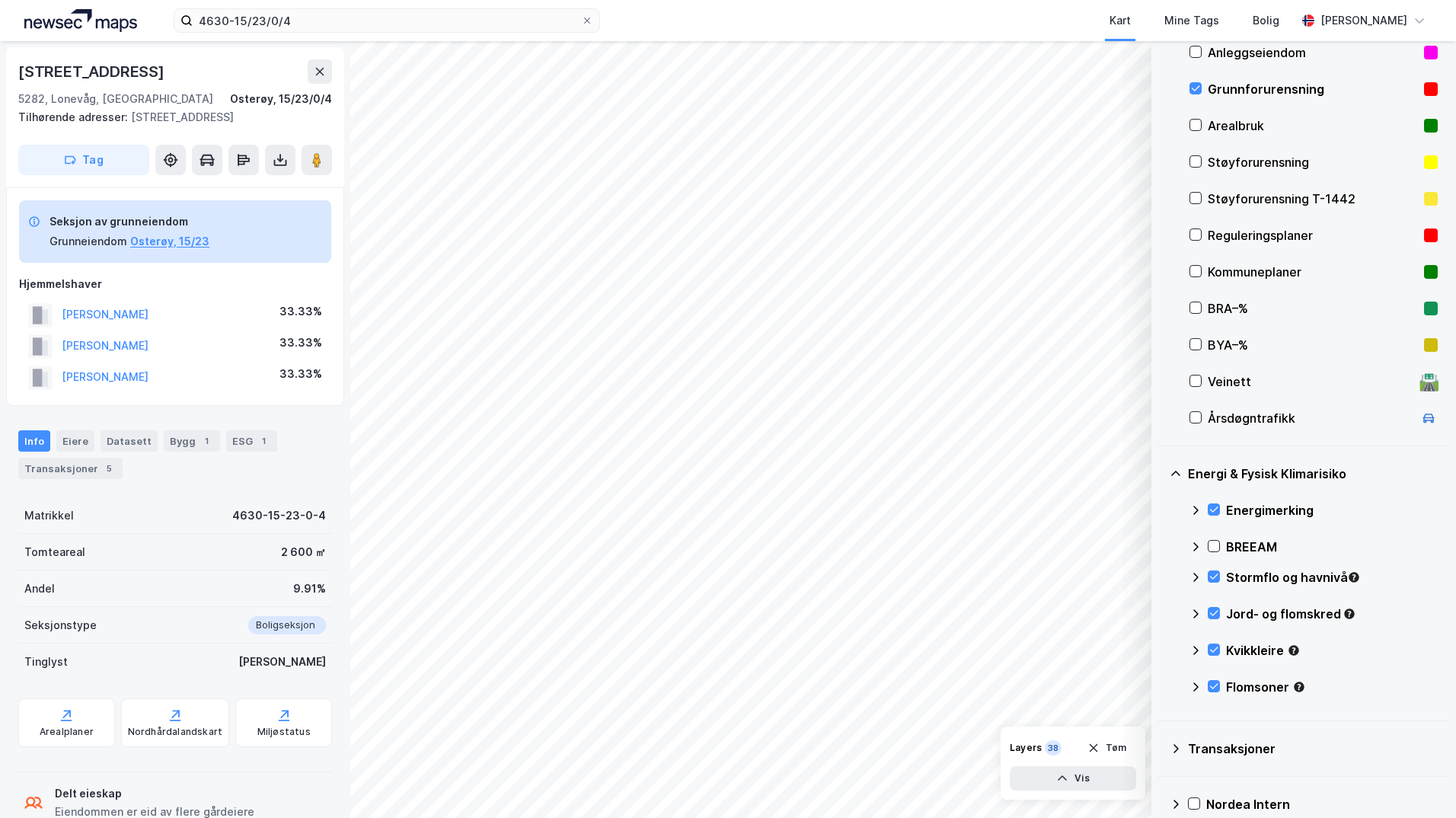
scroll to position [94, 0]
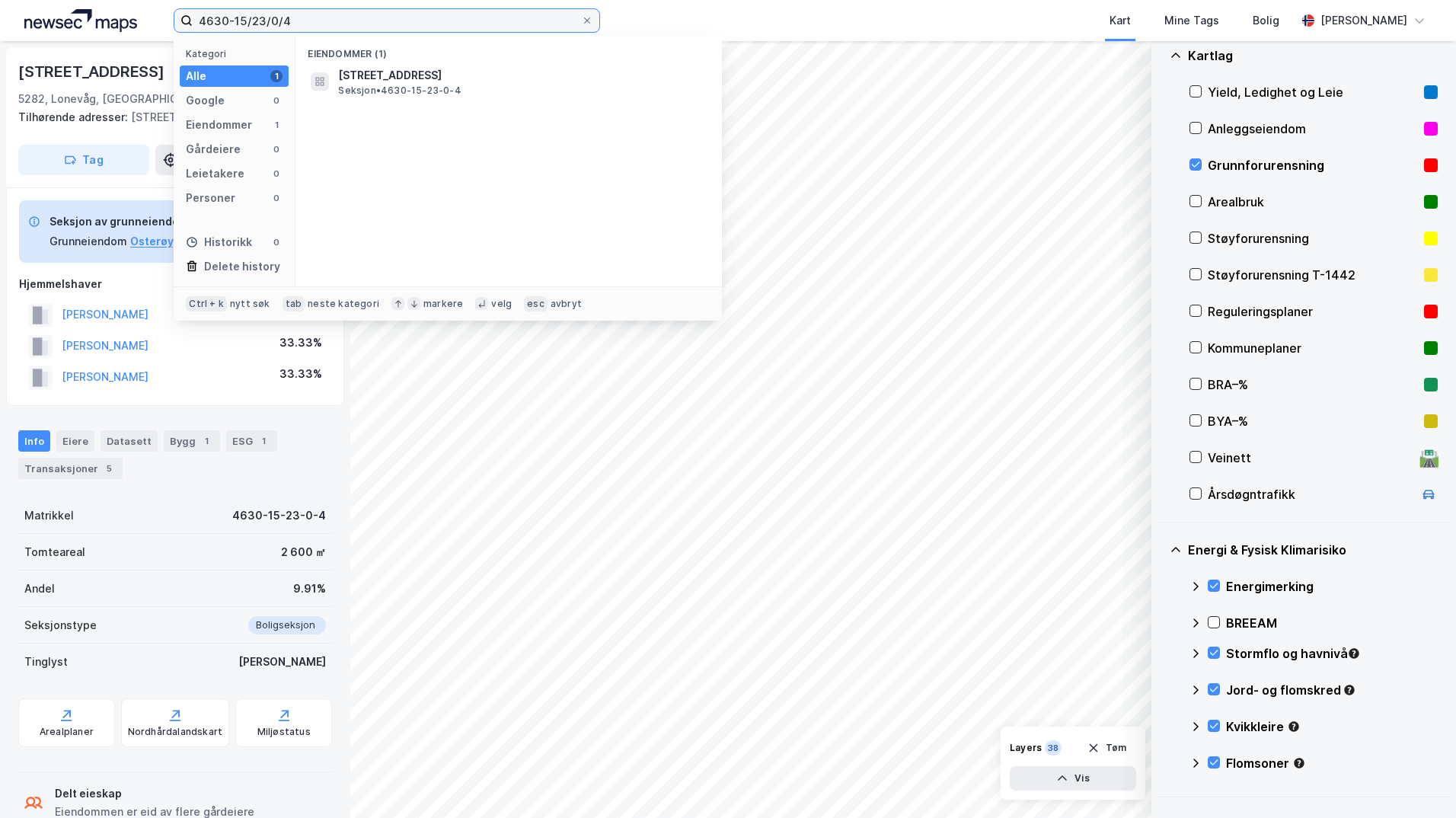
drag, startPoint x: 314, startPoint y: 19, endPoint x: 161, endPoint y: 28, distance: 153.3
click at [161, 28] on div "4630-15/23/0/4 Kategori Alle 1 Google 0 Eiendommer 1 Gårdeiere 0 Leietakere 0 P…" at bounding box center [728, 21] width 1456 height 41
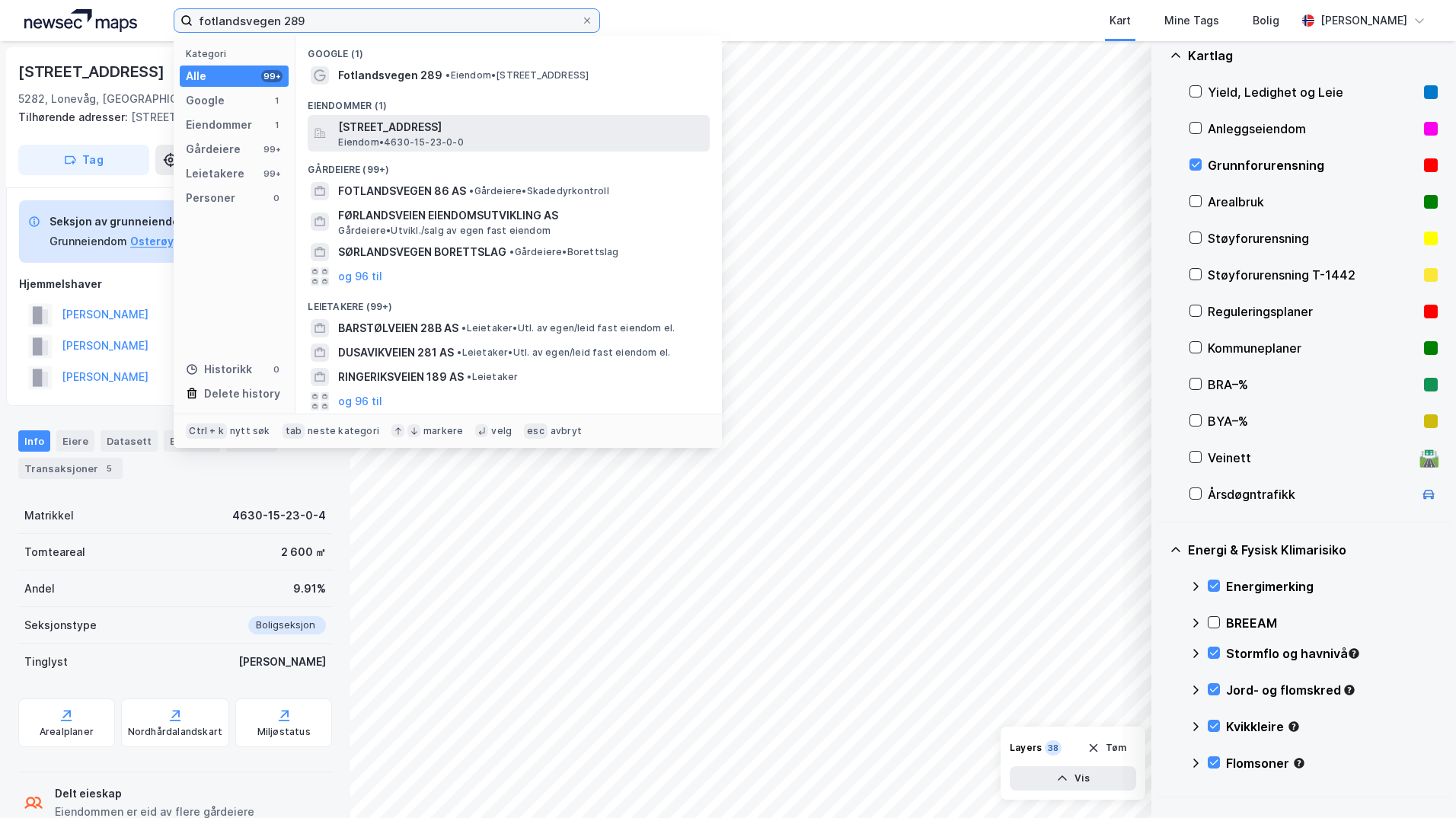
type input "fotlandsvegen 289"
click at [411, 127] on span "Fotlandsvegen 289, 5282, LONEVÅG, OSTERØY" at bounding box center [521, 127] width 365 height 18
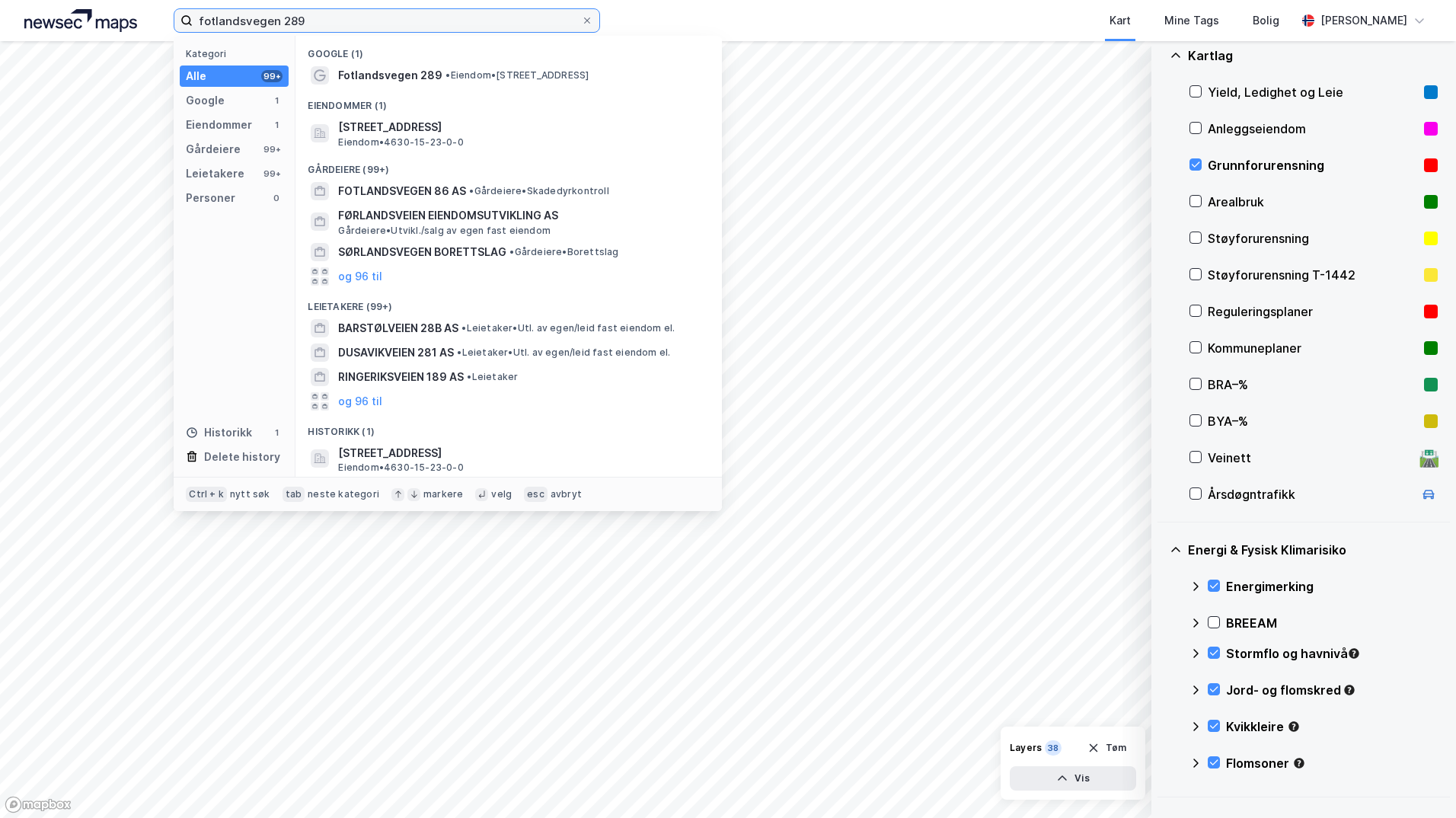
click at [324, 21] on input "fotlandsvegen 289" at bounding box center [387, 21] width 388 height 23
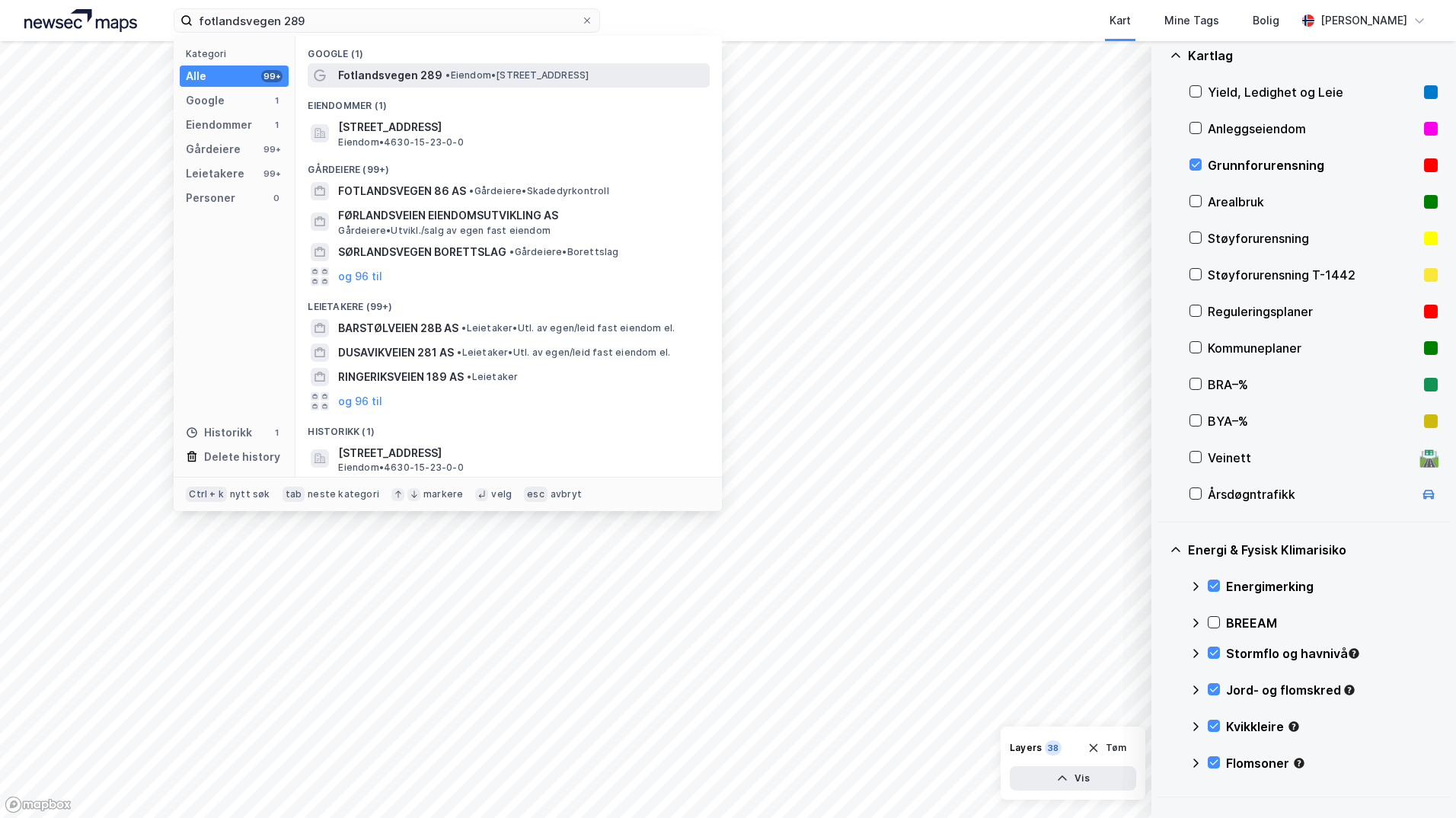
click at [375, 71] on span "Fotlandsvegen 289" at bounding box center [390, 75] width 104 height 18
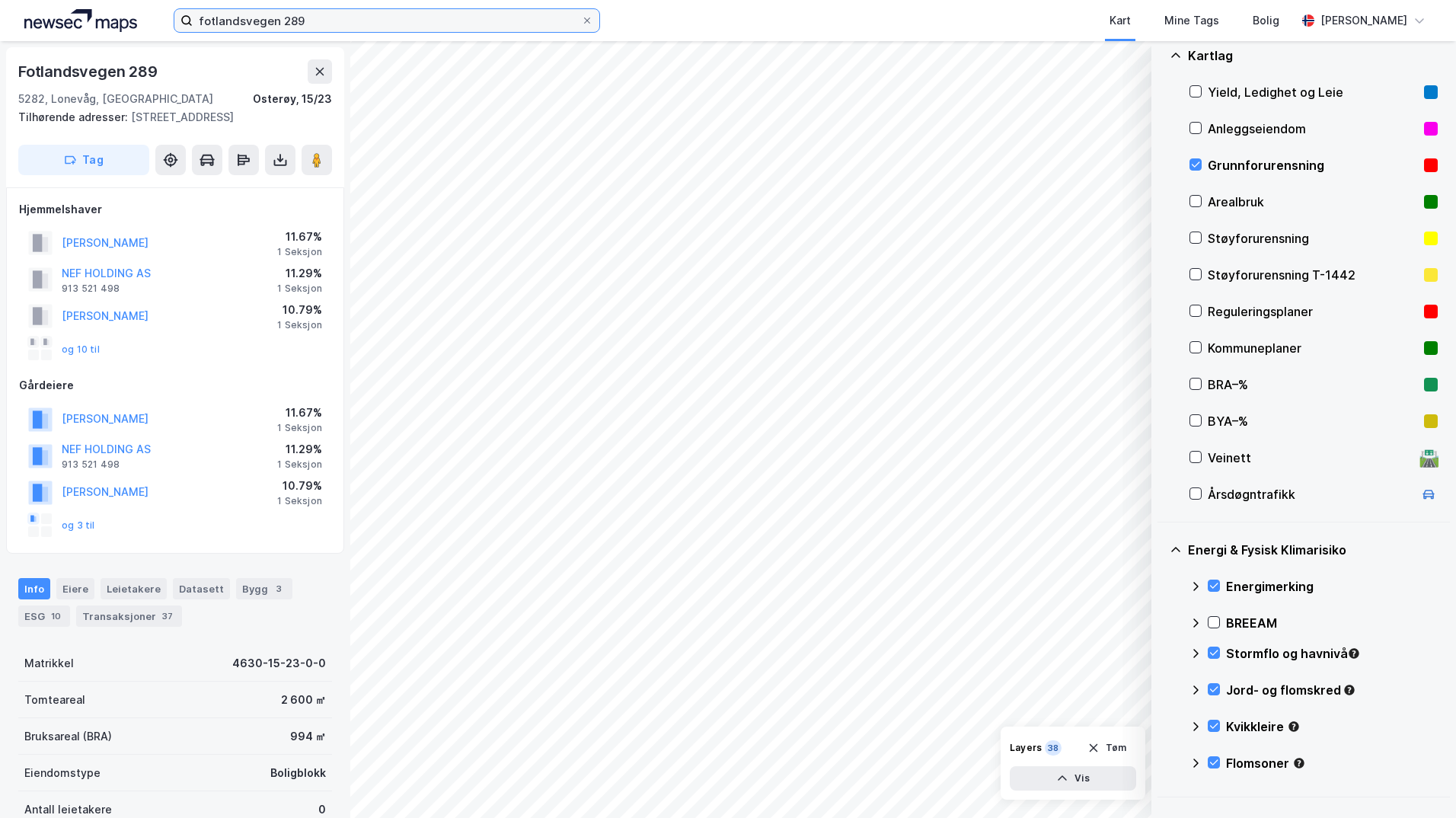
click at [312, 21] on input "fotlandsvegen 289" at bounding box center [387, 21] width 388 height 23
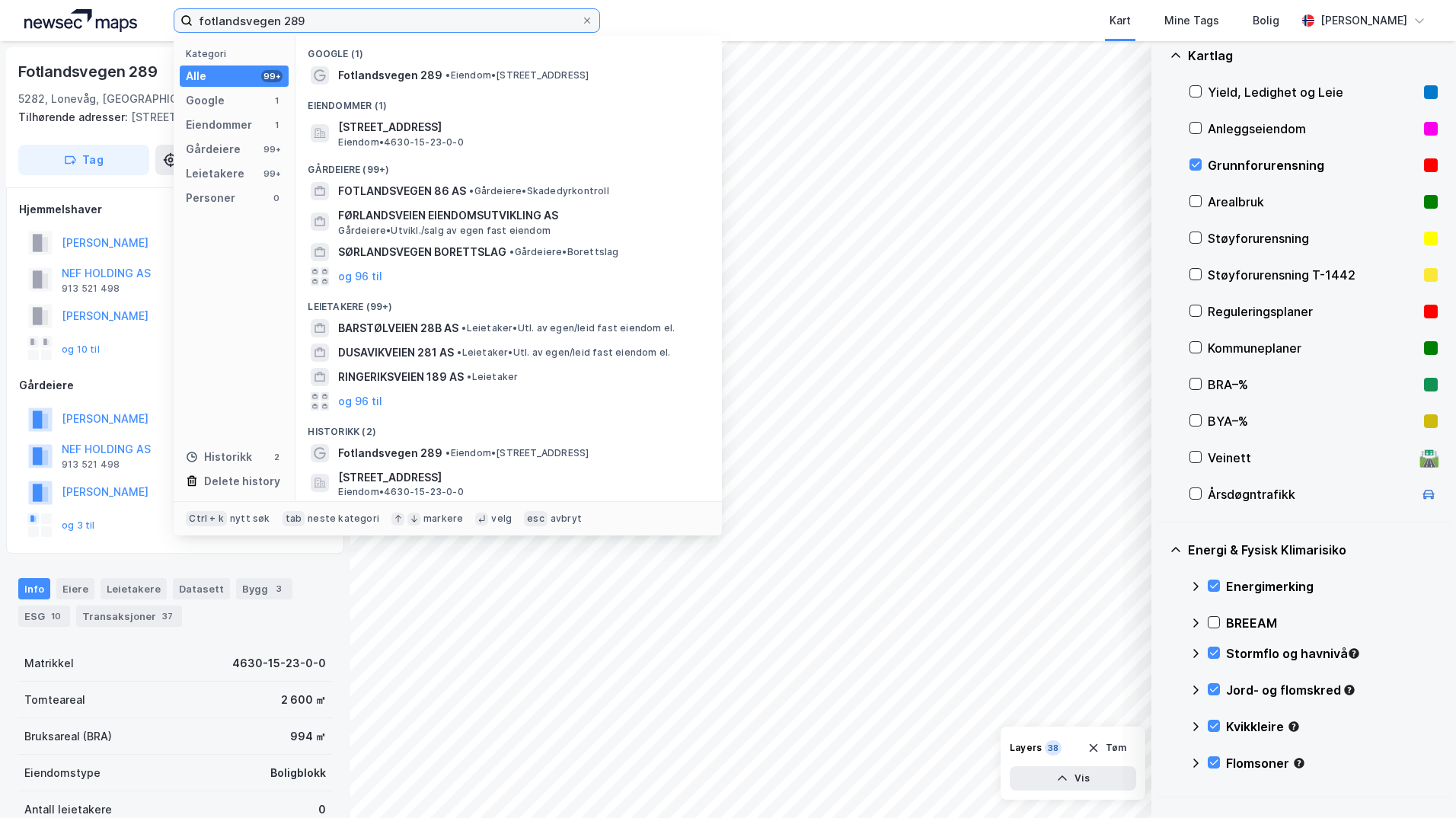
drag, startPoint x: 312, startPoint y: 23, endPoint x: 67, endPoint y: 0, distance: 246.1
click at [93, 18] on div "fotlandsvegen 289 Kategori Alle 99+ Google 1 Eiendommer 1 Gårdeiere 99+ Leietak…" at bounding box center [728, 21] width 1456 height 41
paste input "4630-15/23/0/4"
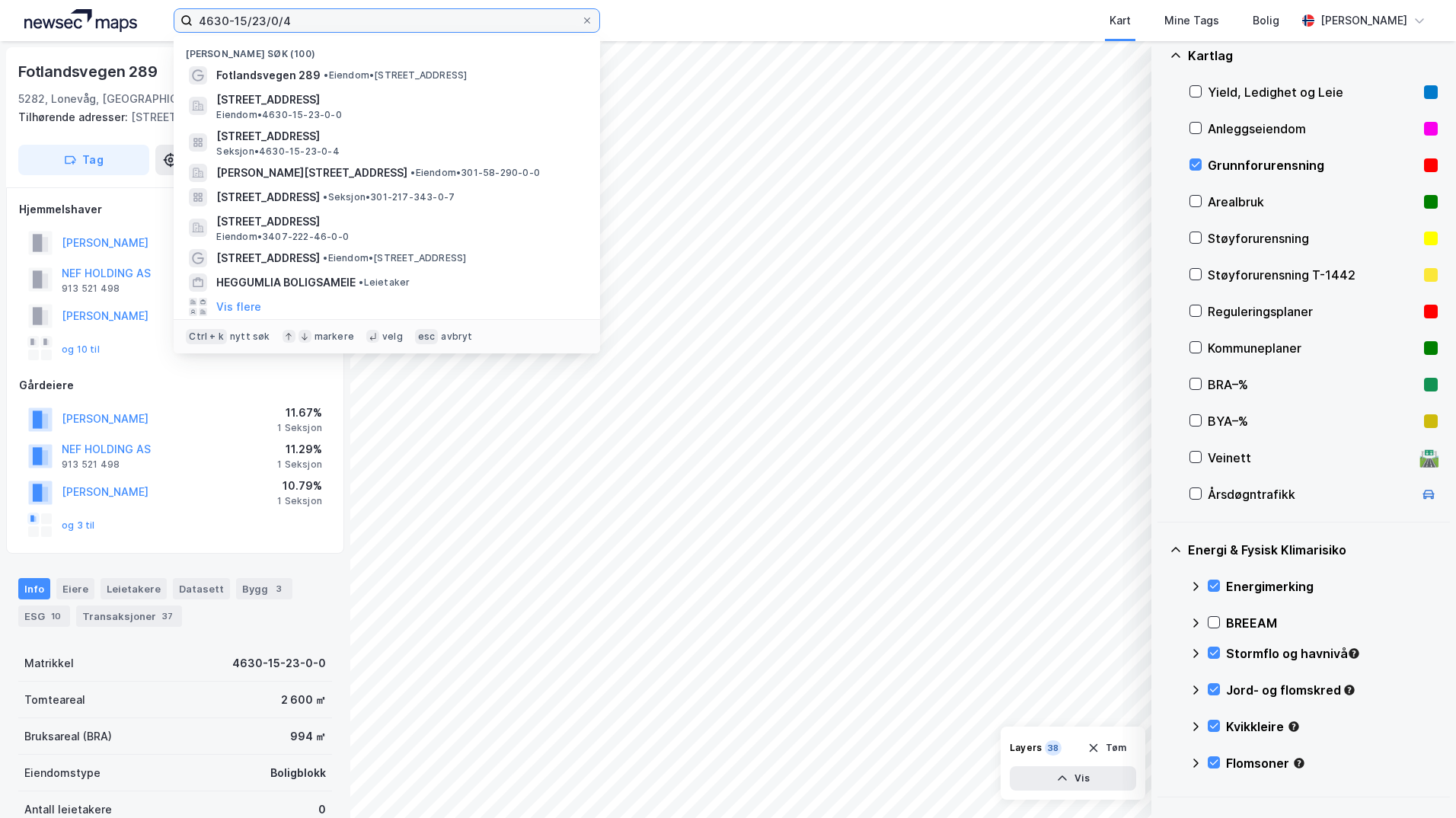
type input "4630-15/23/0/4"
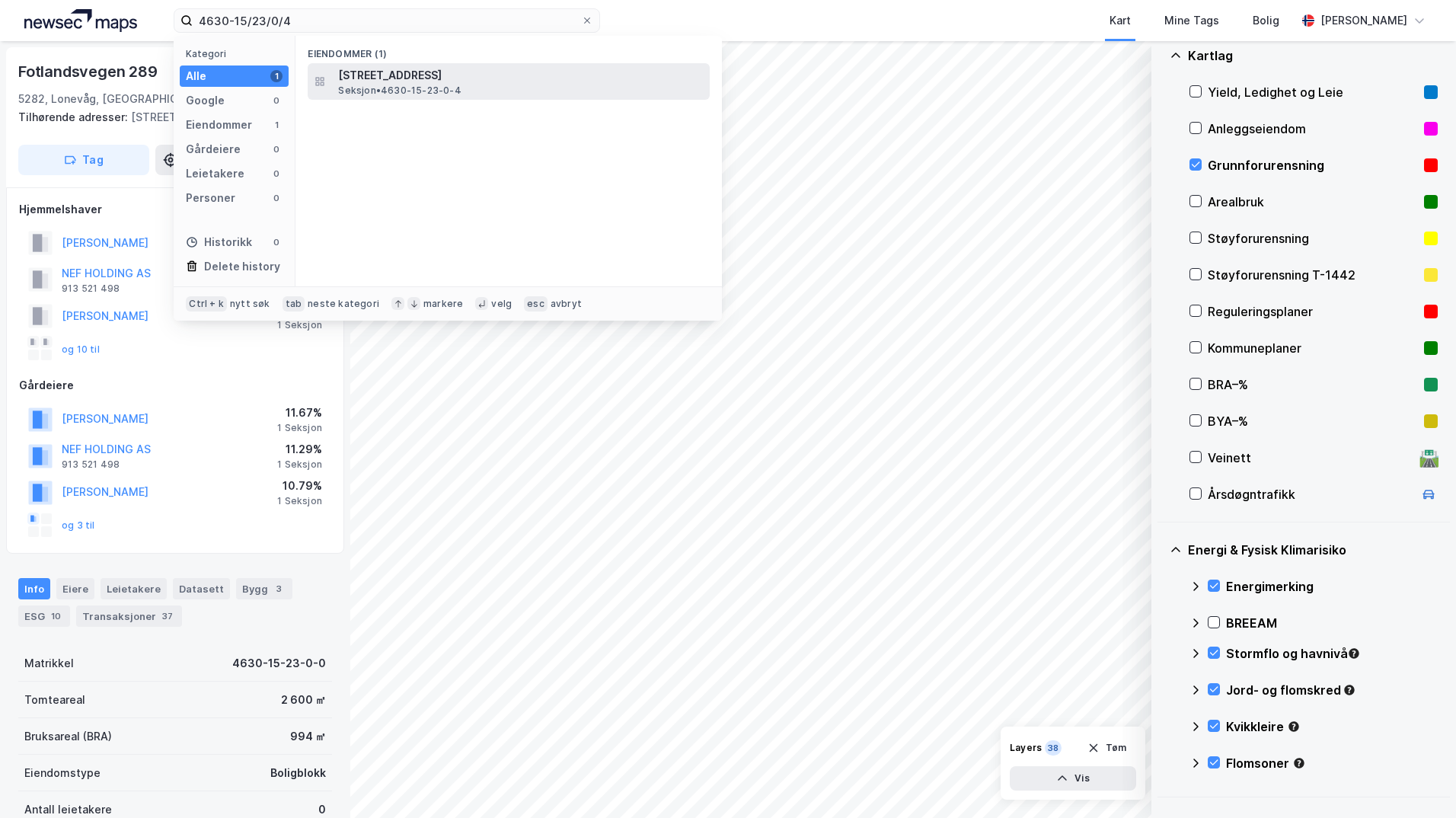
click at [419, 76] on span "Fotlandsvegen 285, 5282, LONEVÅG, OSTERØY" at bounding box center [521, 75] width 365 height 18
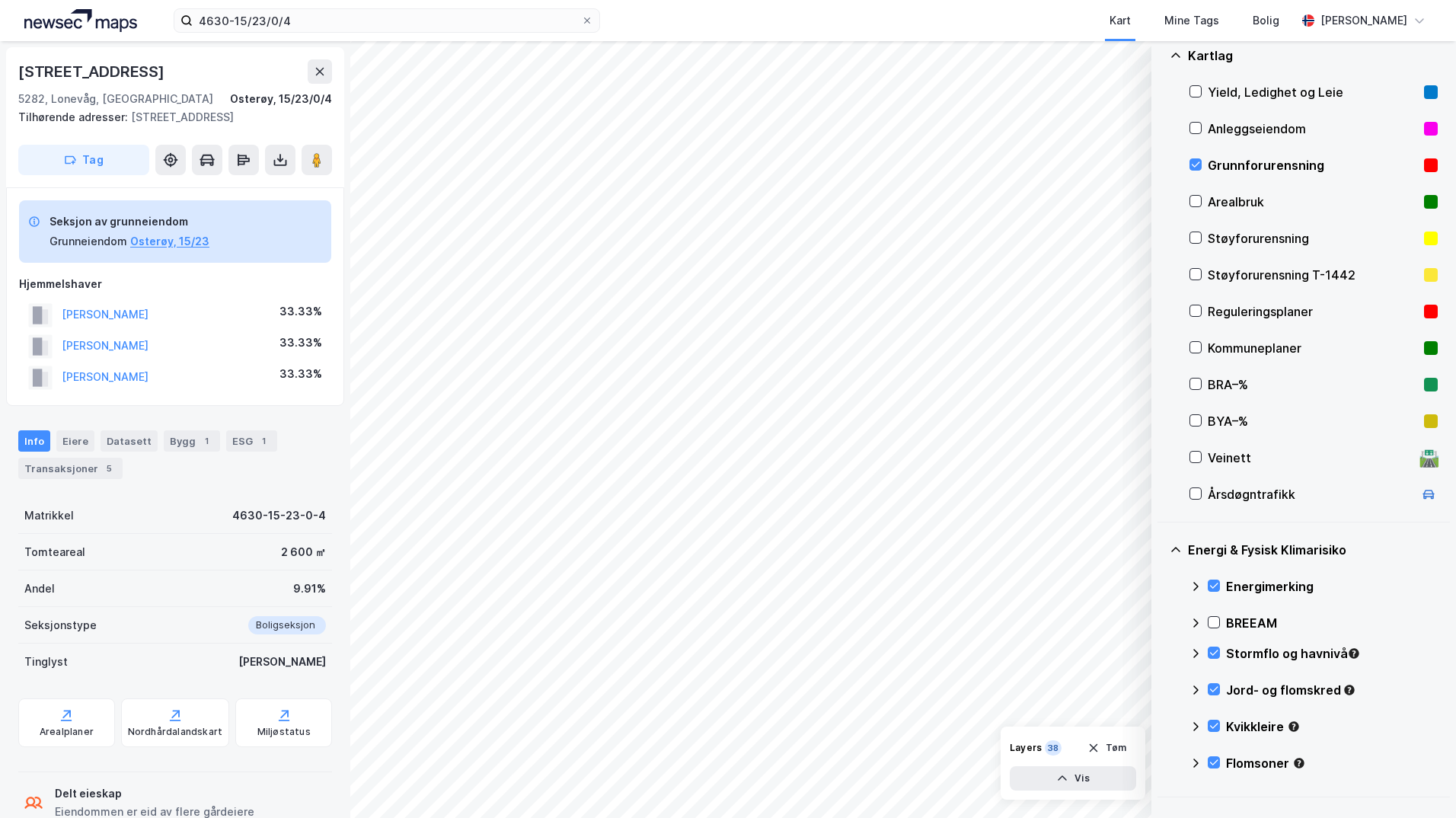
scroll to position [170, 0]
